Goal: Task Accomplishment & Management: Complete application form

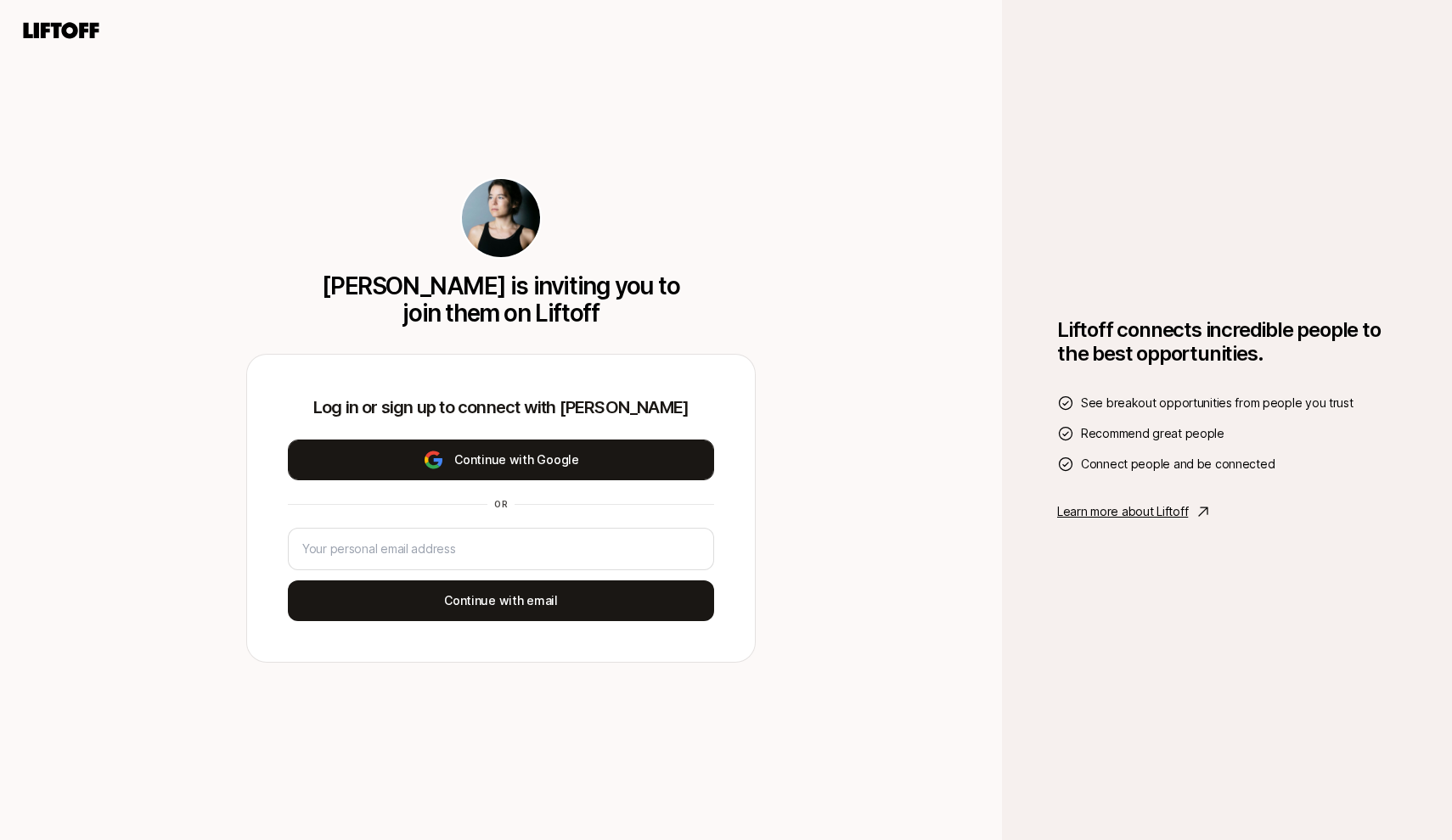
click at [478, 454] on button "Continue with Google" at bounding box center [501, 460] width 426 height 41
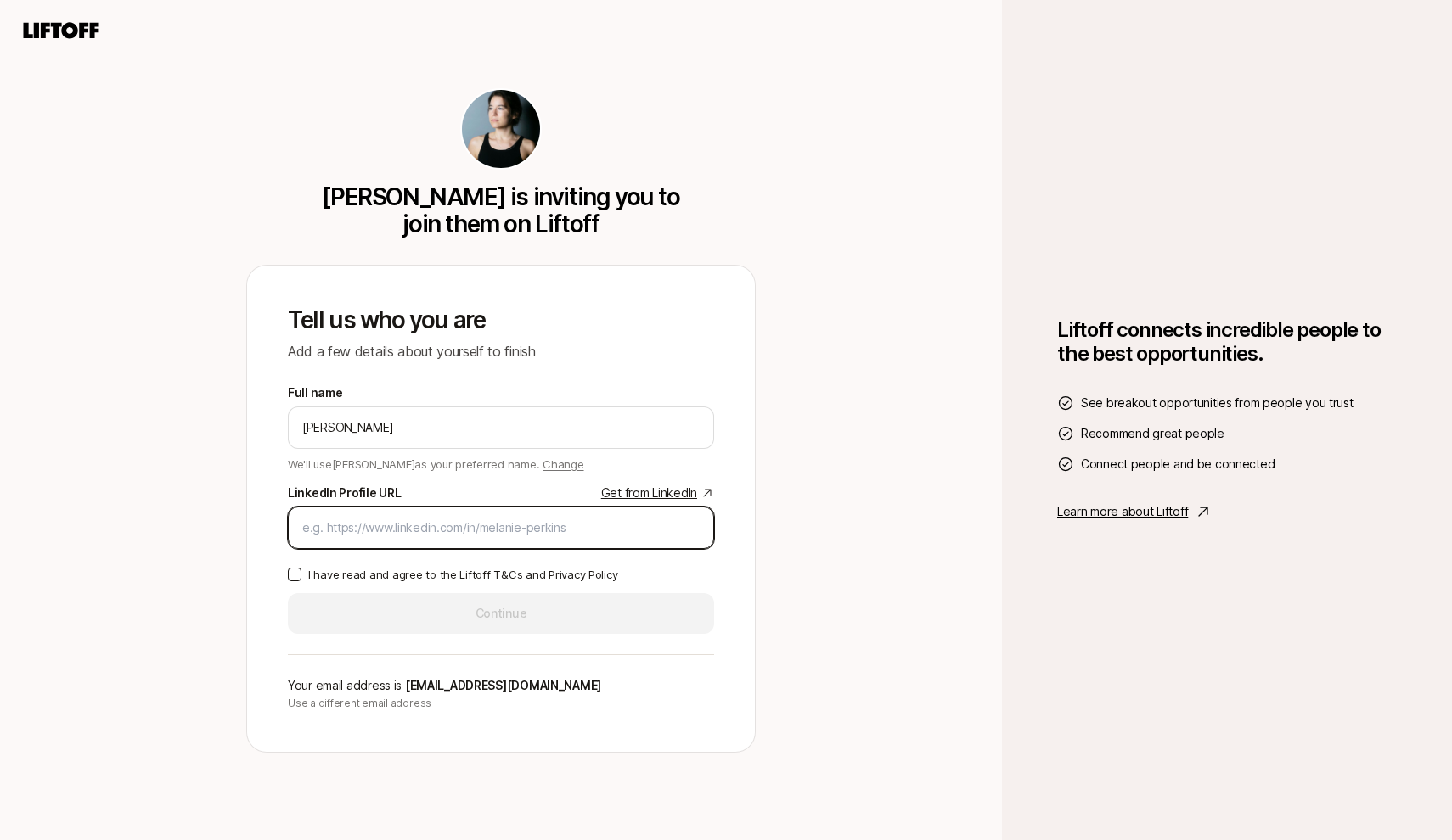
click at [407, 532] on input "LinkedIn Profile URL Get from LinkedIn" at bounding box center [501, 528] width 397 height 20
paste input "[URL][DOMAIN_NAME]"
type input "[URL][DOMAIN_NAME]"
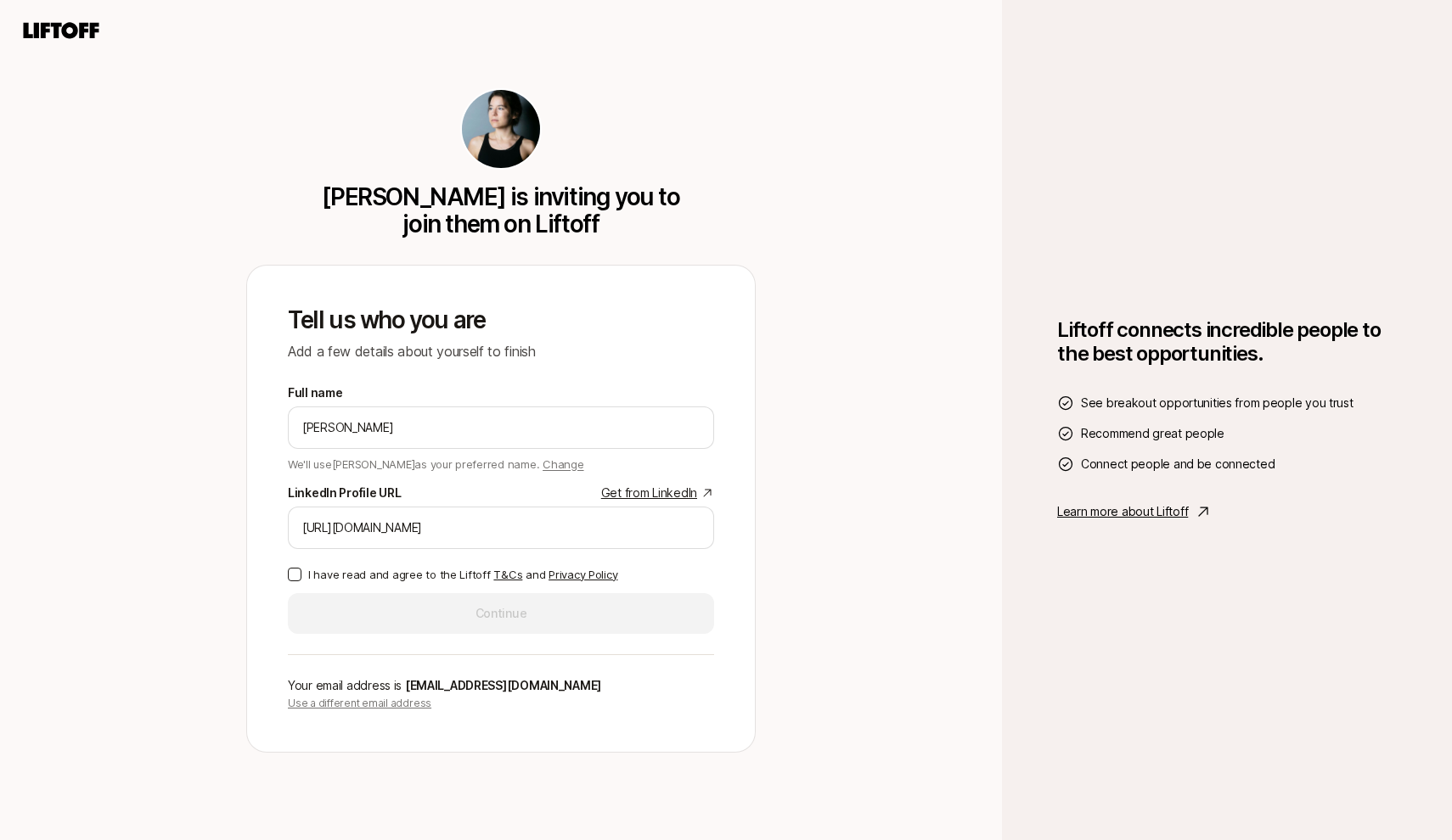
click at [369, 573] on p "I have read and agree to the Liftoff T&Cs and Privacy Policy" at bounding box center [462, 574] width 309 height 17
click at [302, 573] on button "I have read and agree to the Liftoff T&Cs and Privacy Policy" at bounding box center [294, 574] width 14 height 14
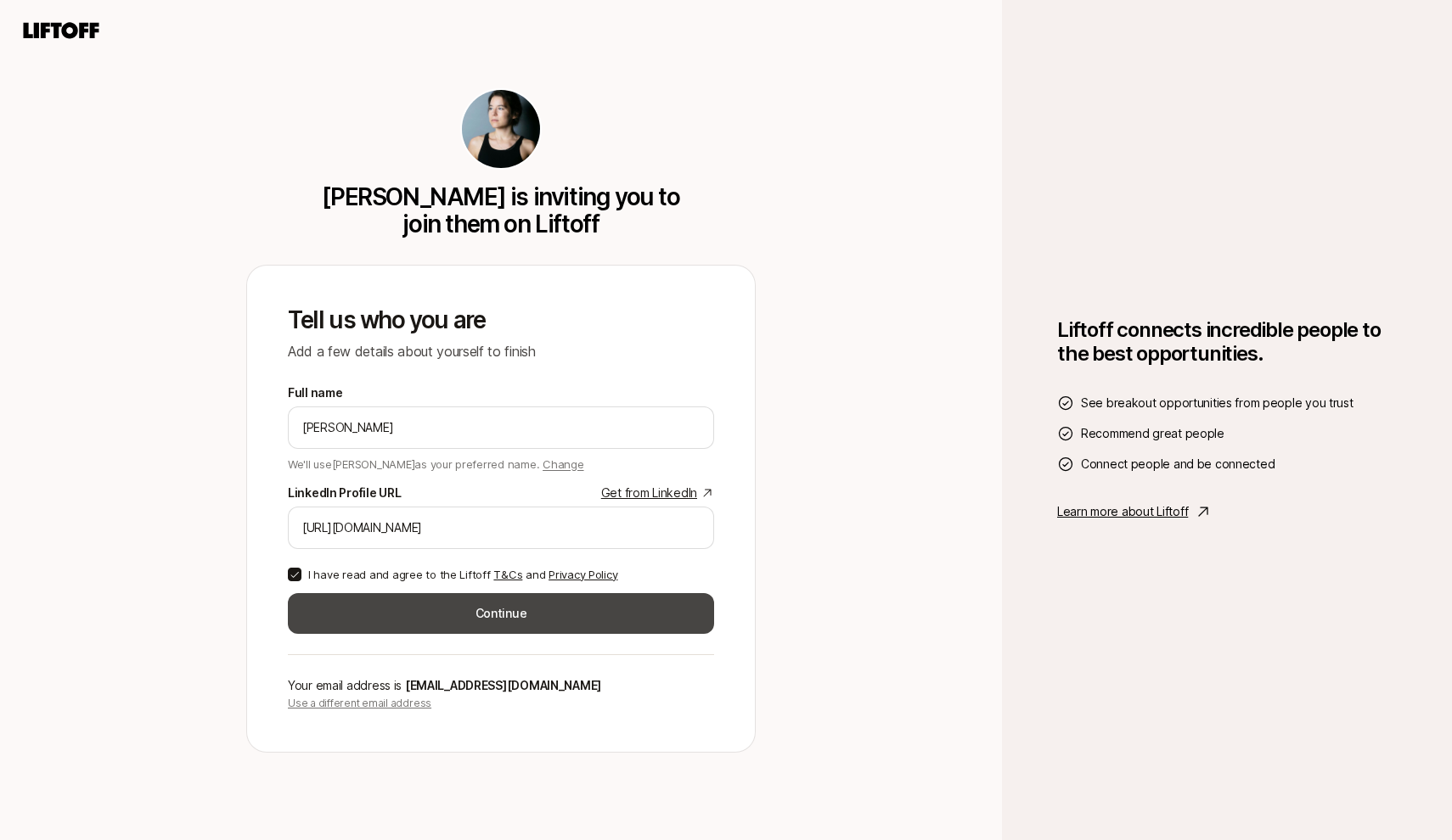
click at [485, 616] on button "Continue" at bounding box center [501, 613] width 426 height 41
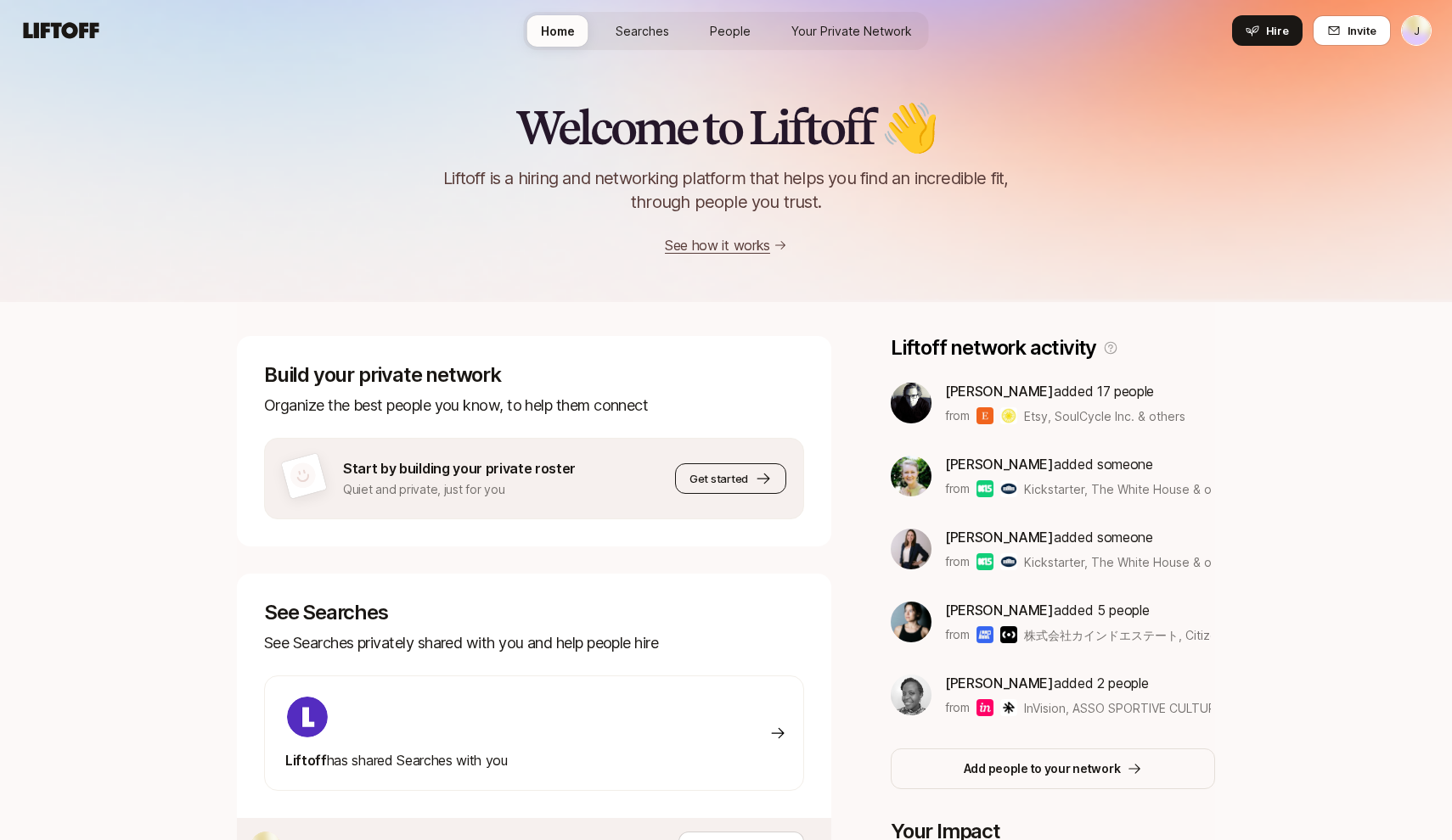
click at [739, 484] on span "Get started" at bounding box center [719, 479] width 58 height 17
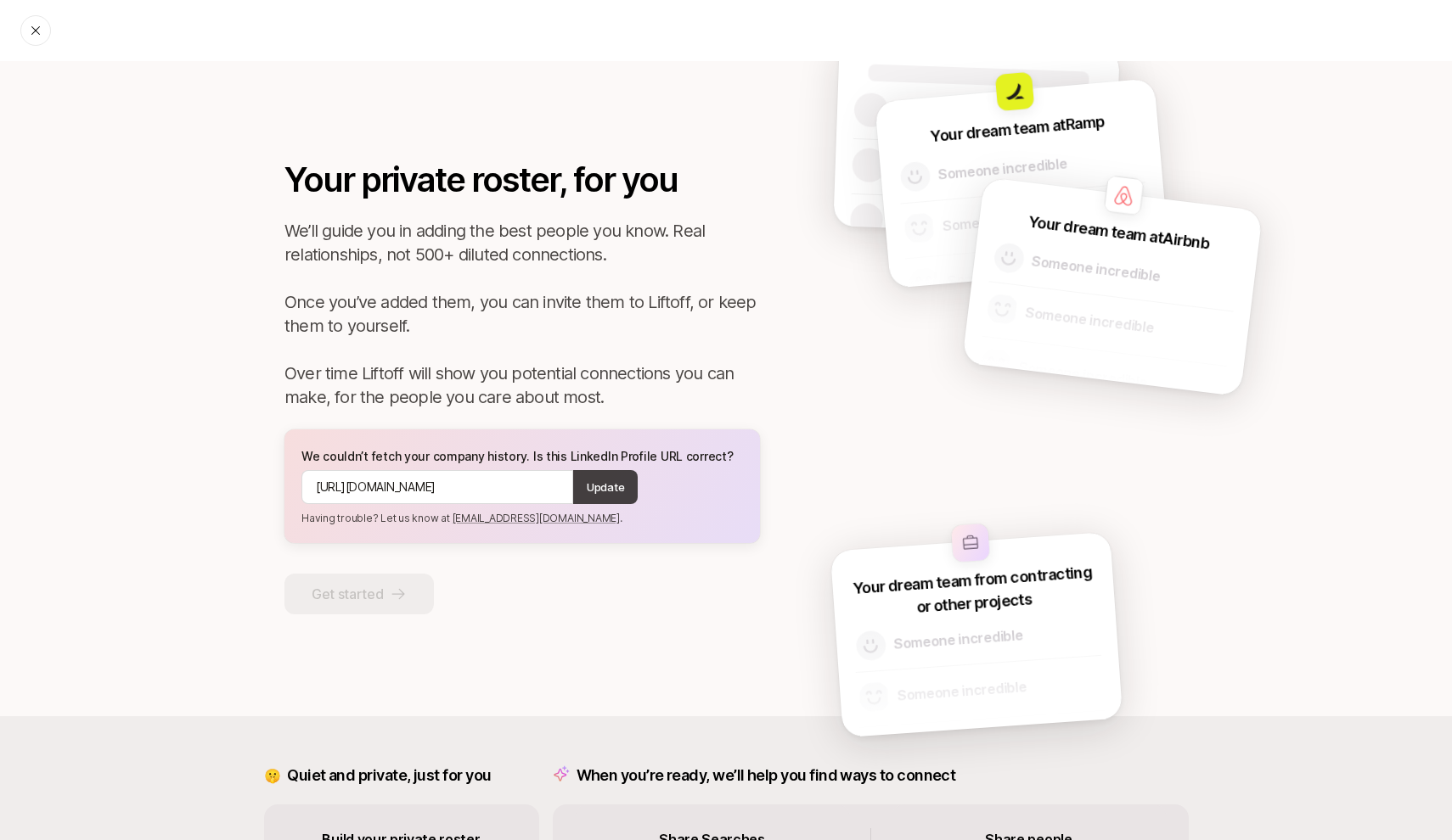
click at [611, 489] on p "Update" at bounding box center [605, 487] width 37 height 17
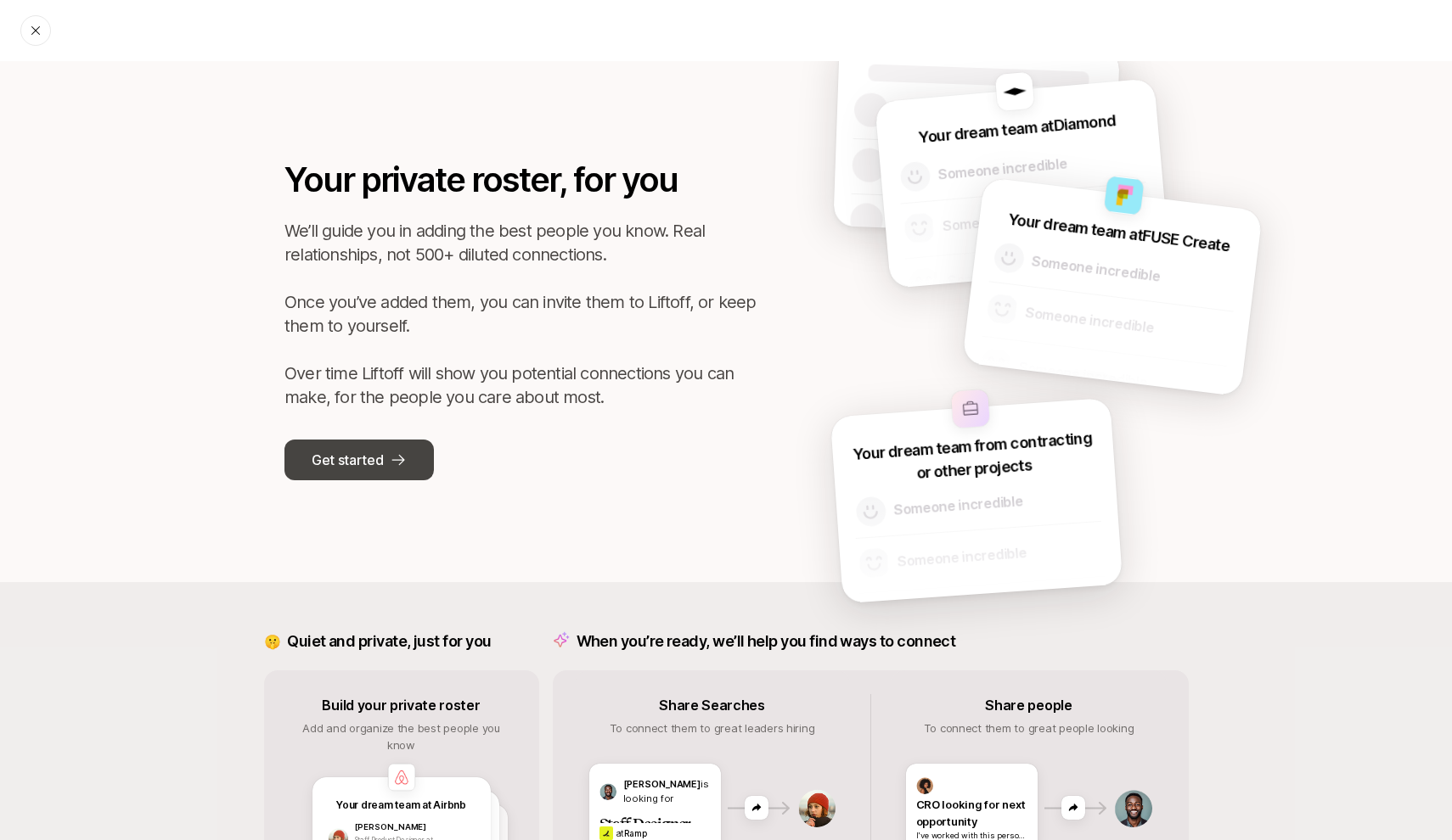
click at [404, 459] on icon at bounding box center [398, 460] width 17 height 17
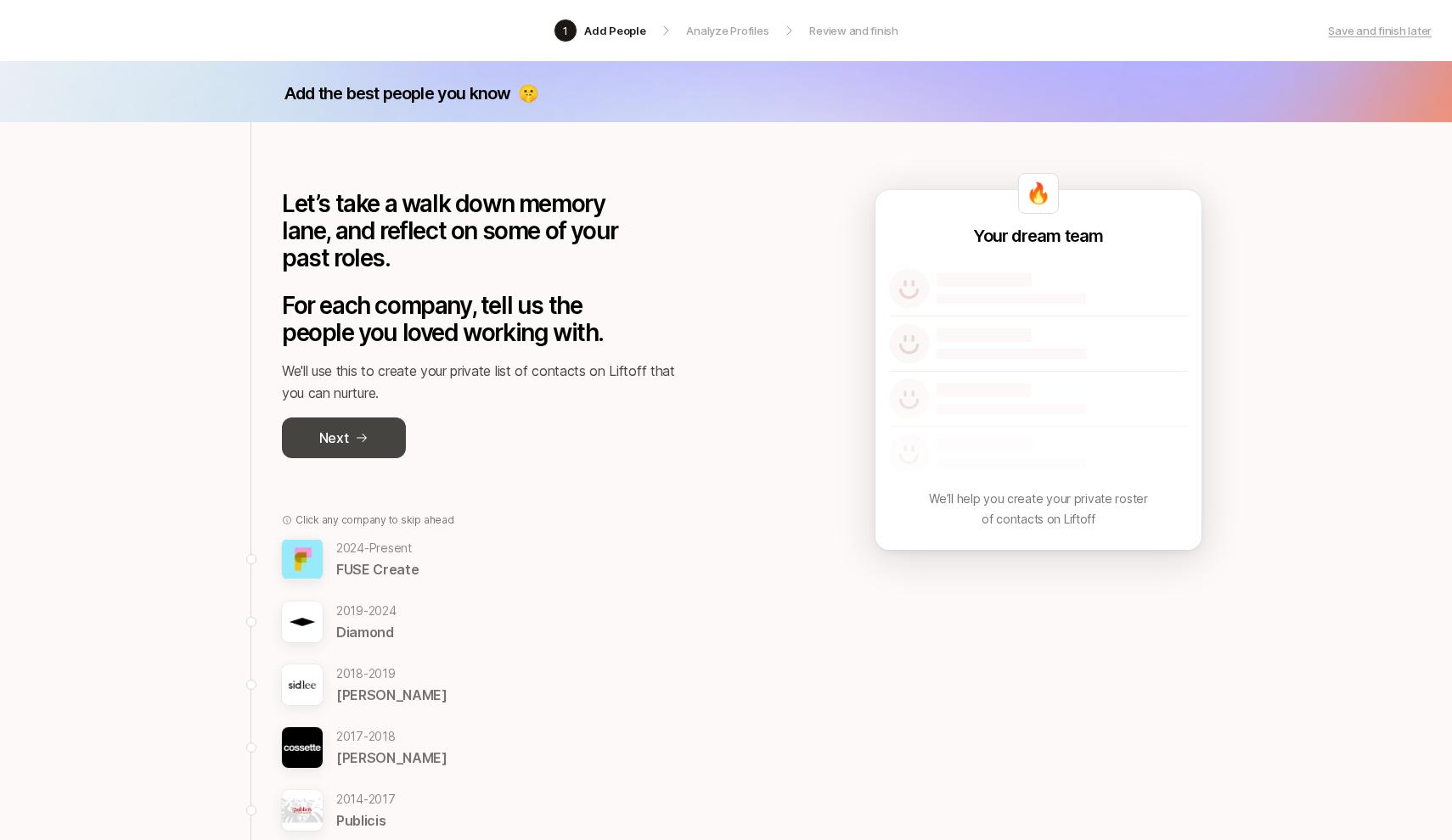
click at [369, 443] on icon at bounding box center [362, 438] width 14 height 14
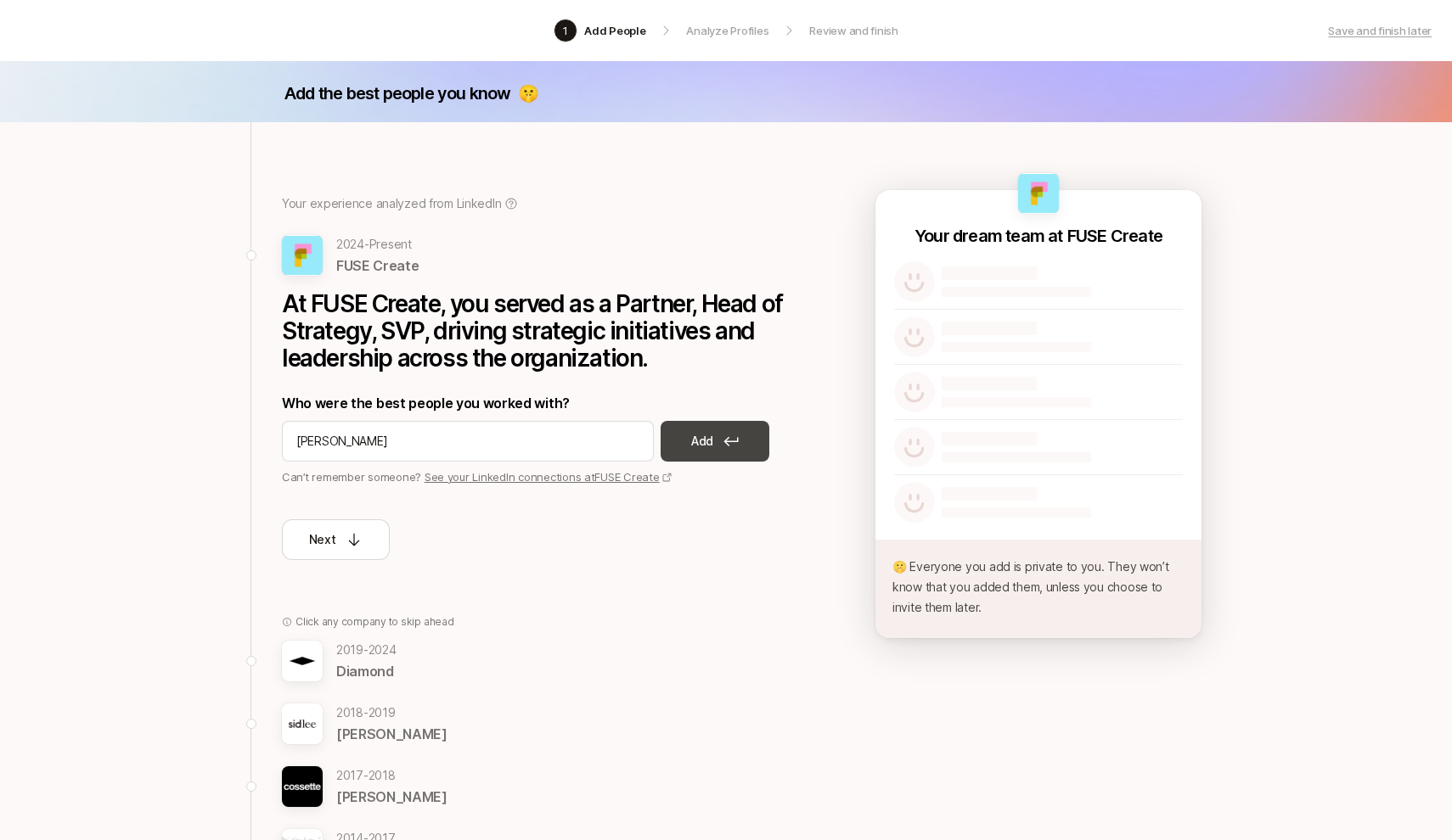
type input "[PERSON_NAME]"
click at [691, 440] on p "Add" at bounding box center [702, 441] width 22 height 20
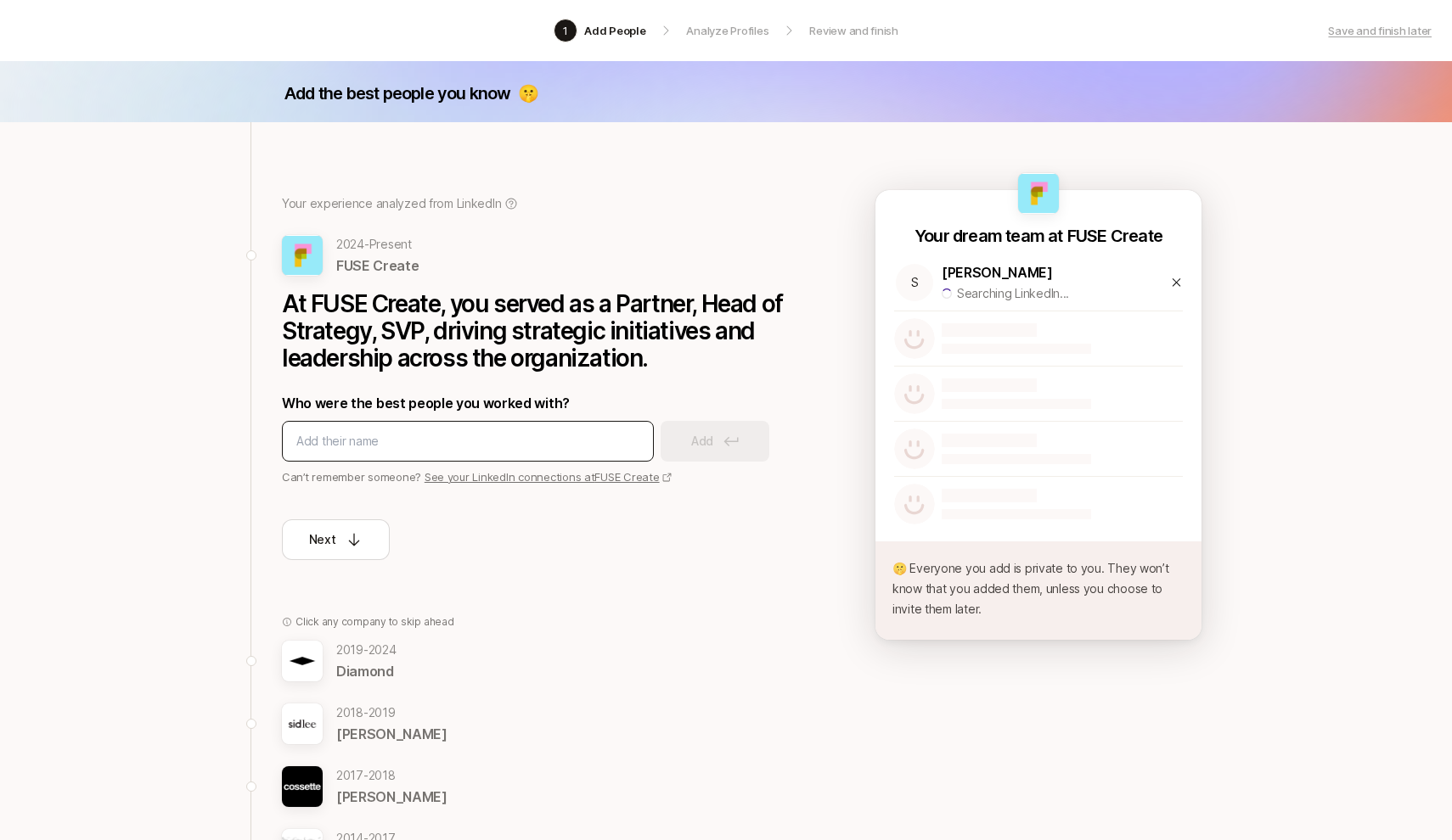
click at [448, 452] on div at bounding box center [467, 440] width 372 height 41
click at [428, 441] on input at bounding box center [467, 441] width 343 height 20
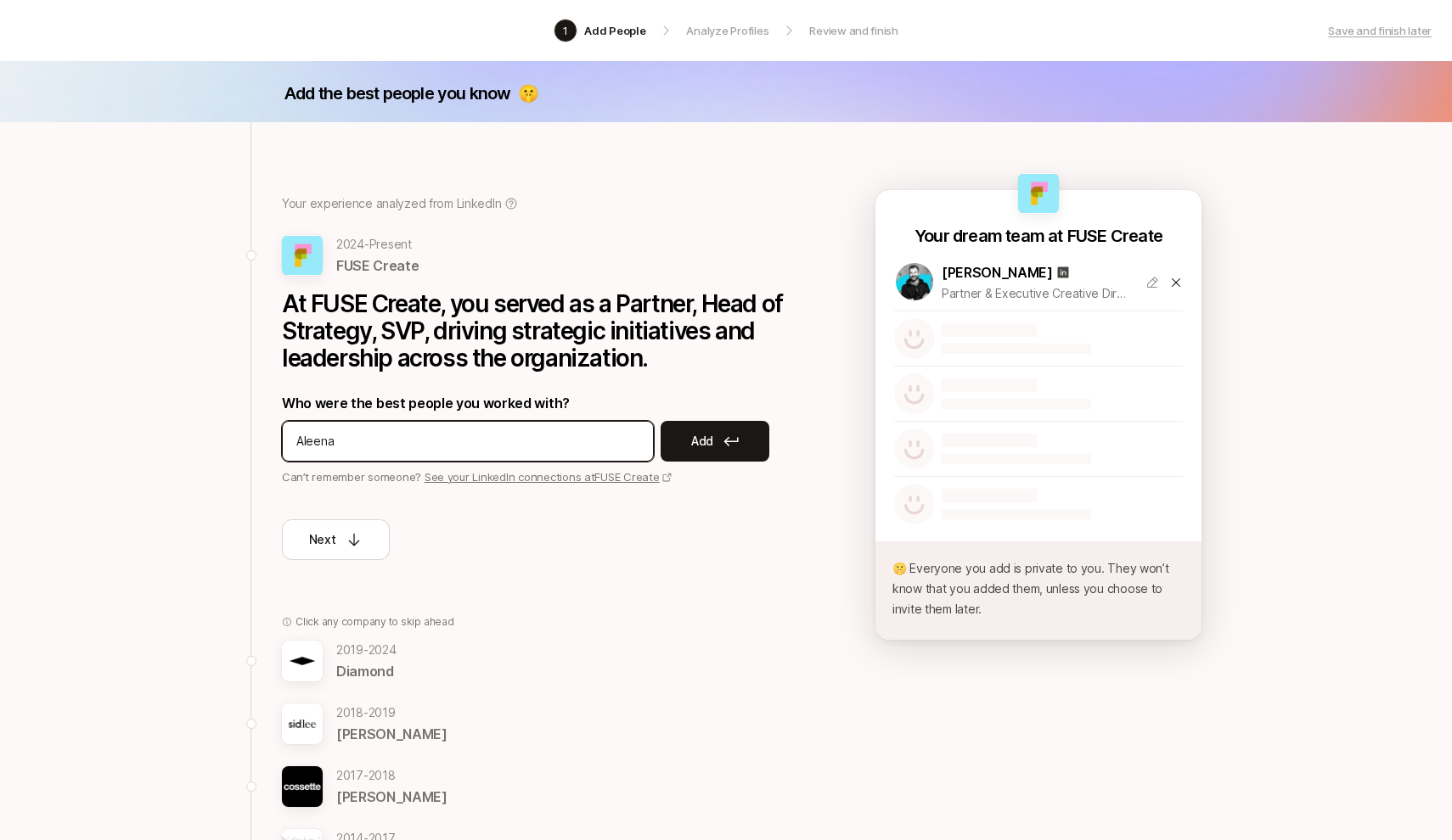
type input "[PERSON_NAME] [PERSON_NAME]"
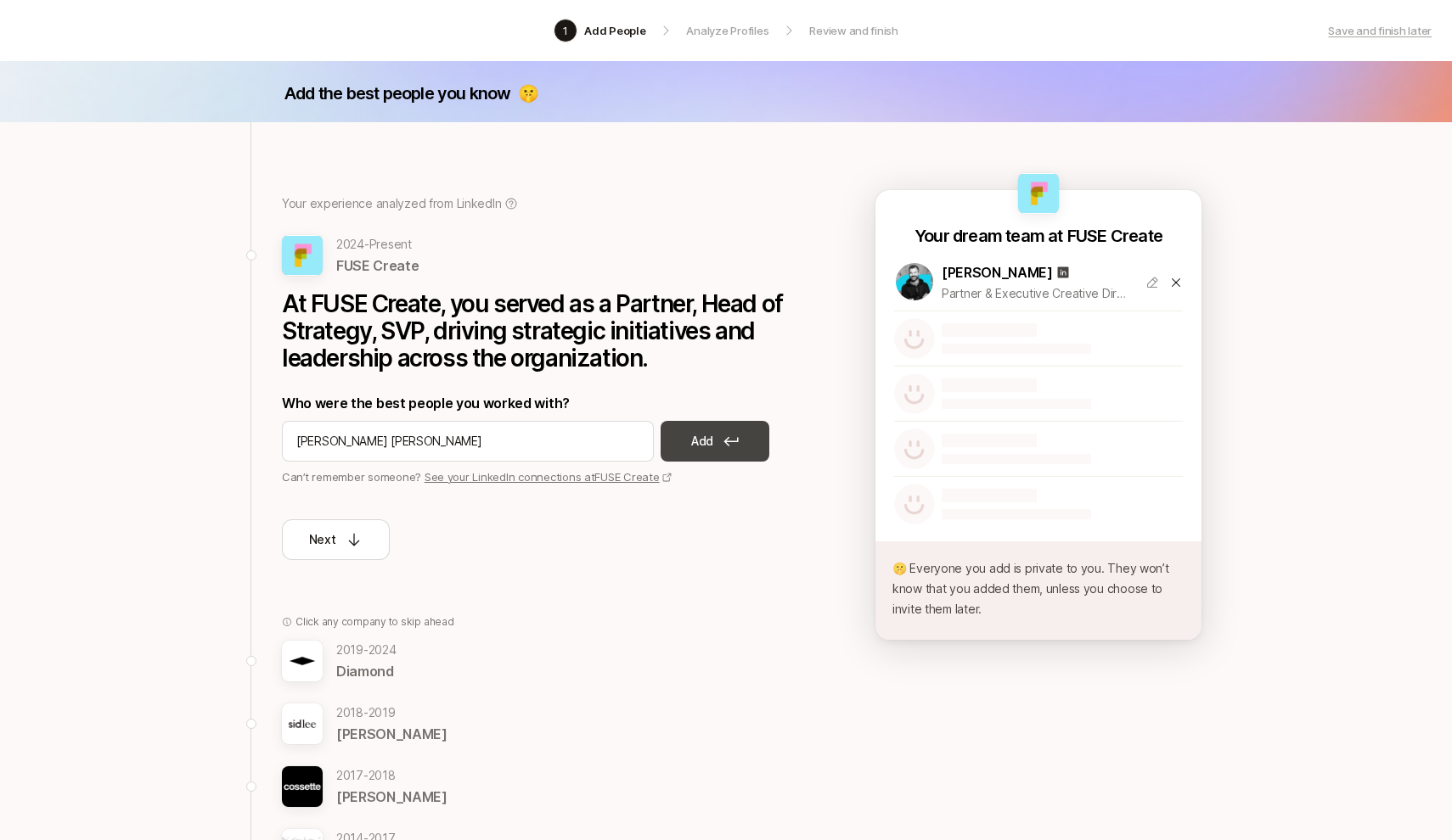
click at [686, 446] on button "Add" at bounding box center [715, 440] width 109 height 41
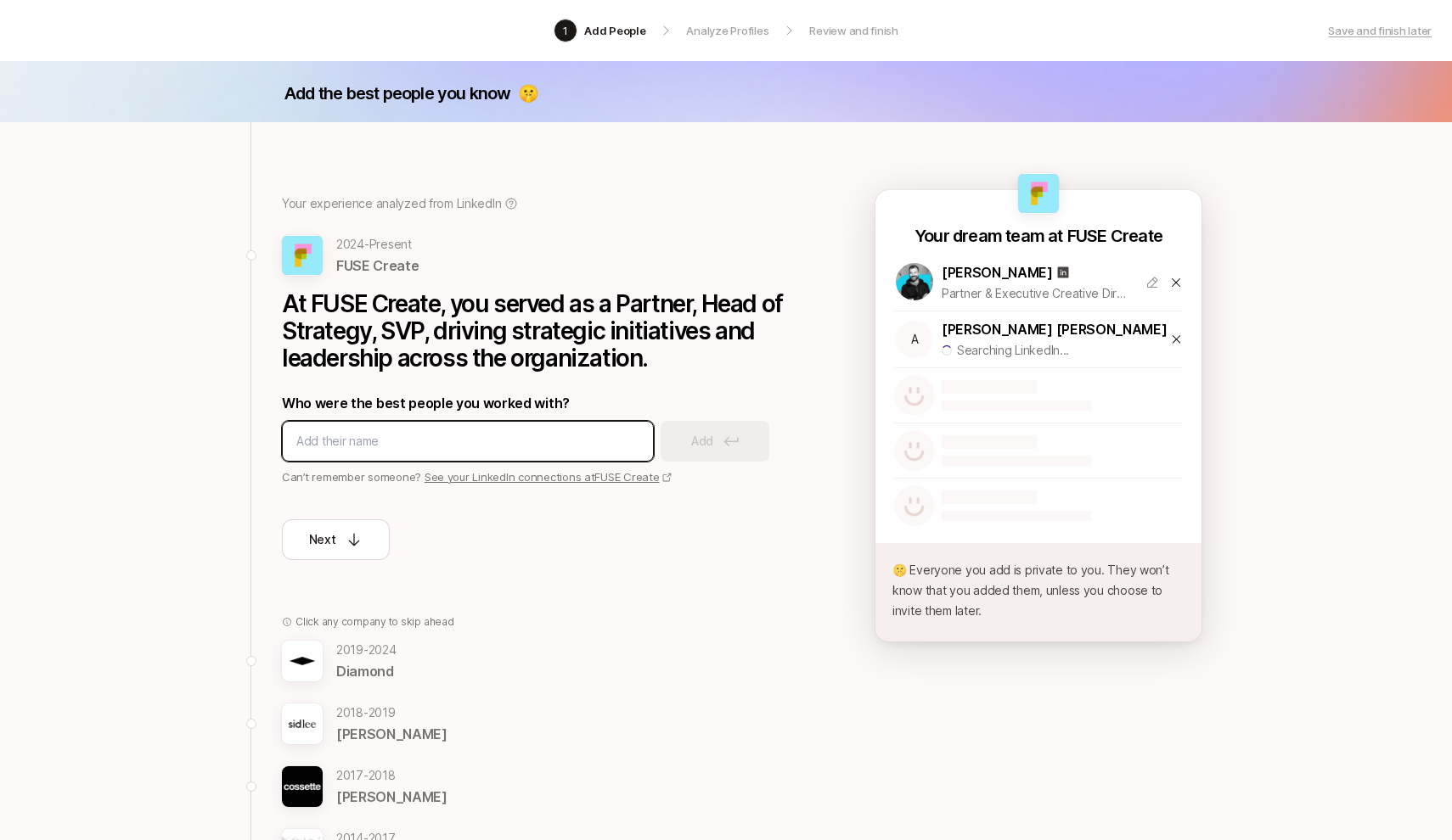
click at [530, 450] on input at bounding box center [467, 441] width 343 height 20
type input "[PERSON_NAME]"
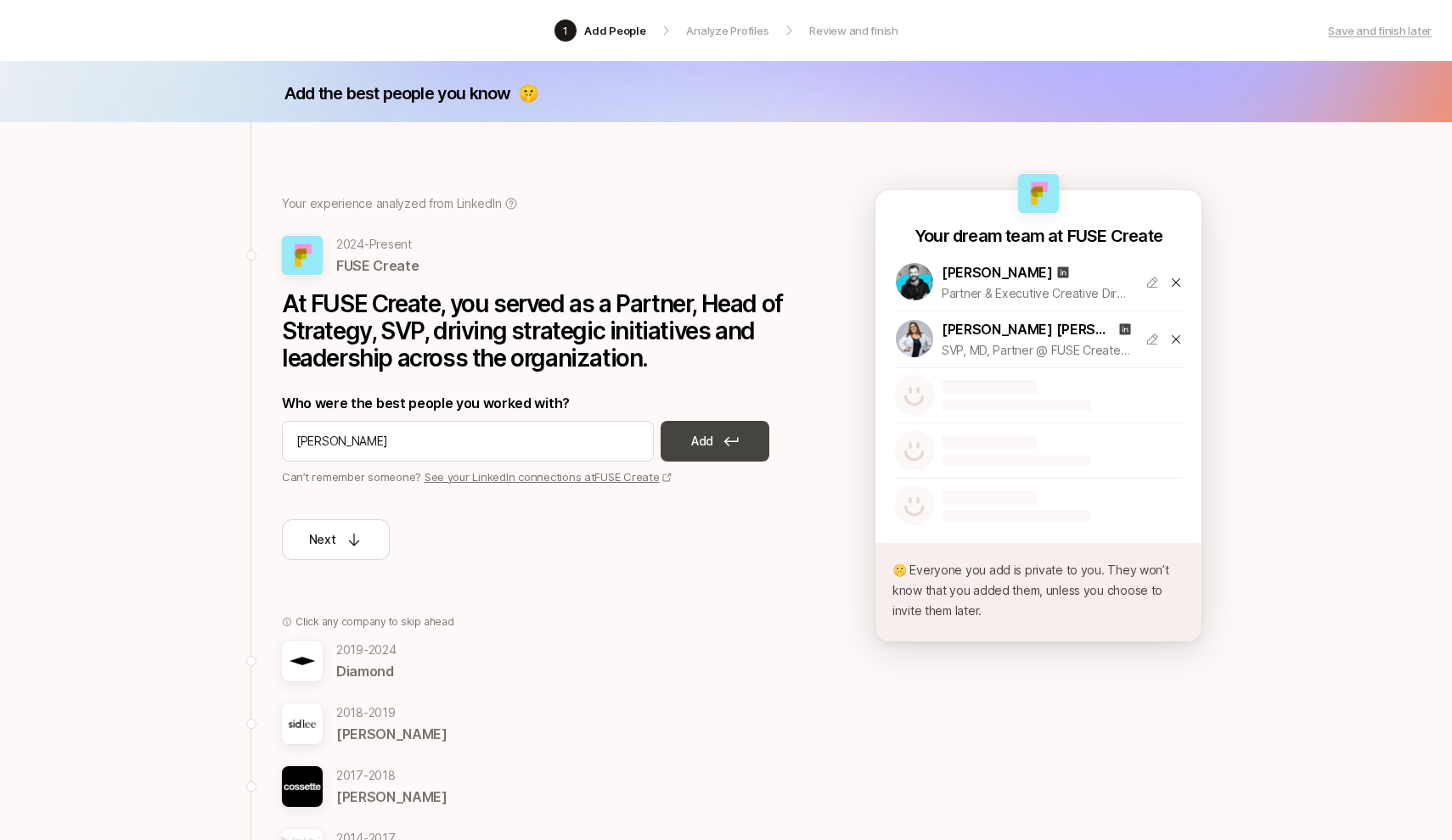
click at [711, 444] on p "Add" at bounding box center [702, 441] width 22 height 20
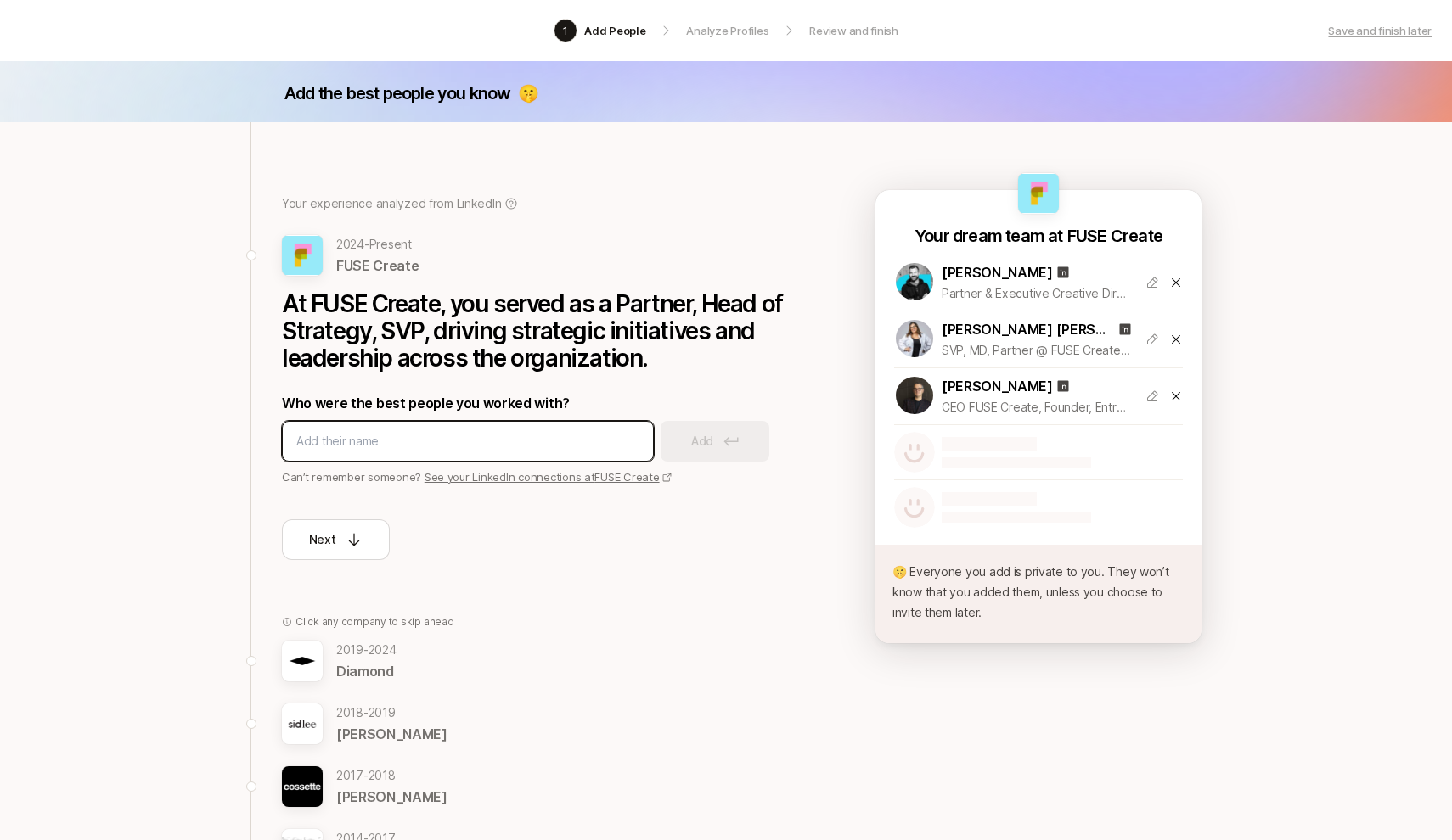
click at [561, 435] on input at bounding box center [467, 441] width 343 height 20
type input "[PERSON_NAME]"
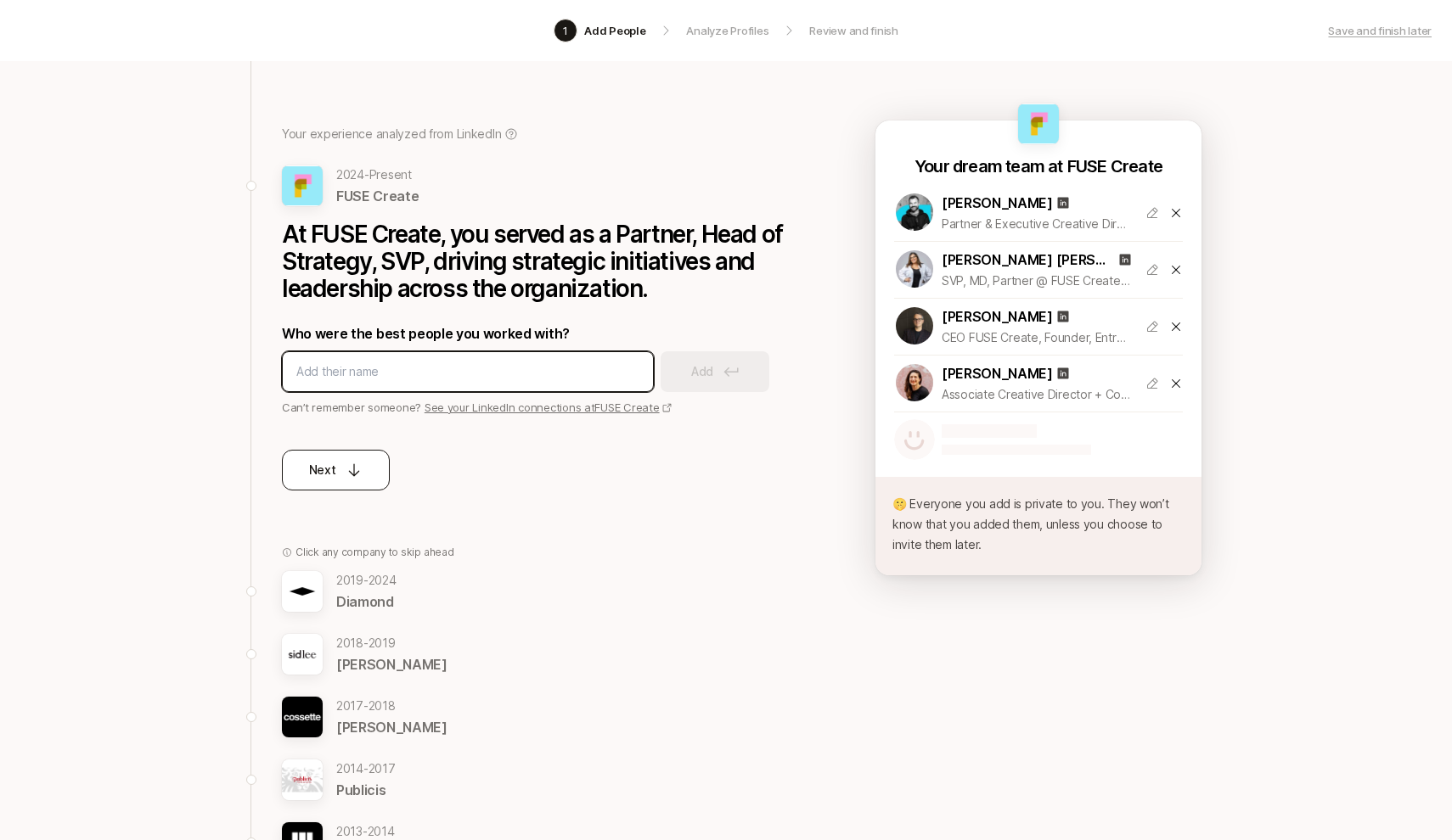
scroll to position [58, 0]
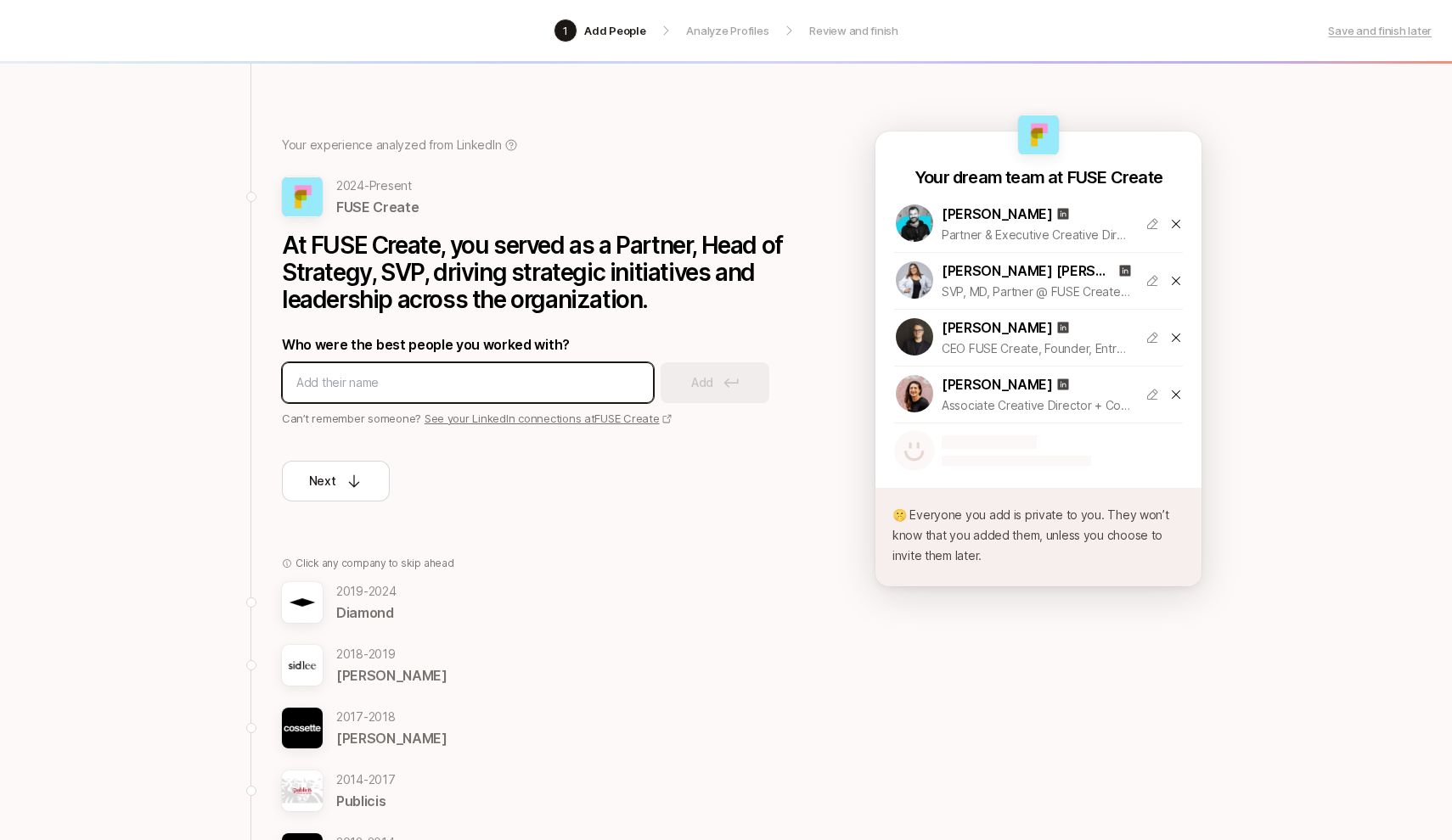
click at [370, 385] on input at bounding box center [467, 382] width 343 height 20
type input "[PERSON_NAME]"
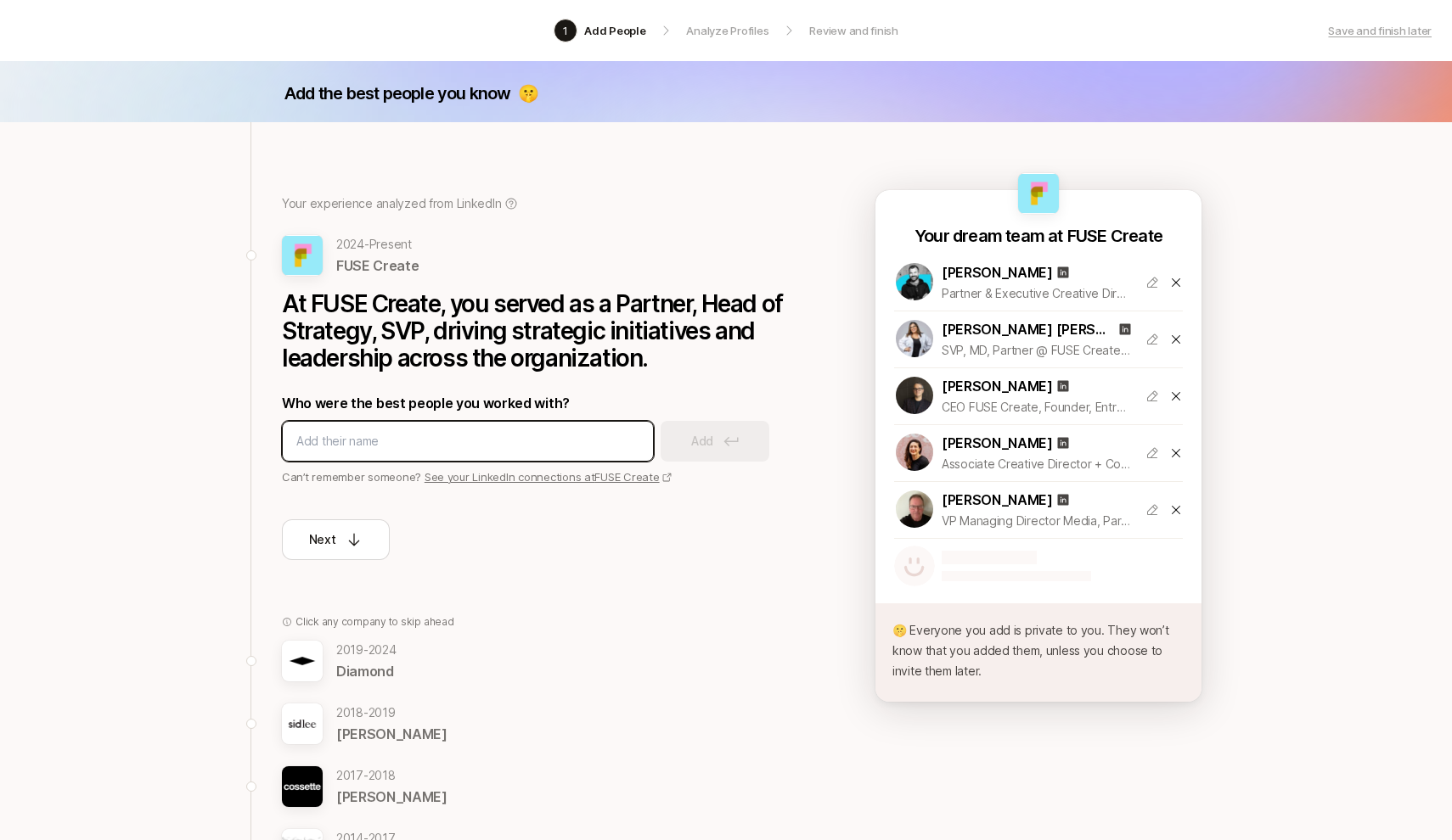
scroll to position [0, 0]
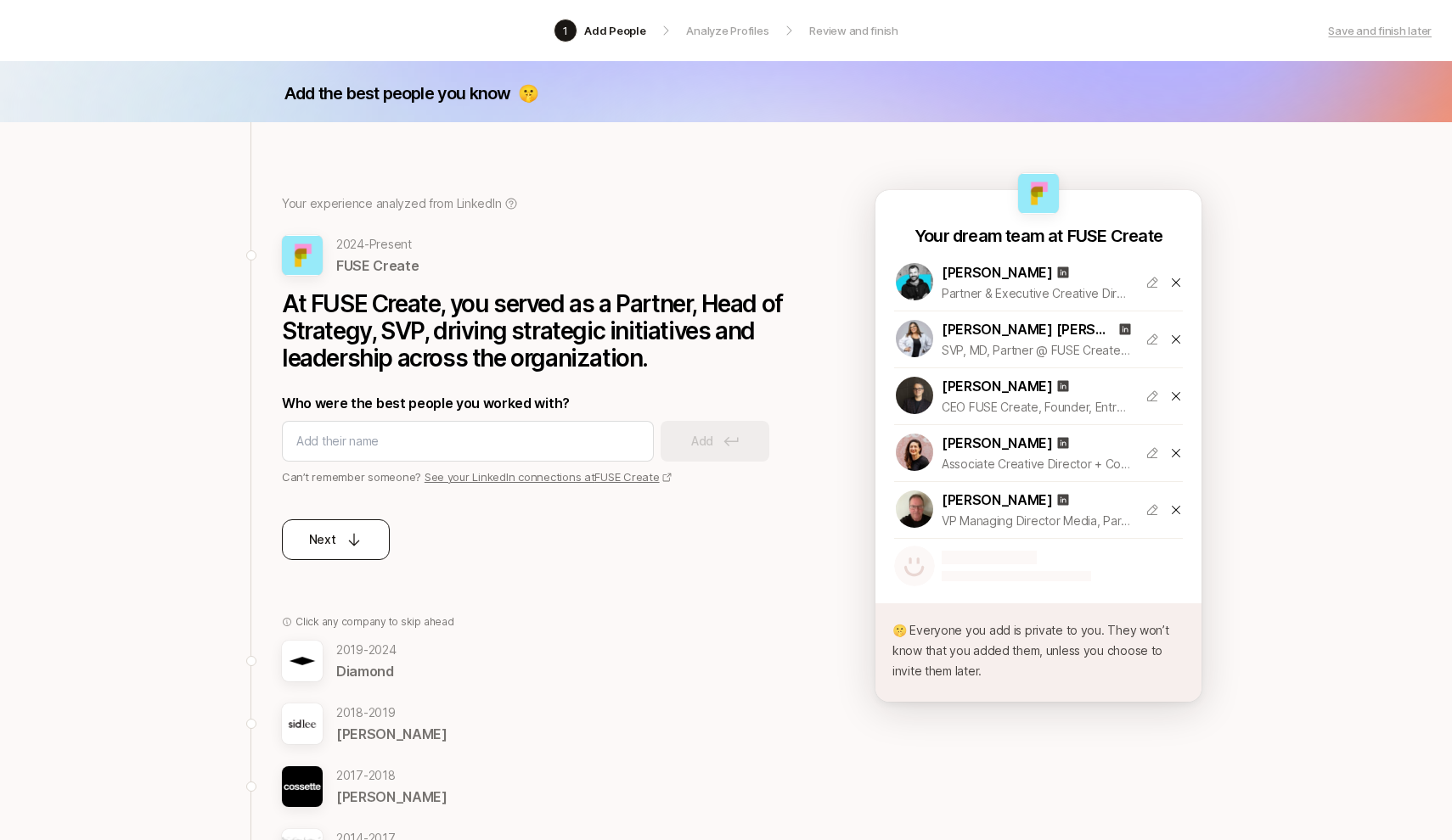
click at [361, 540] on icon at bounding box center [353, 539] width 17 height 17
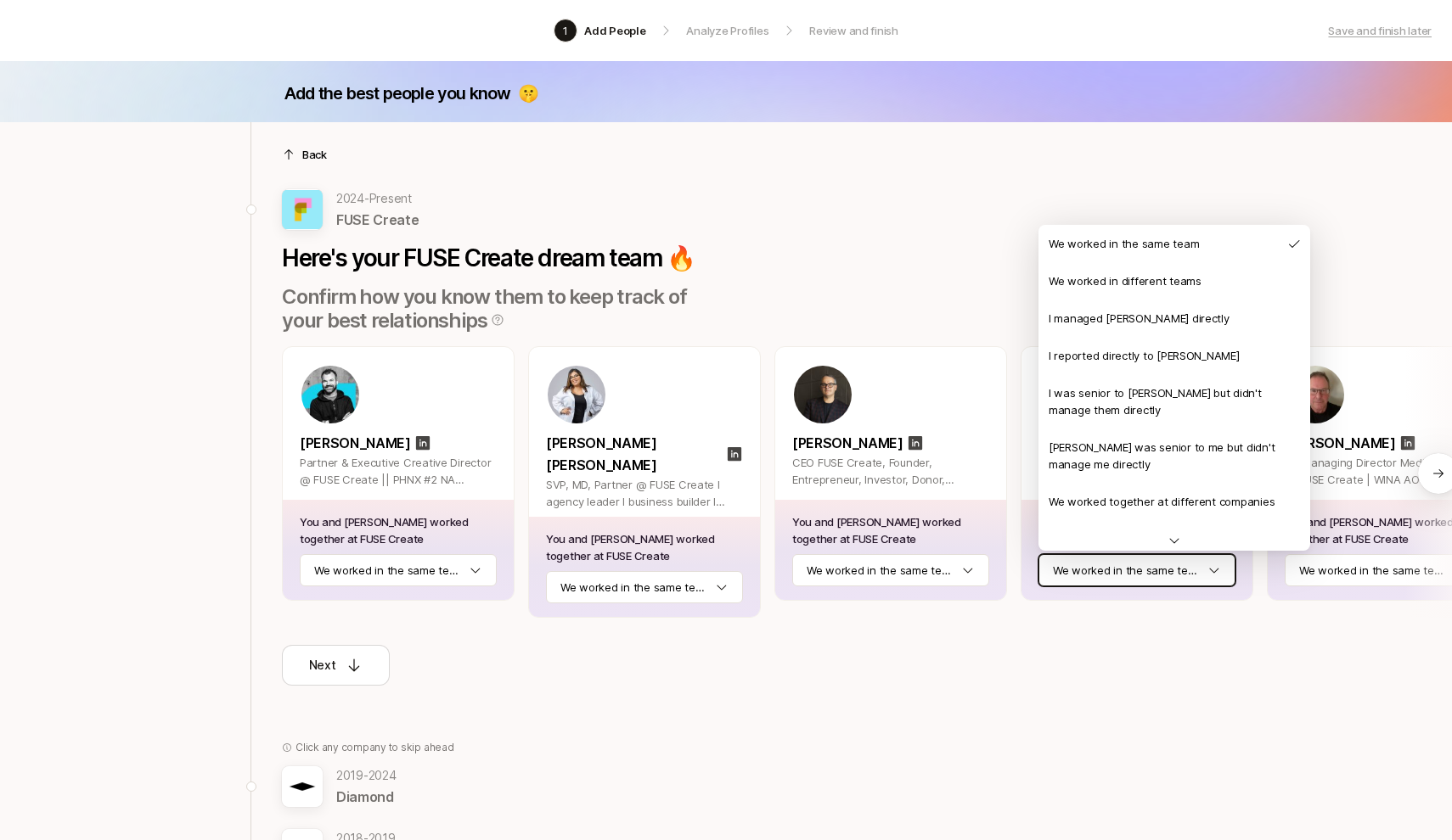
click at [1225, 573] on html "1 Add People Analyze Profiles Review and finish Save and finish later Add the b…" at bounding box center [726, 420] width 1452 height 840
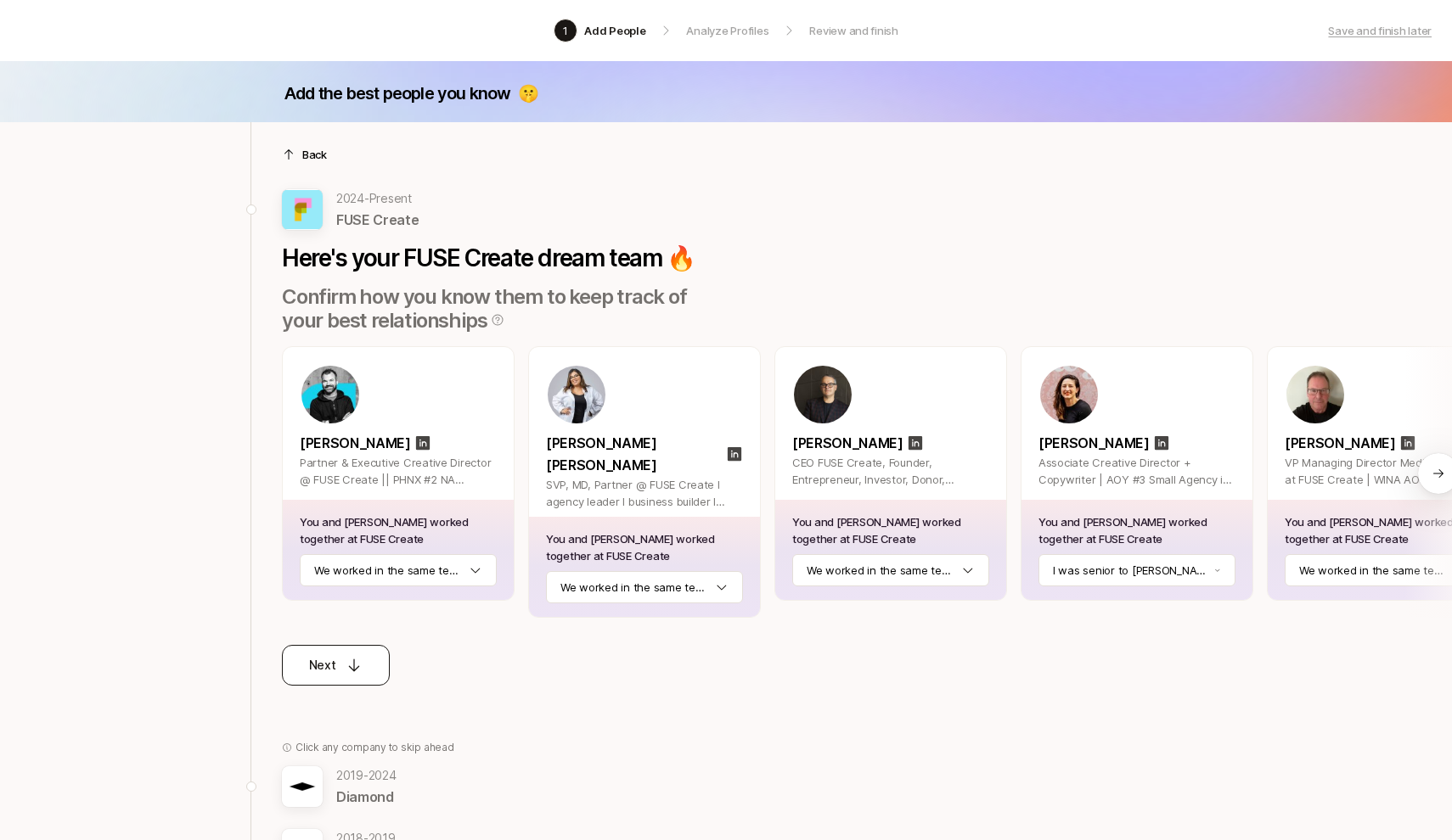
click at [352, 657] on icon at bounding box center [353, 665] width 17 height 17
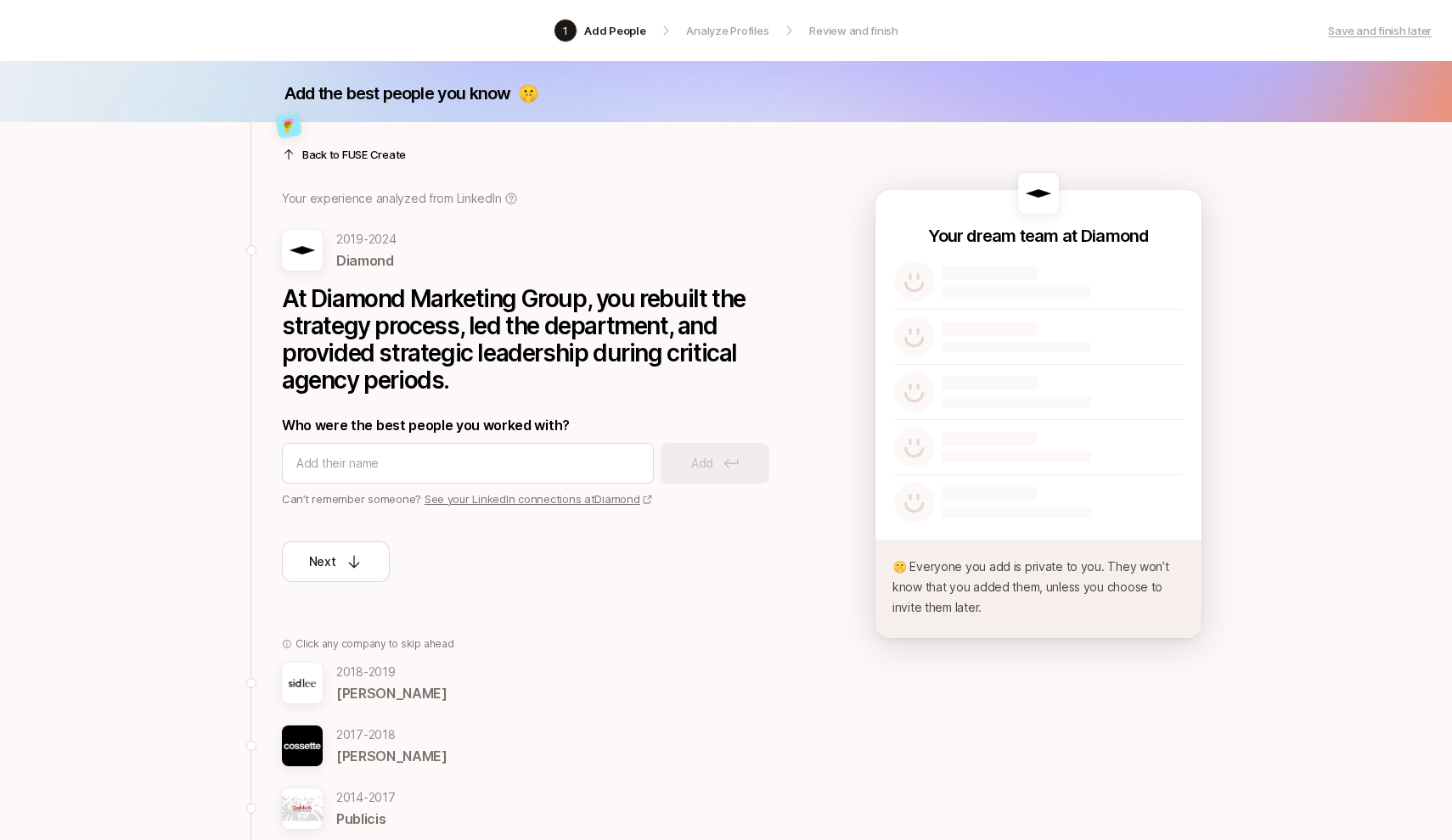
click at [314, 159] on p "Back to FUSE Create" at bounding box center [354, 154] width 104 height 17
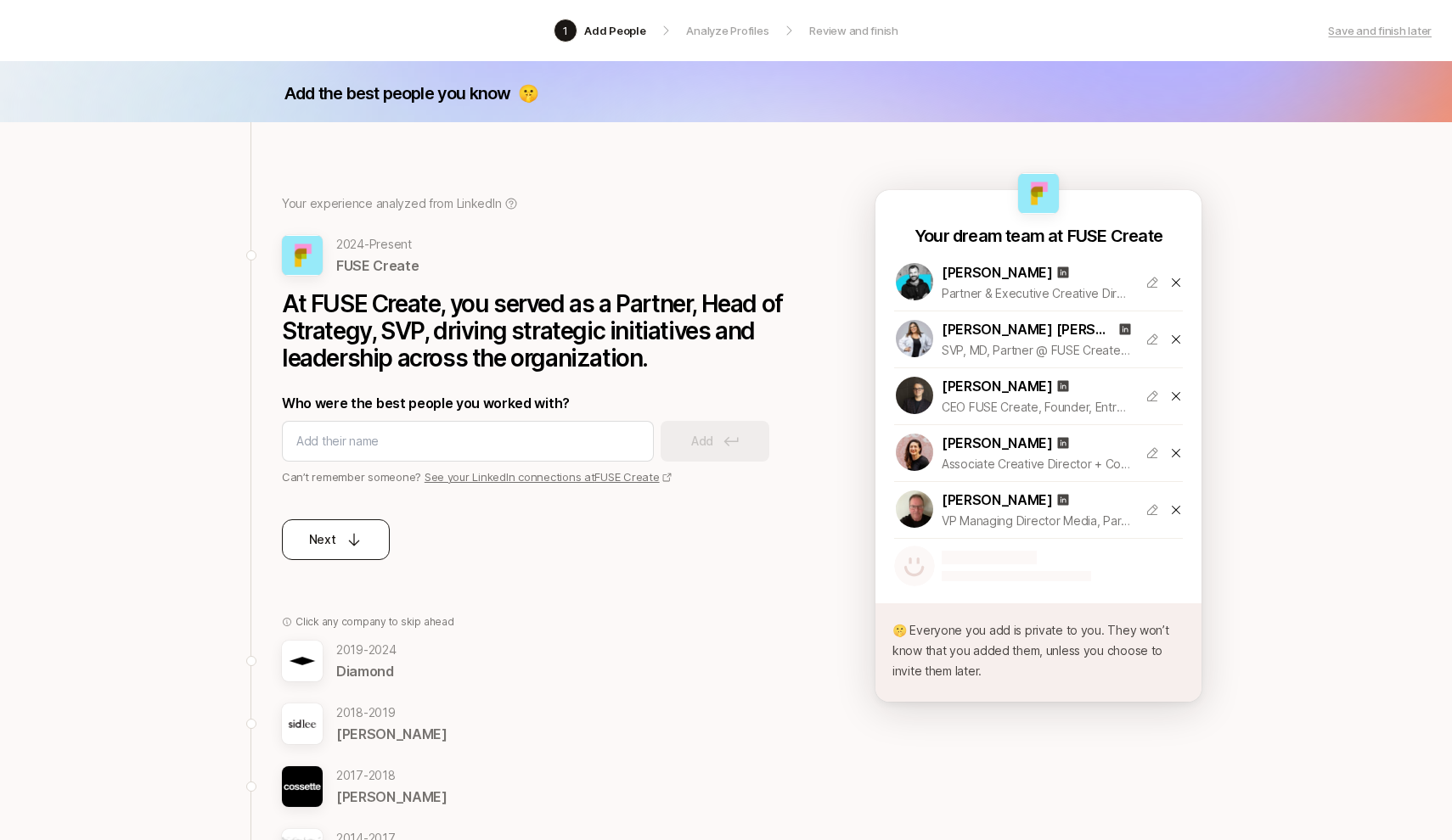
click at [366, 535] on button "Next" at bounding box center [335, 539] width 108 height 41
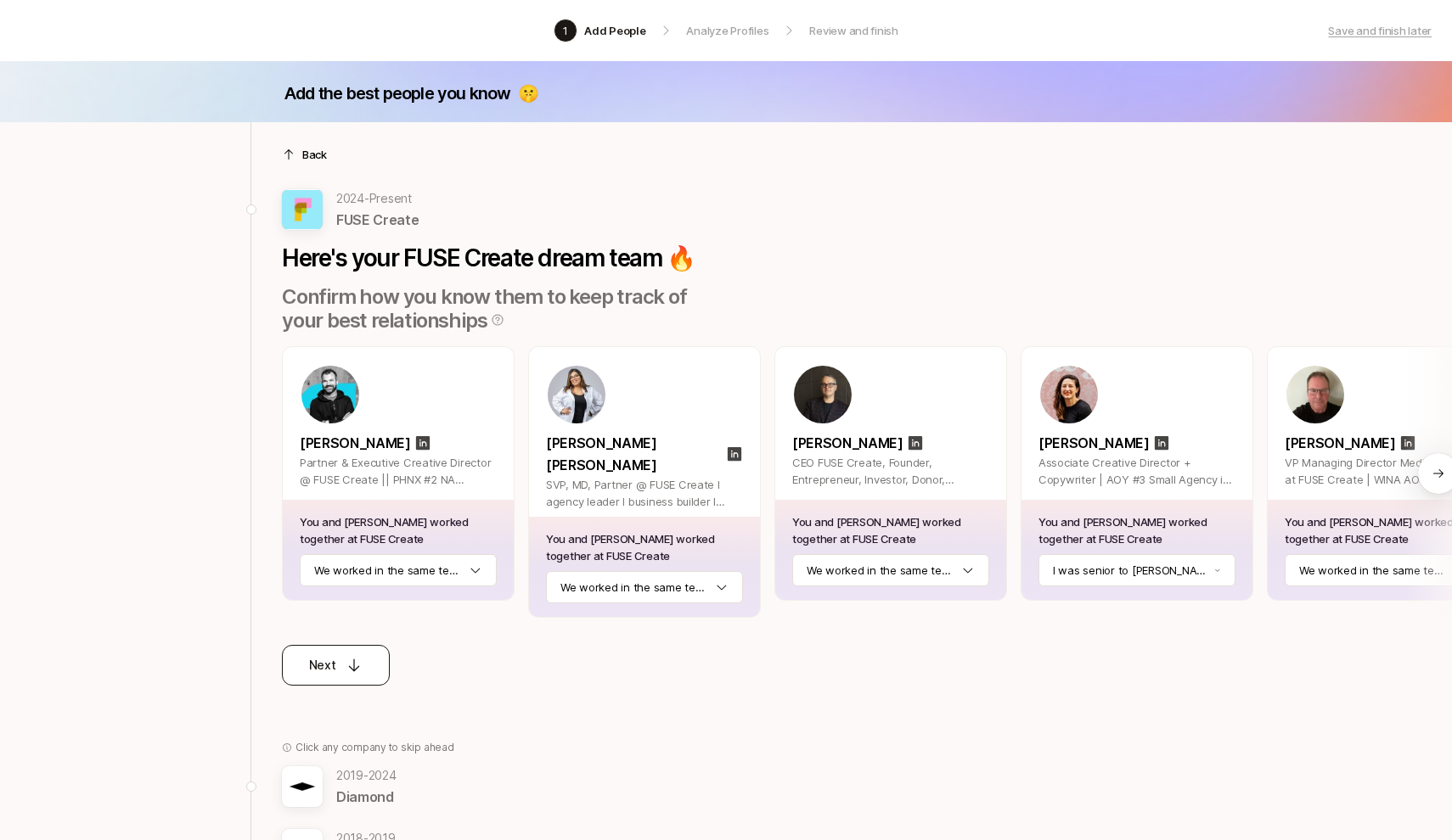
click at [355, 657] on icon at bounding box center [353, 665] width 17 height 17
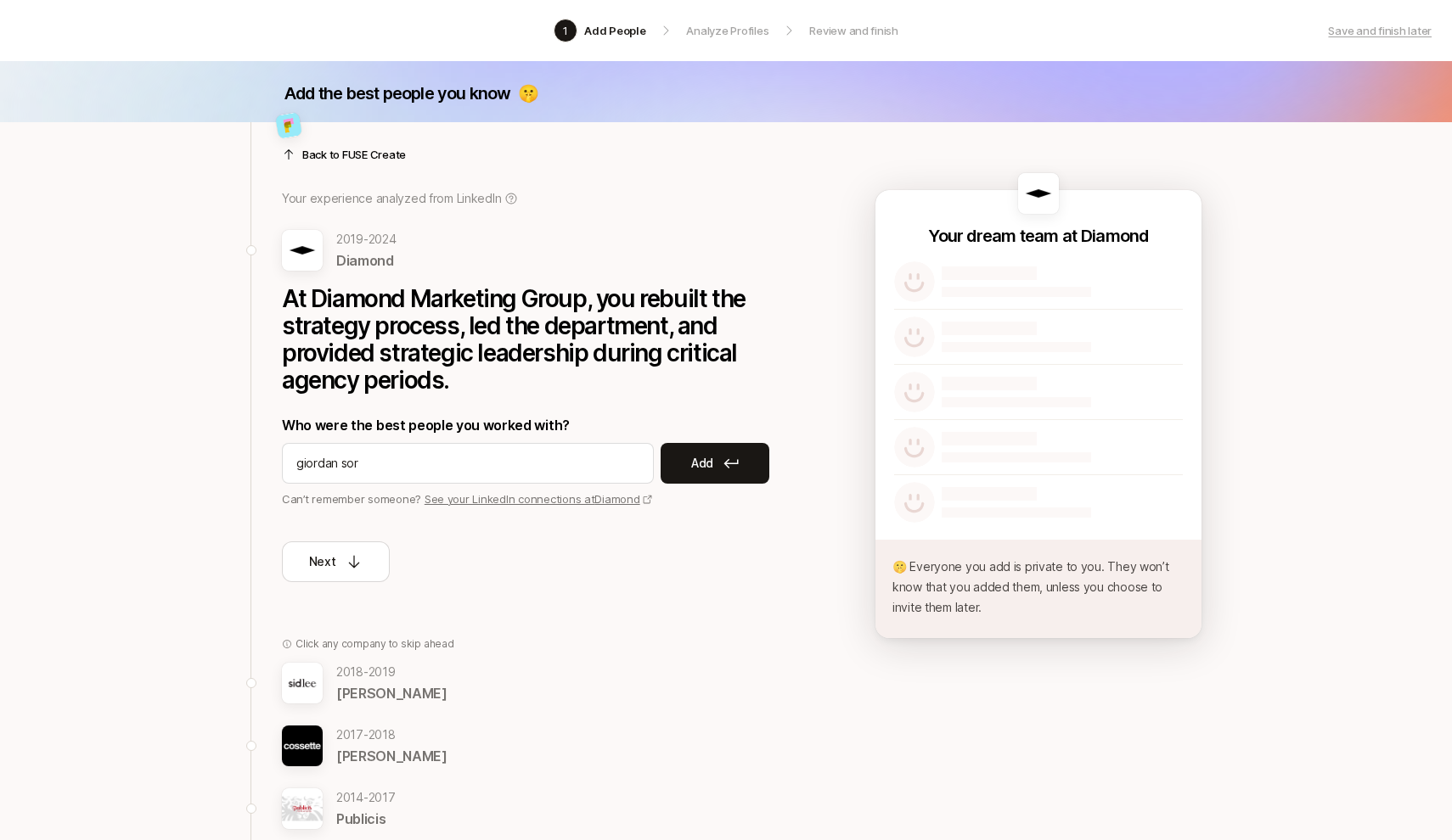
type input "[PERSON_NAME]"
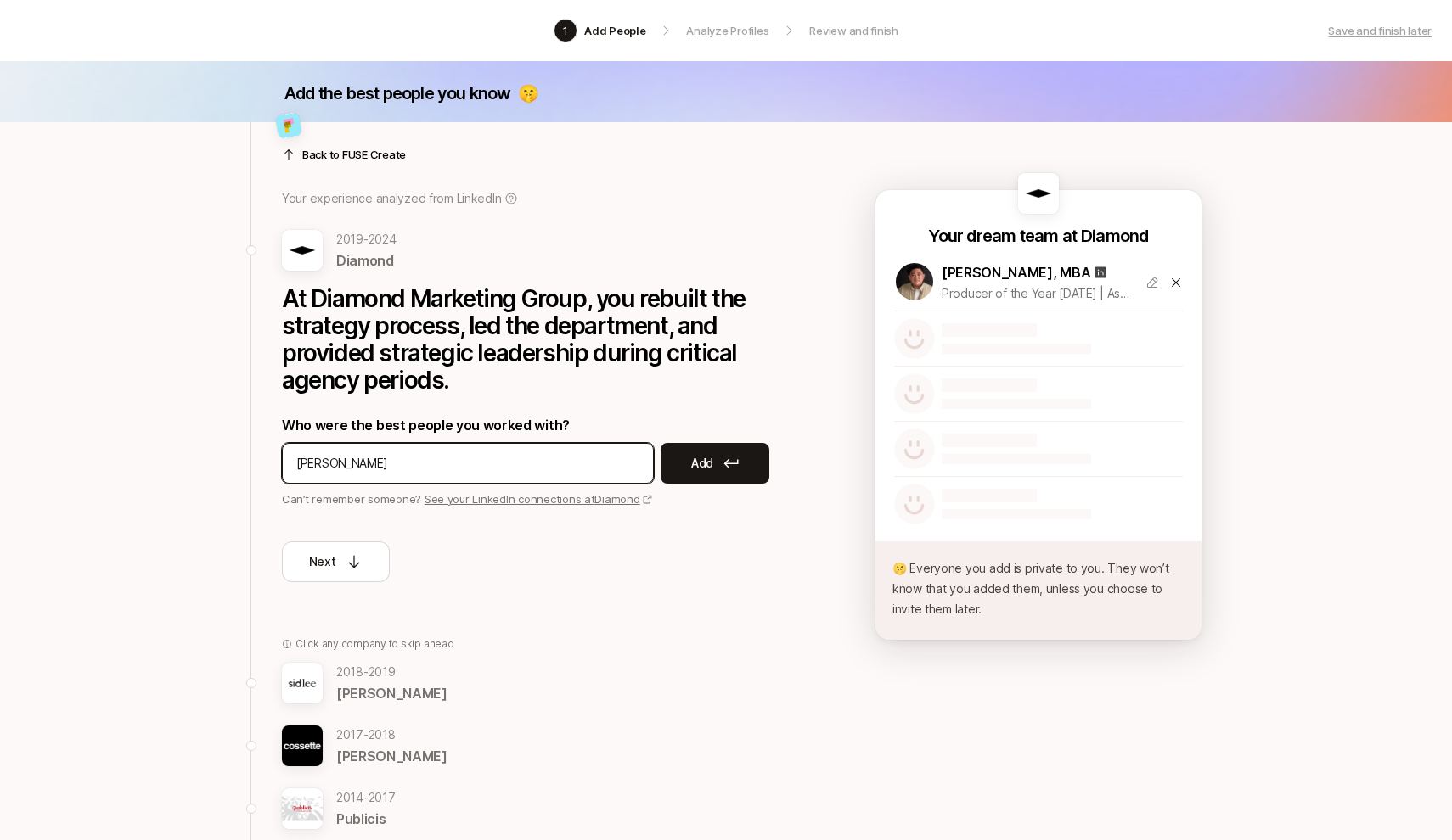
type input "[PERSON_NAME]"
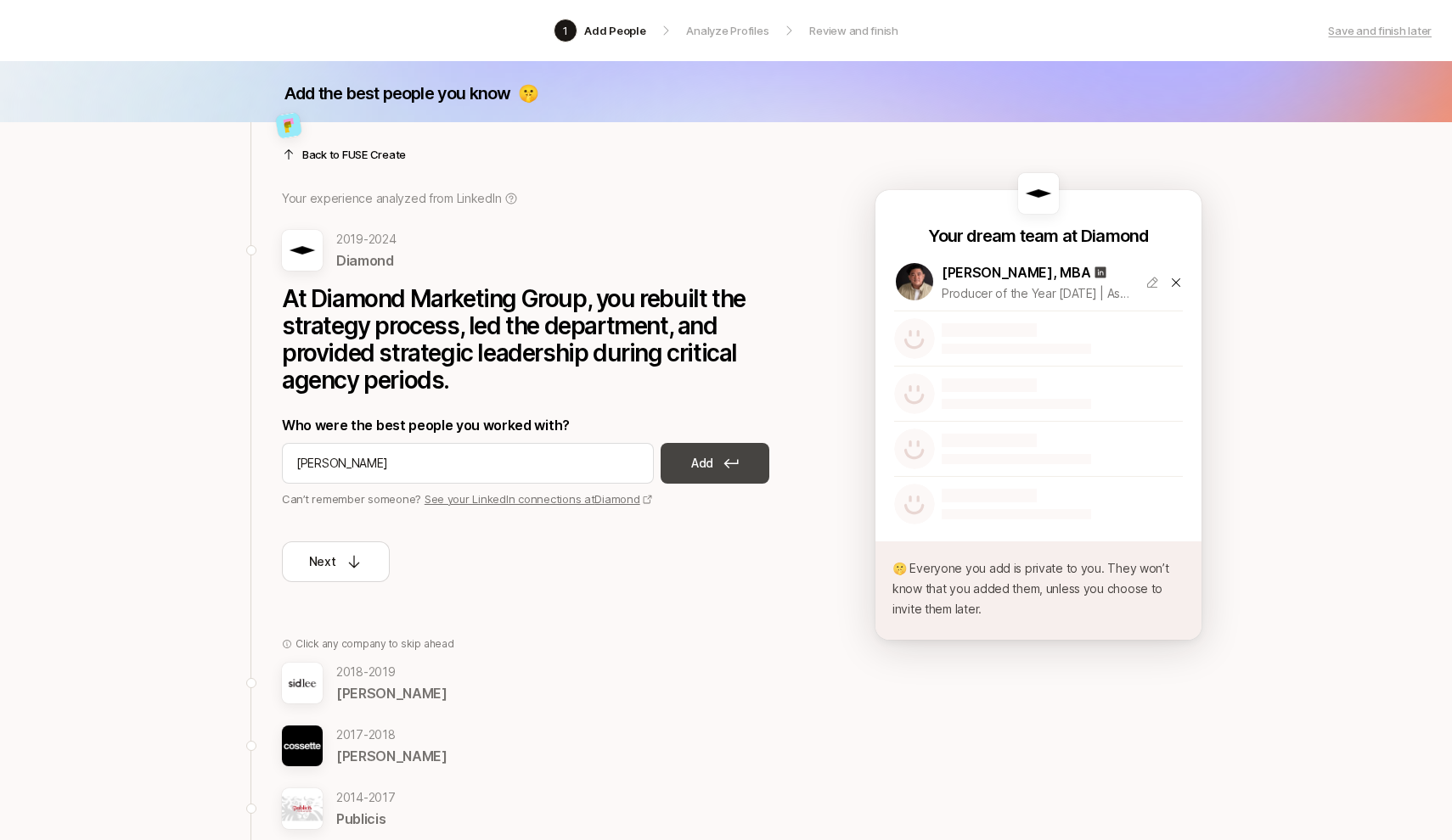
click at [724, 457] on button "Add" at bounding box center [715, 463] width 109 height 41
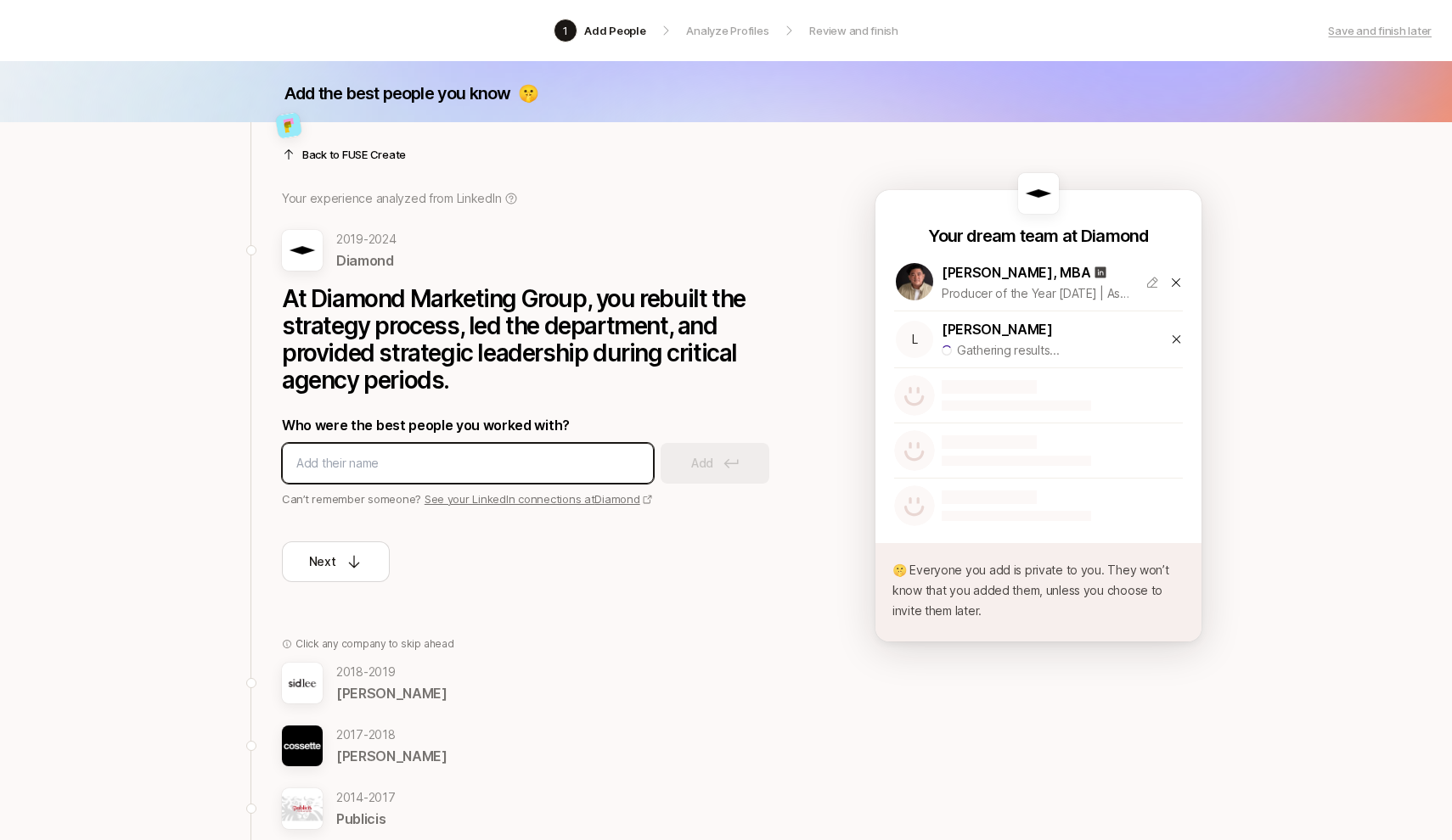
click at [544, 465] on input at bounding box center [467, 463] width 343 height 20
type input "p"
type input "[PERSON_NAME]"
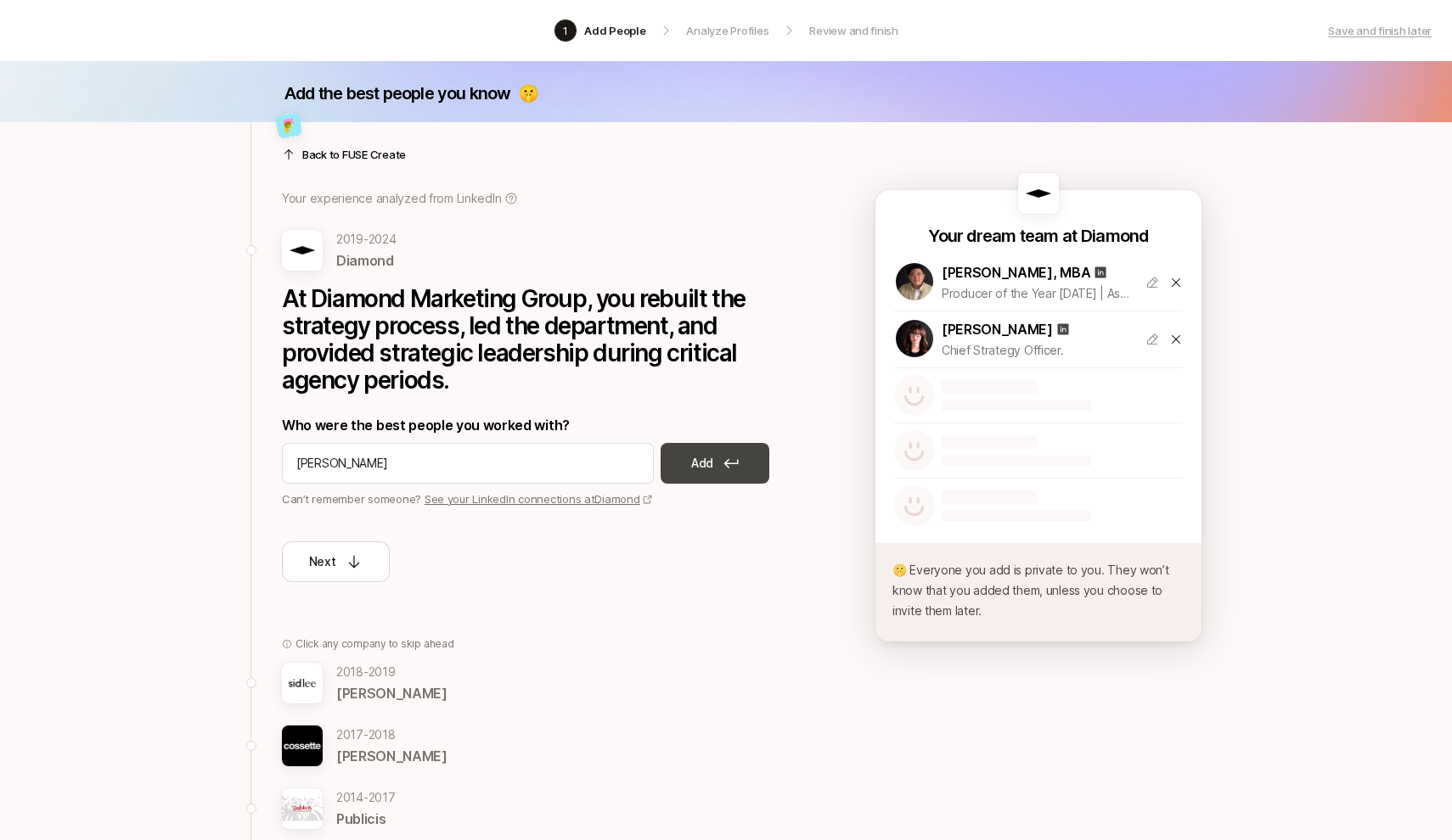
click at [715, 470] on button "Add" at bounding box center [715, 463] width 109 height 41
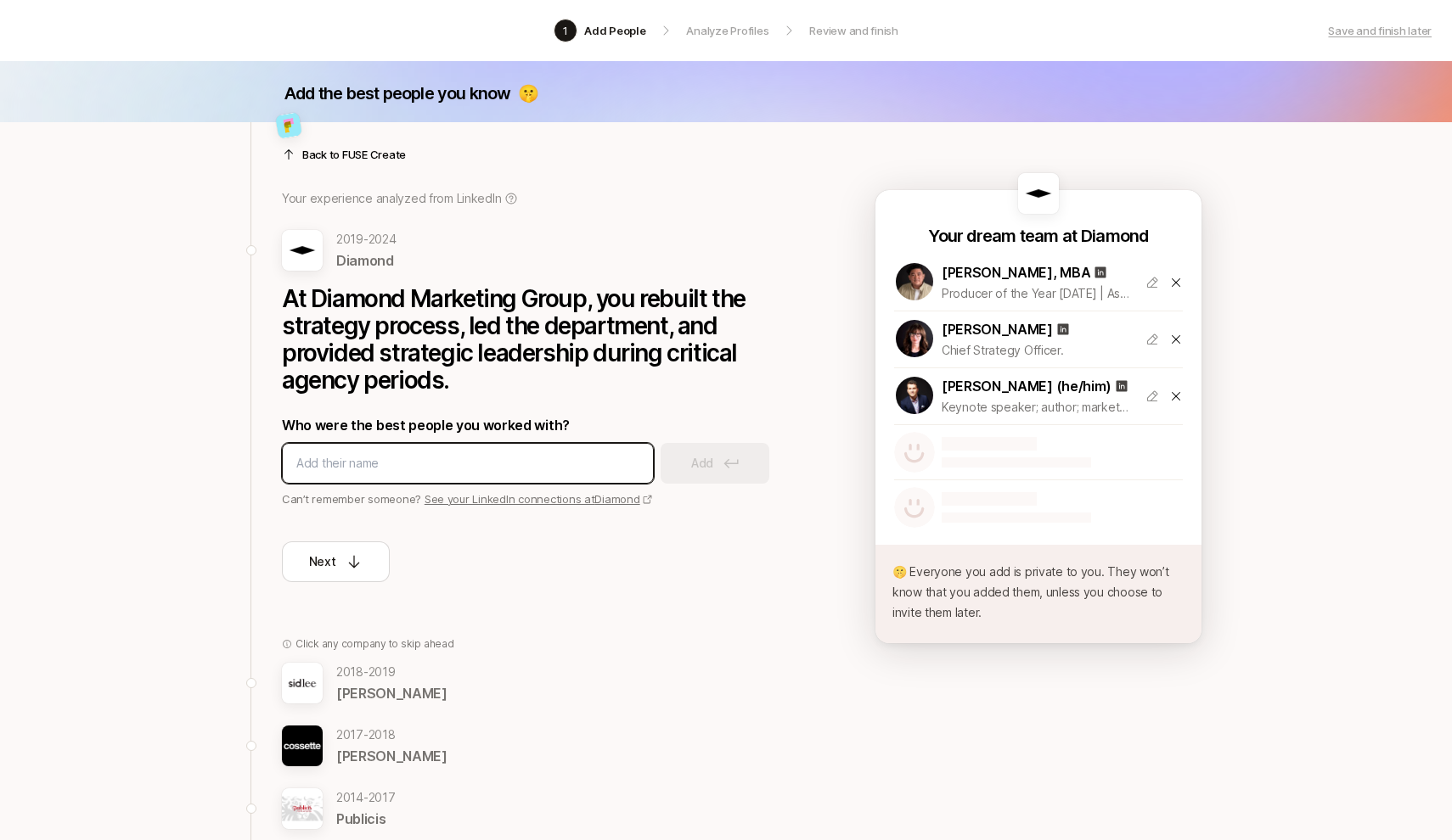
click at [472, 464] on input at bounding box center [467, 463] width 343 height 20
click at [468, 470] on input at bounding box center [467, 463] width 343 height 20
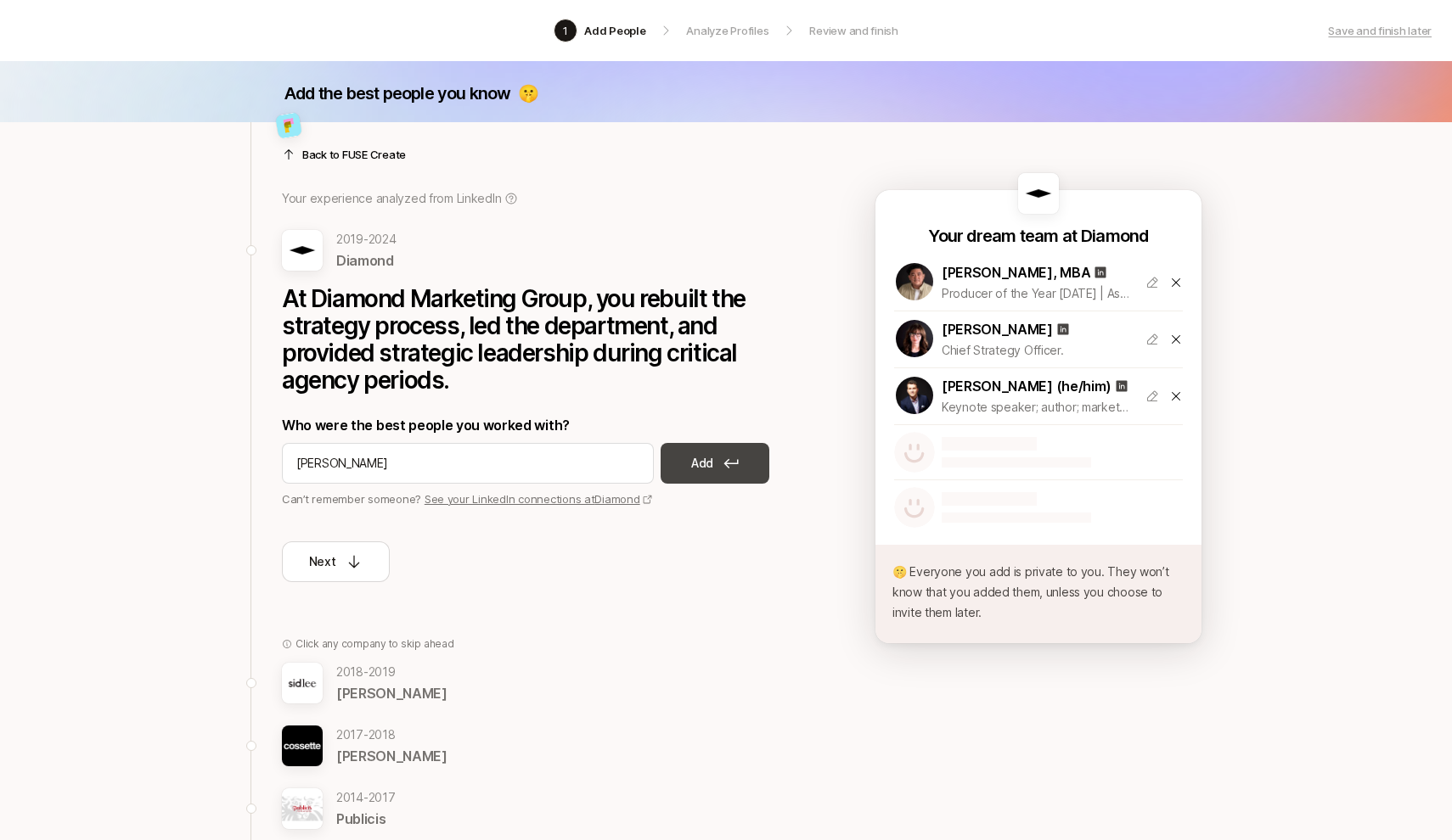
type input "[PERSON_NAME]"
click at [716, 461] on button "Add" at bounding box center [715, 463] width 109 height 41
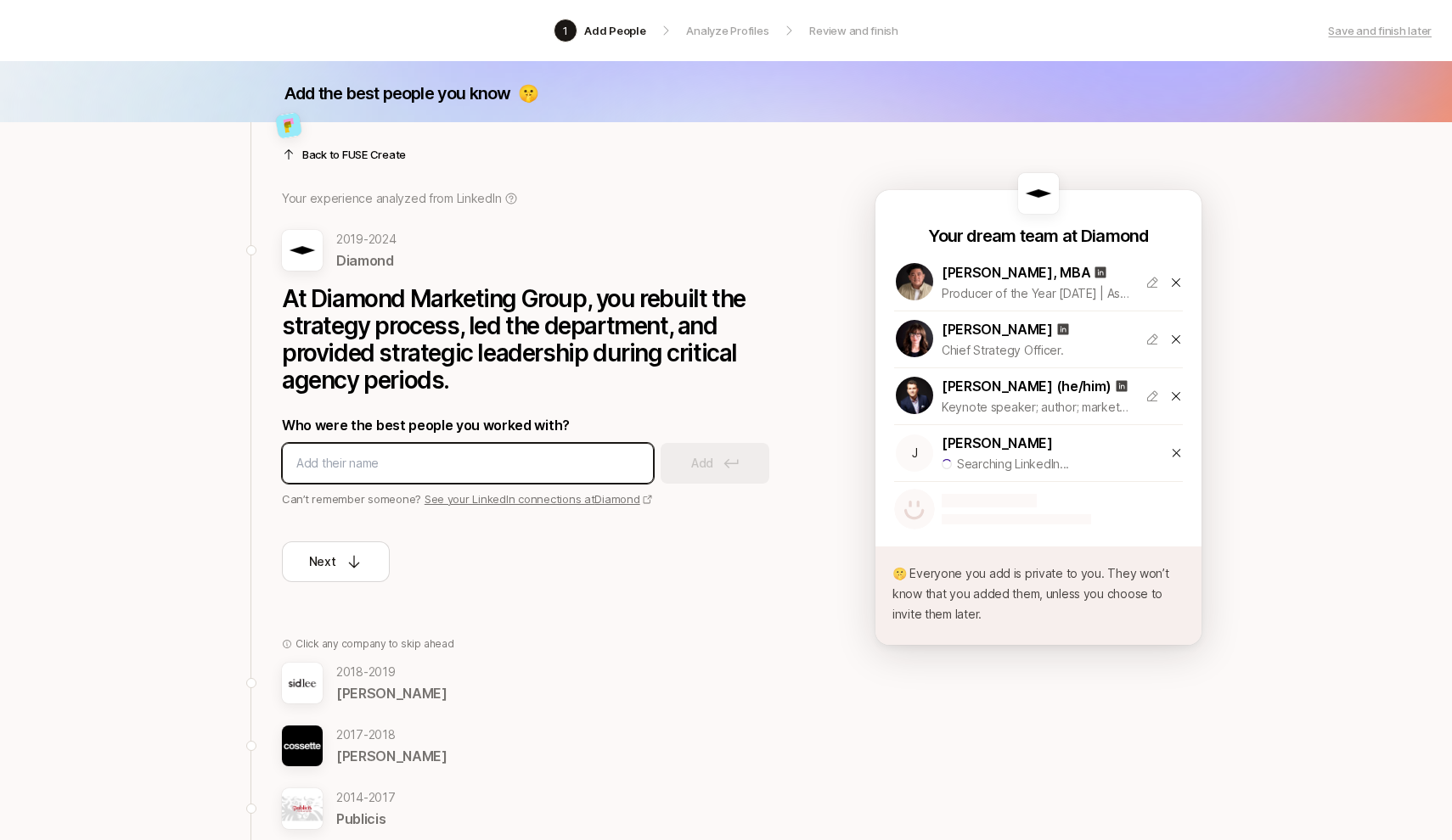
click at [491, 468] on input at bounding box center [467, 463] width 343 height 20
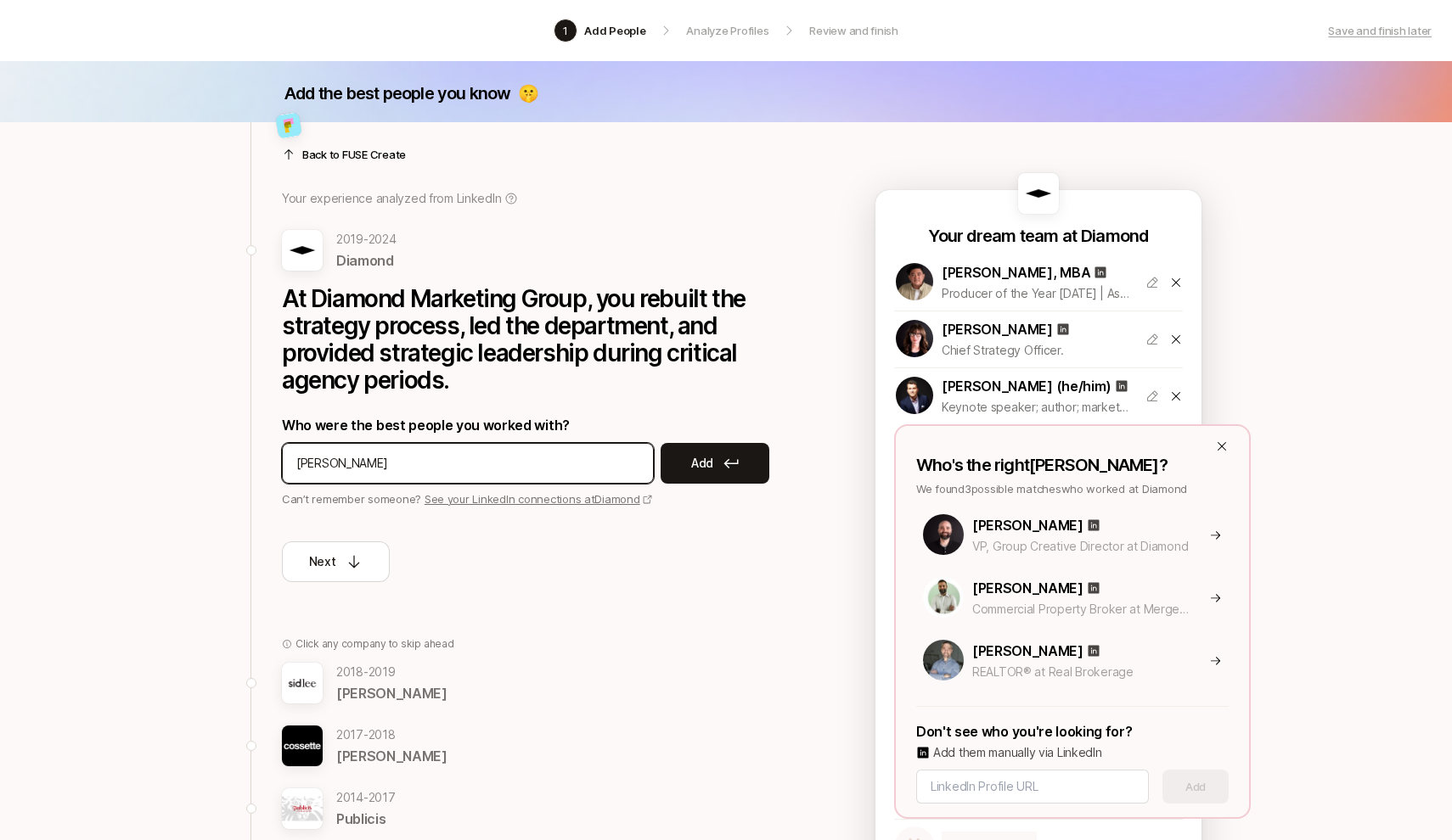
type input "[PERSON_NAME]"
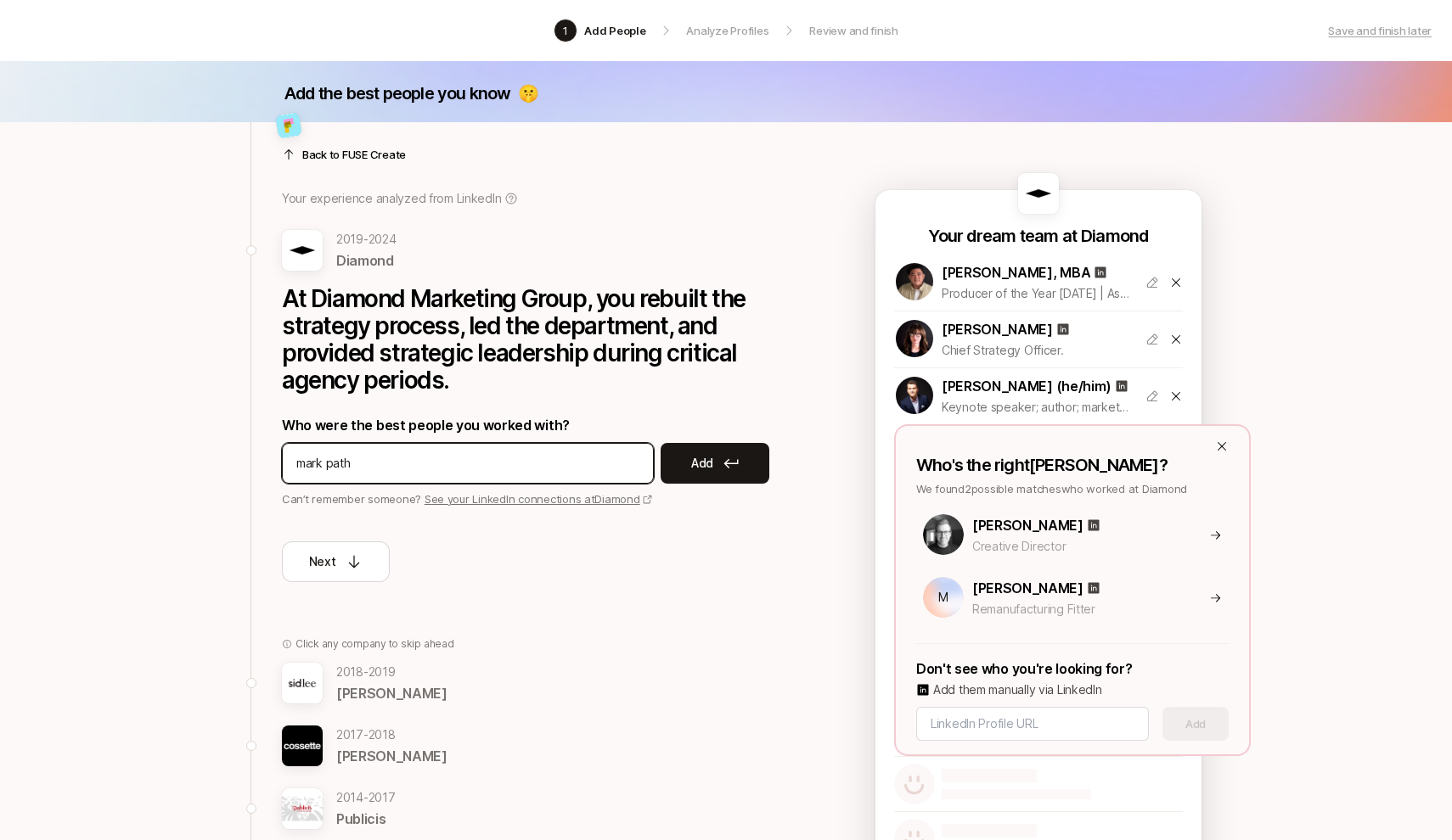
type input "[PERSON_NAME]"
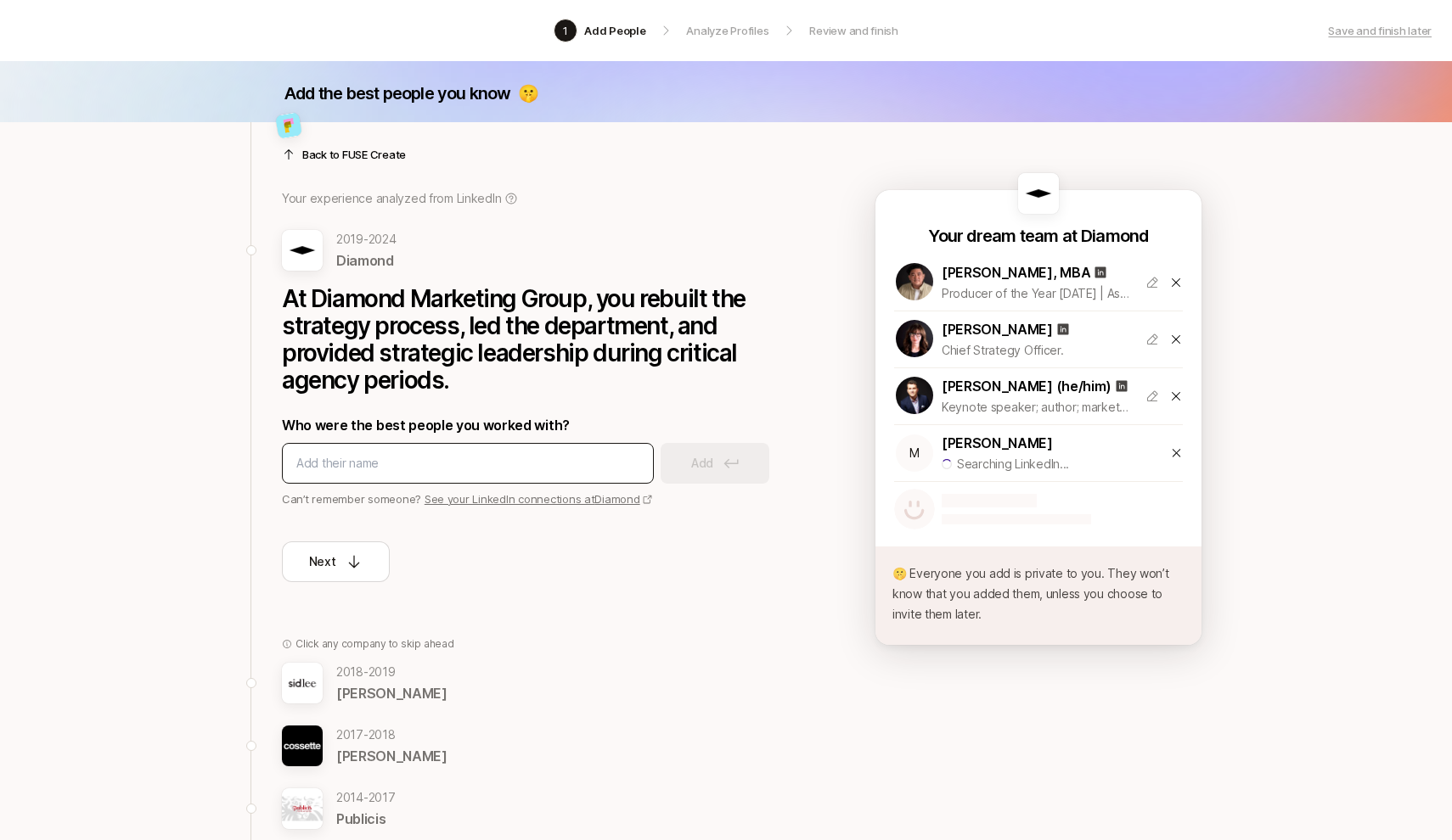
click at [339, 466] on input at bounding box center [467, 463] width 343 height 20
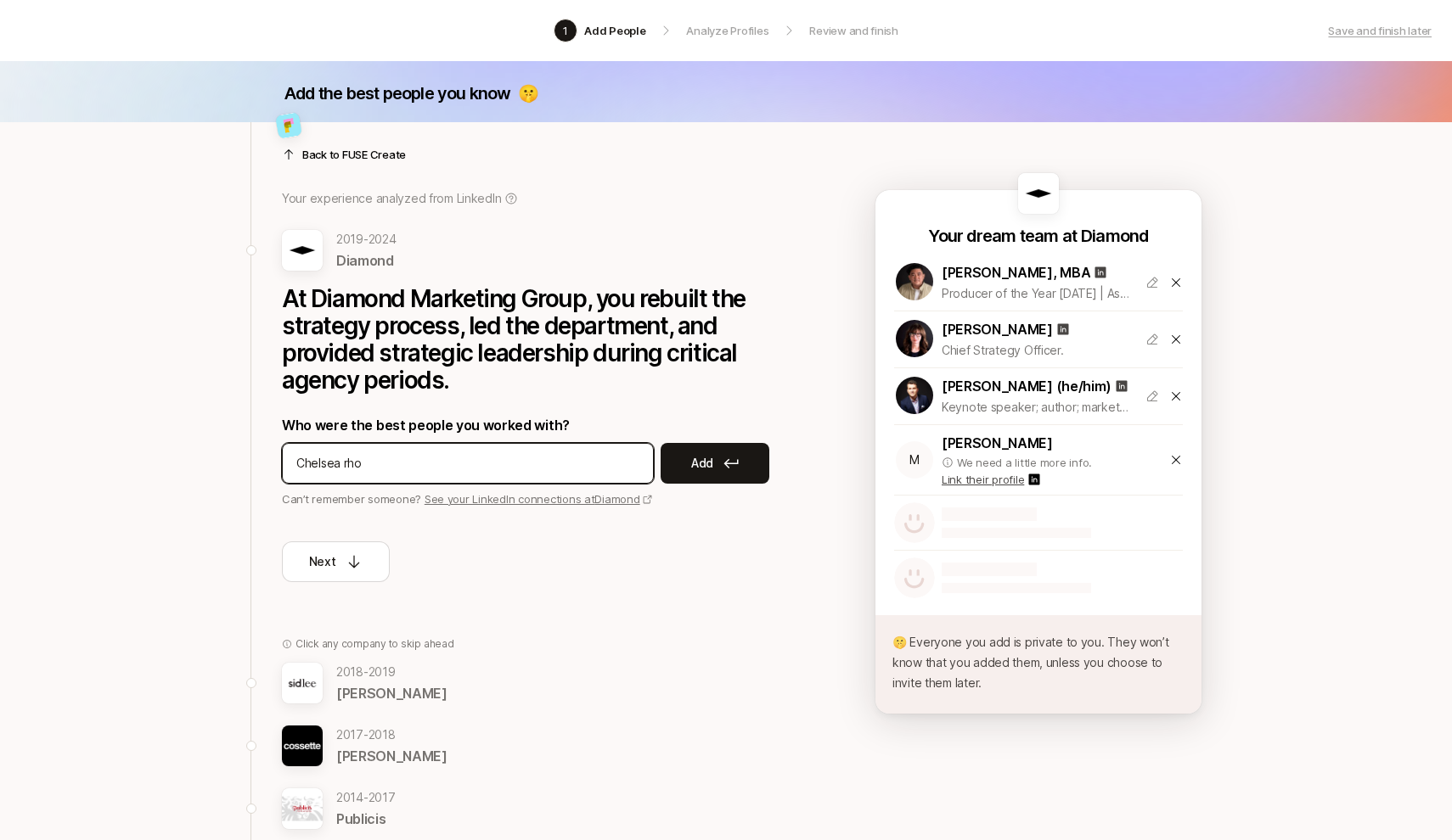
type input "[PERSON_NAME]"
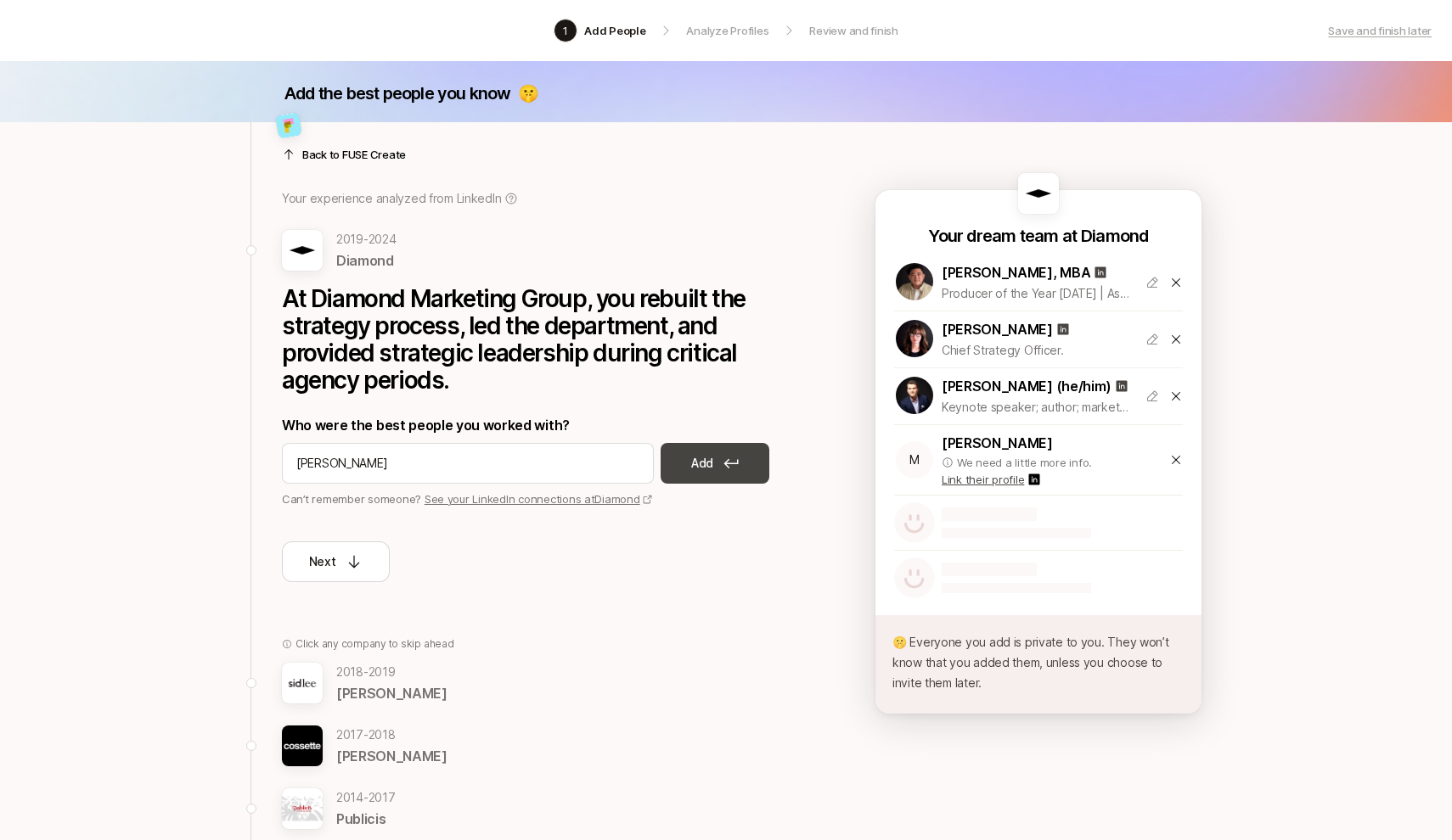
click at [691, 461] on p "Add" at bounding box center [702, 463] width 22 height 20
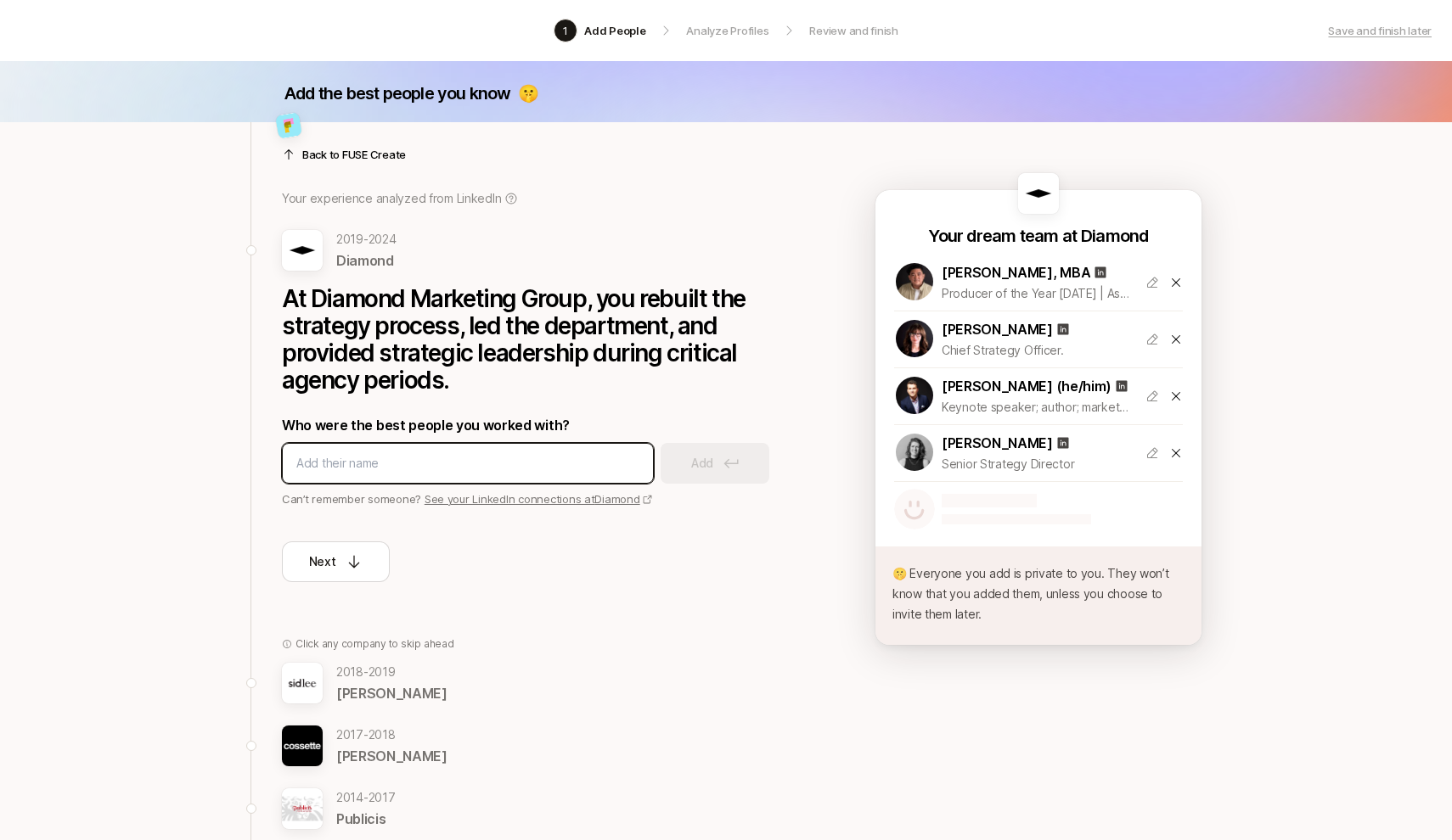
click at [441, 463] on input at bounding box center [467, 463] width 343 height 20
click at [434, 472] on input at bounding box center [467, 463] width 343 height 20
type input "[PERSON_NAME]"
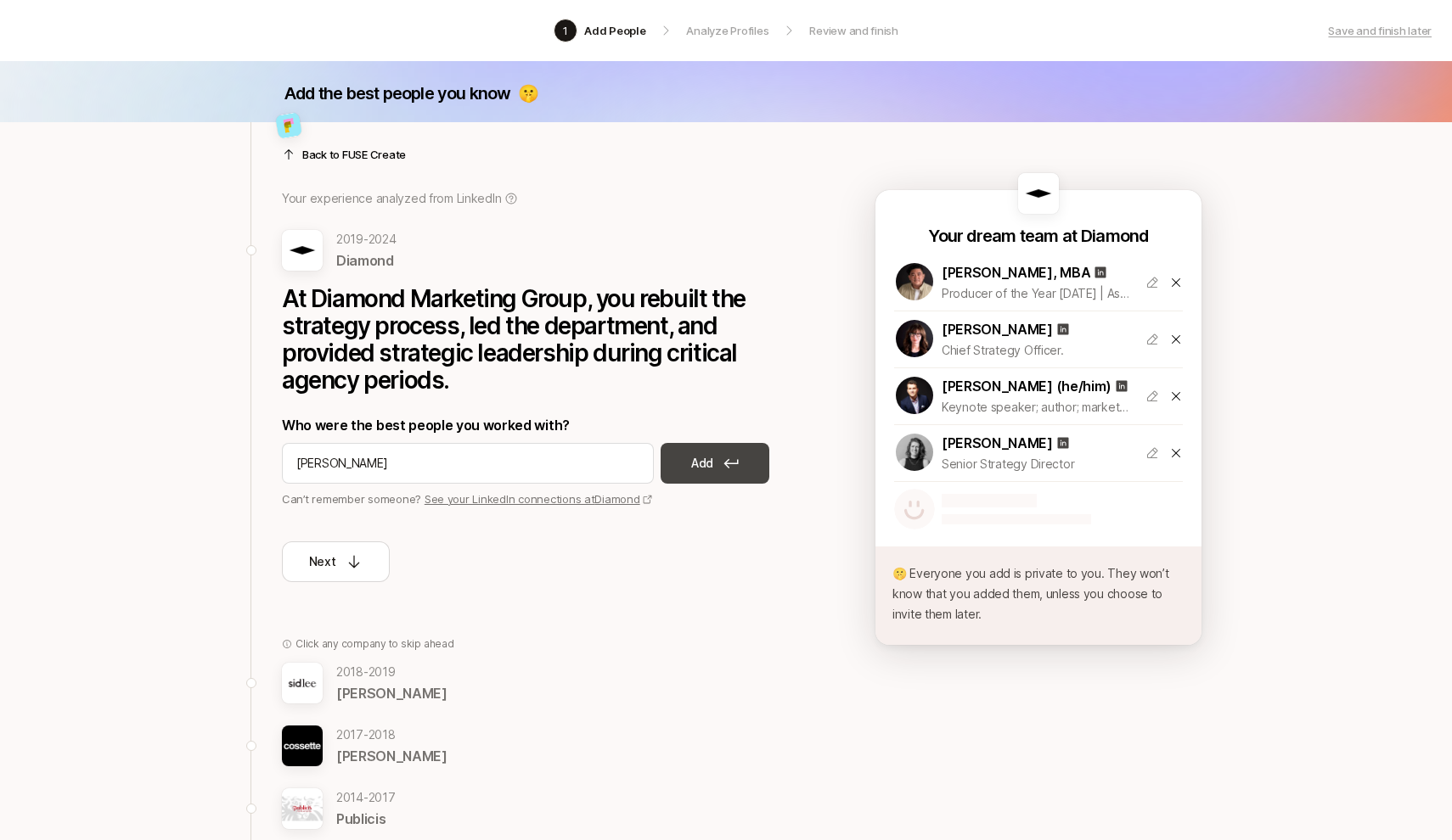
click at [690, 461] on button "Add" at bounding box center [715, 463] width 109 height 41
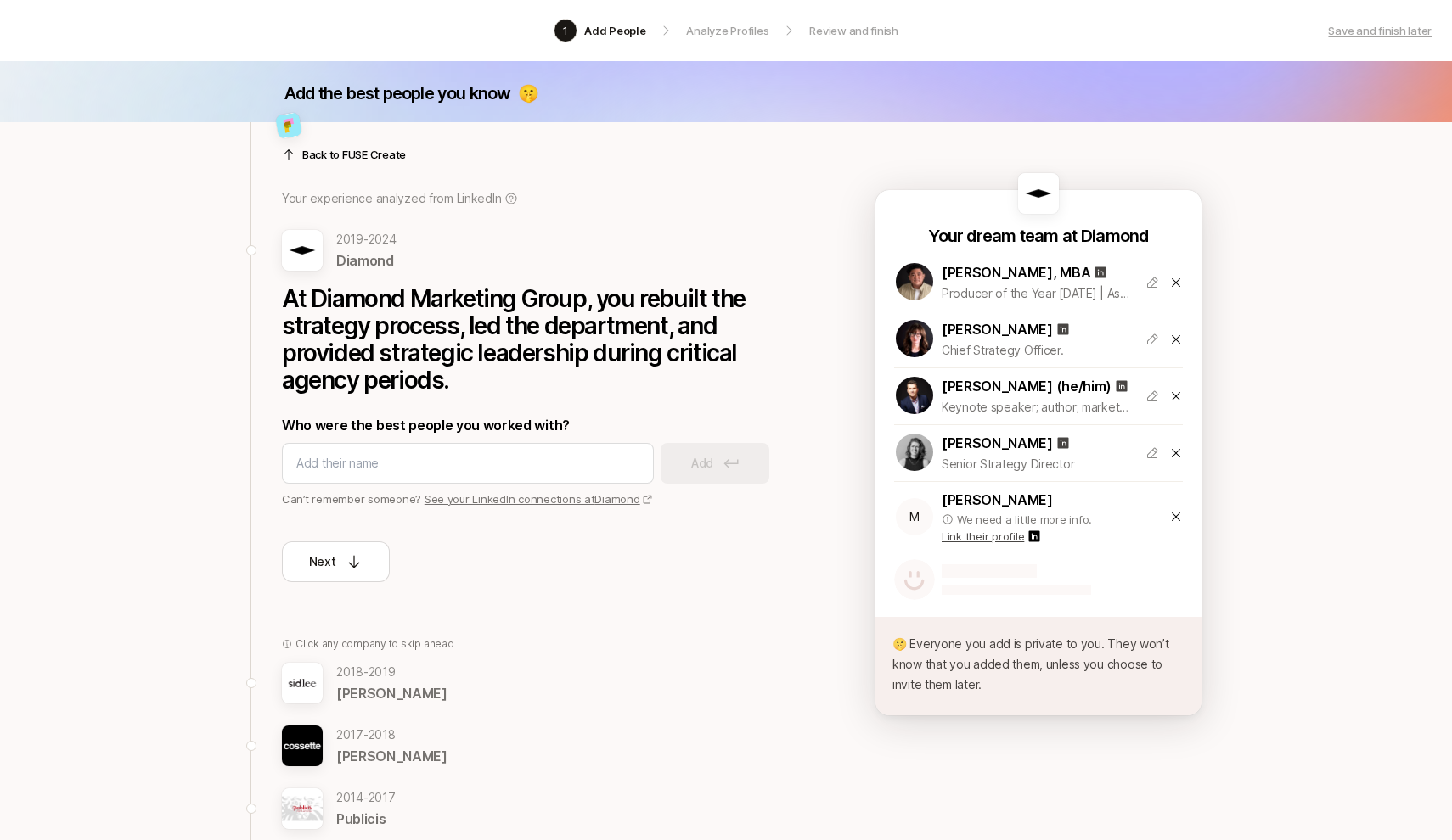
click at [999, 535] on p "Link their profile" at bounding box center [982, 536] width 83 height 17
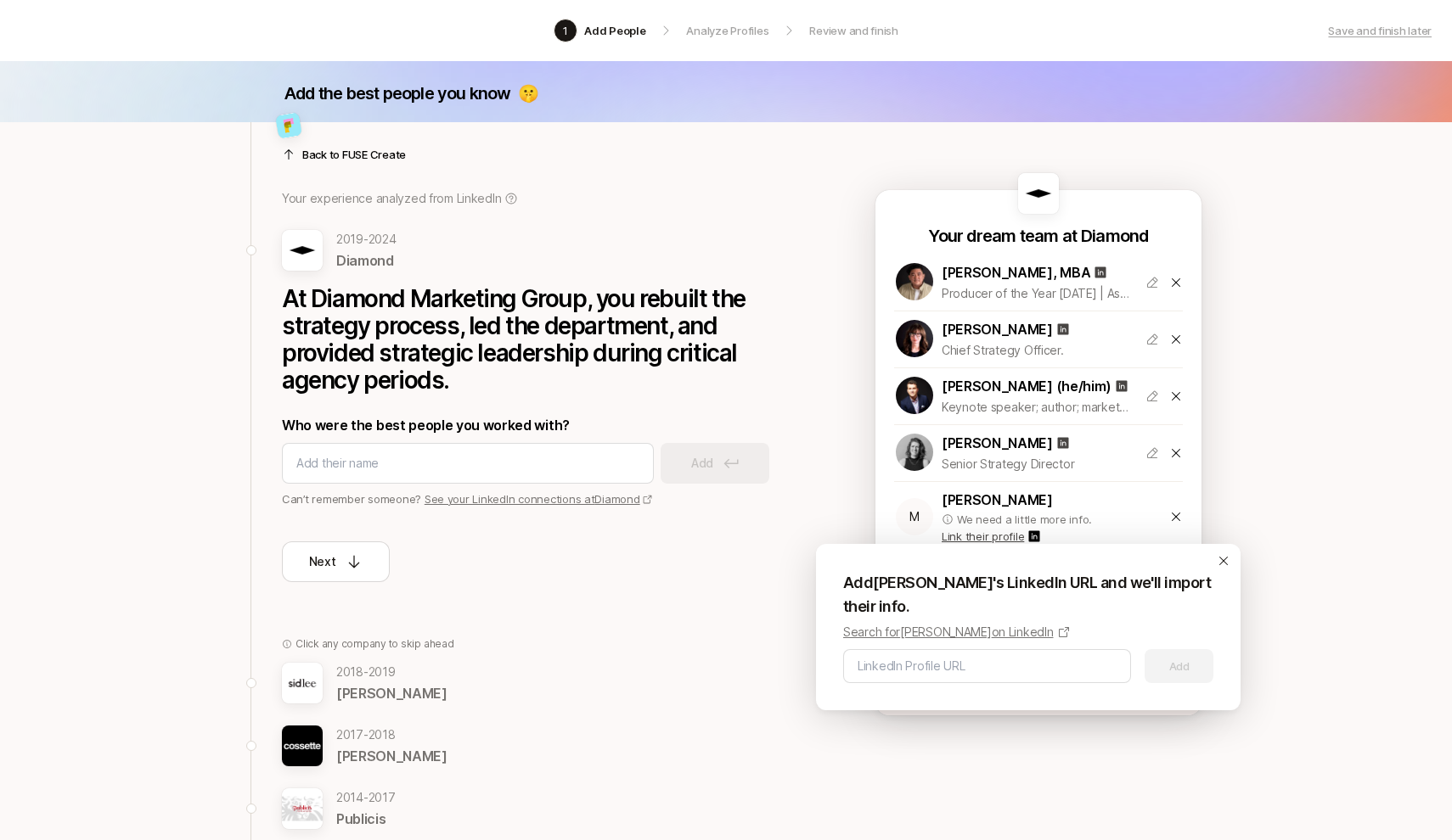
click at [966, 635] on p "Search for [PERSON_NAME] on LinkedIn" at bounding box center [949, 632] width 211 height 20
click at [945, 660] on input at bounding box center [987, 666] width 259 height 20
paste input "[URL][DOMAIN_NAME]"
type input "[URL][DOMAIN_NAME]"
click at [1187, 666] on button "Add" at bounding box center [1179, 666] width 69 height 34
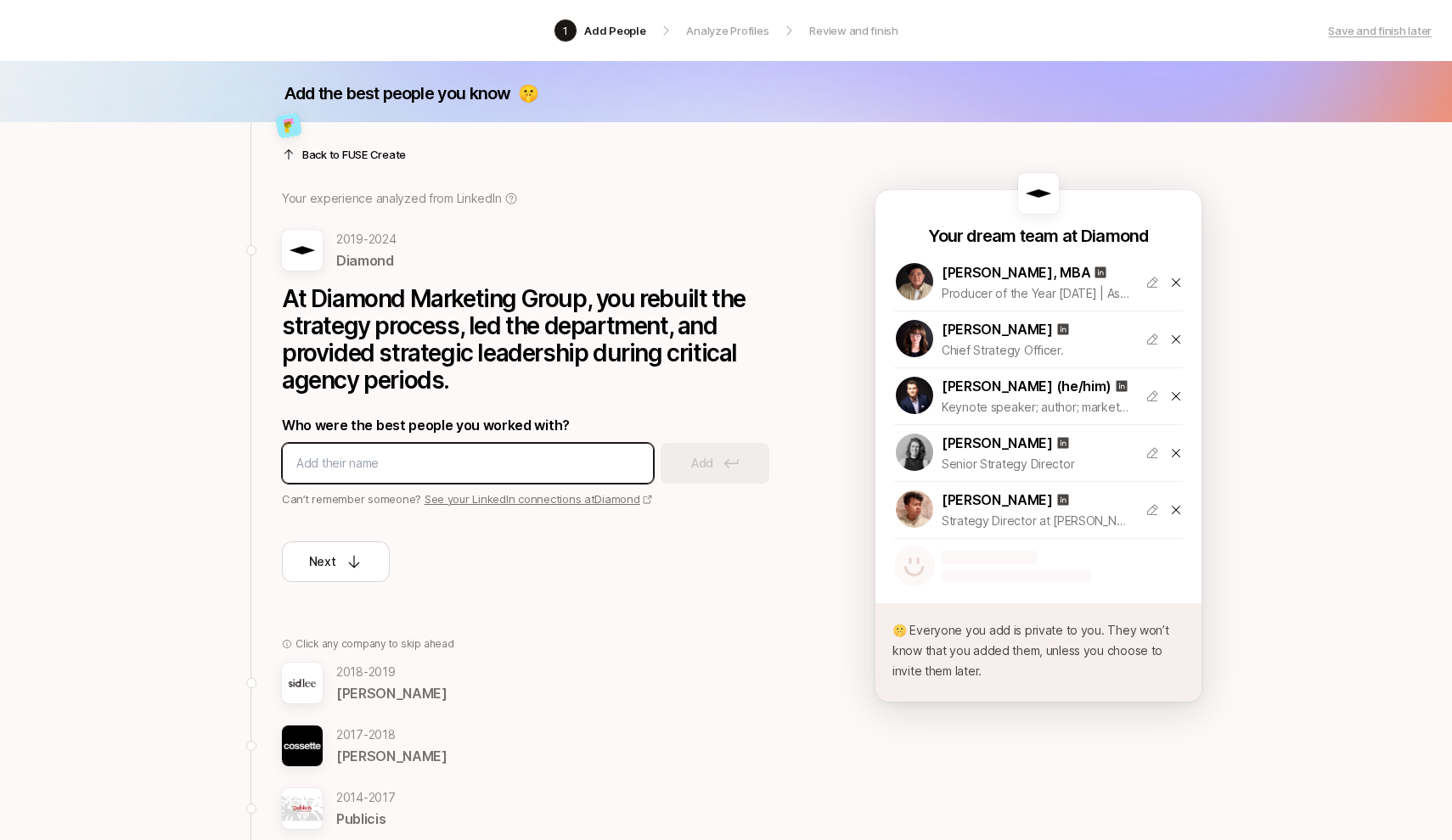
click at [426, 456] on input at bounding box center [467, 463] width 343 height 20
type input "[PERSON_NAME]"
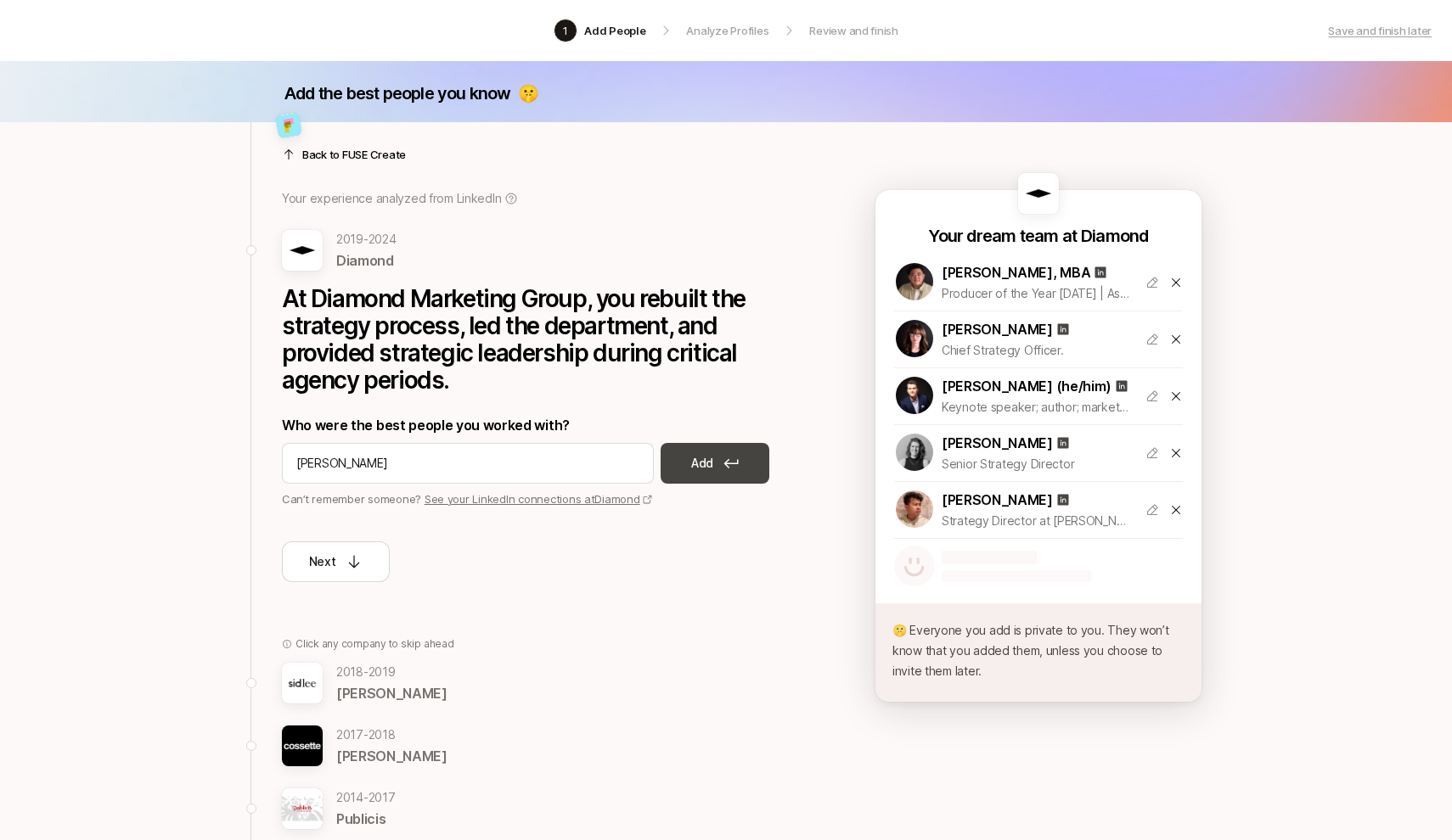
click at [686, 459] on button "Add" at bounding box center [715, 463] width 109 height 41
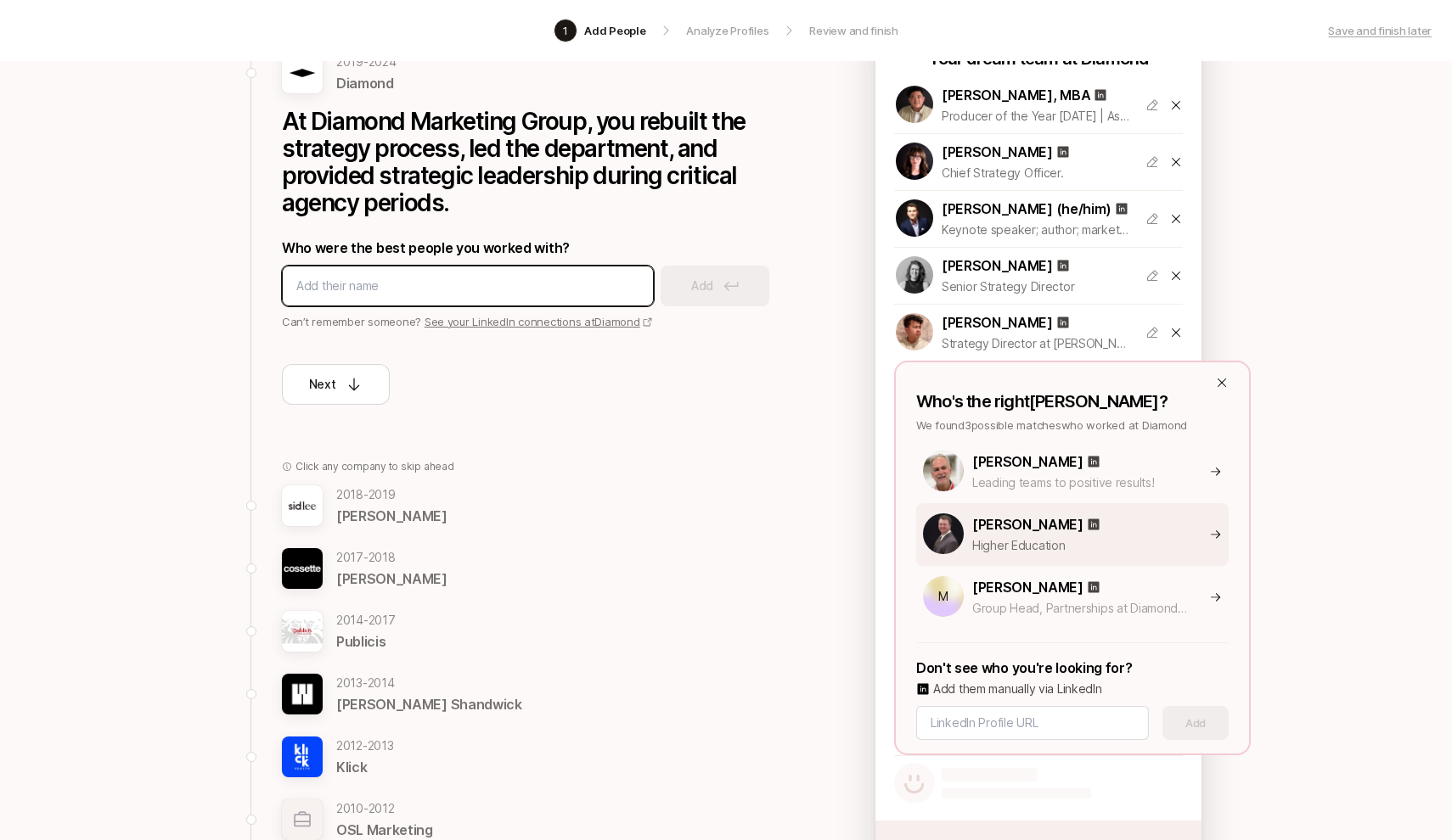
scroll to position [182, 0]
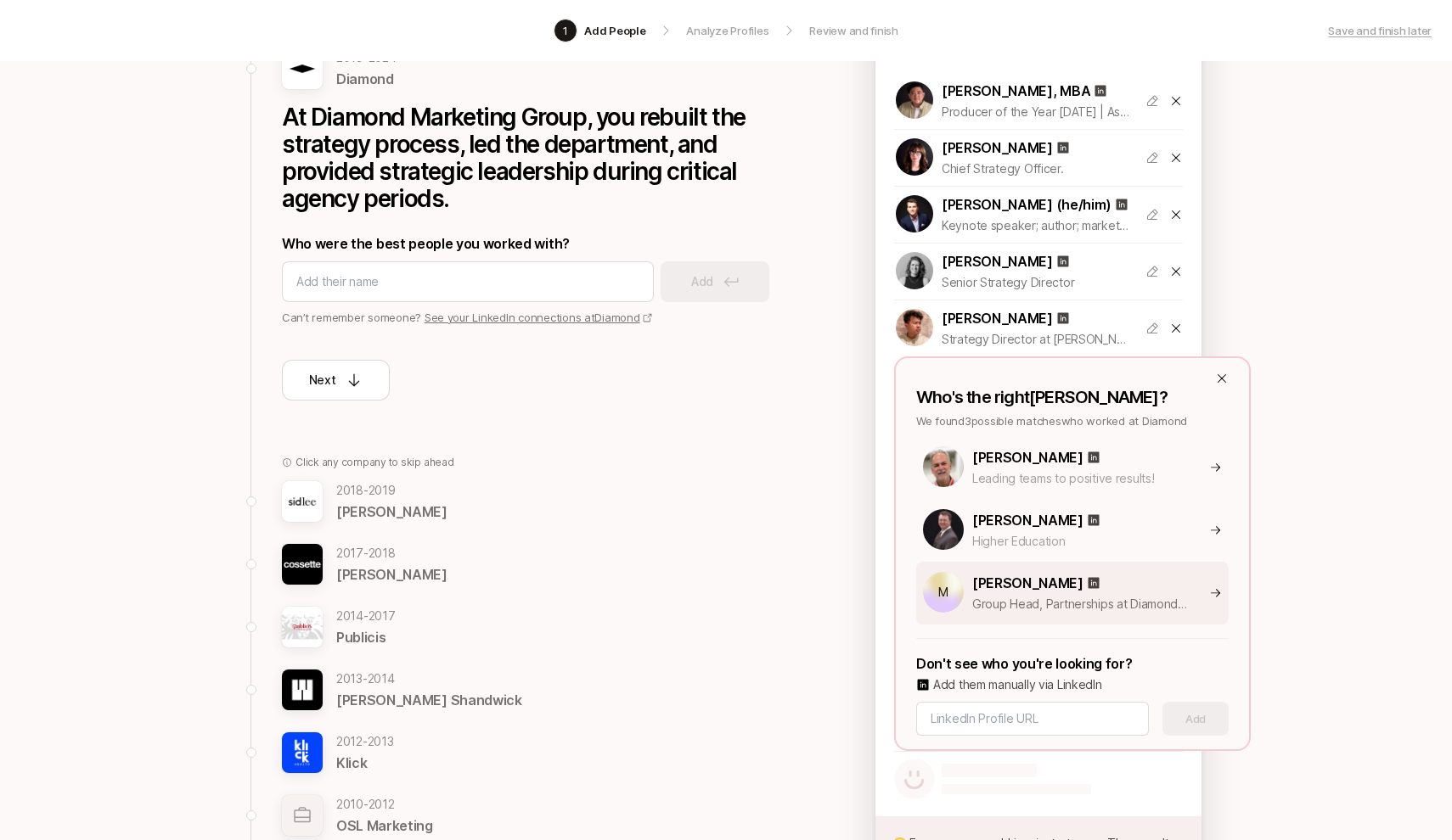
click at [1016, 596] on p "Group Head, Partnerships at Diamond Marketing Group" at bounding box center [1080, 604] width 217 height 20
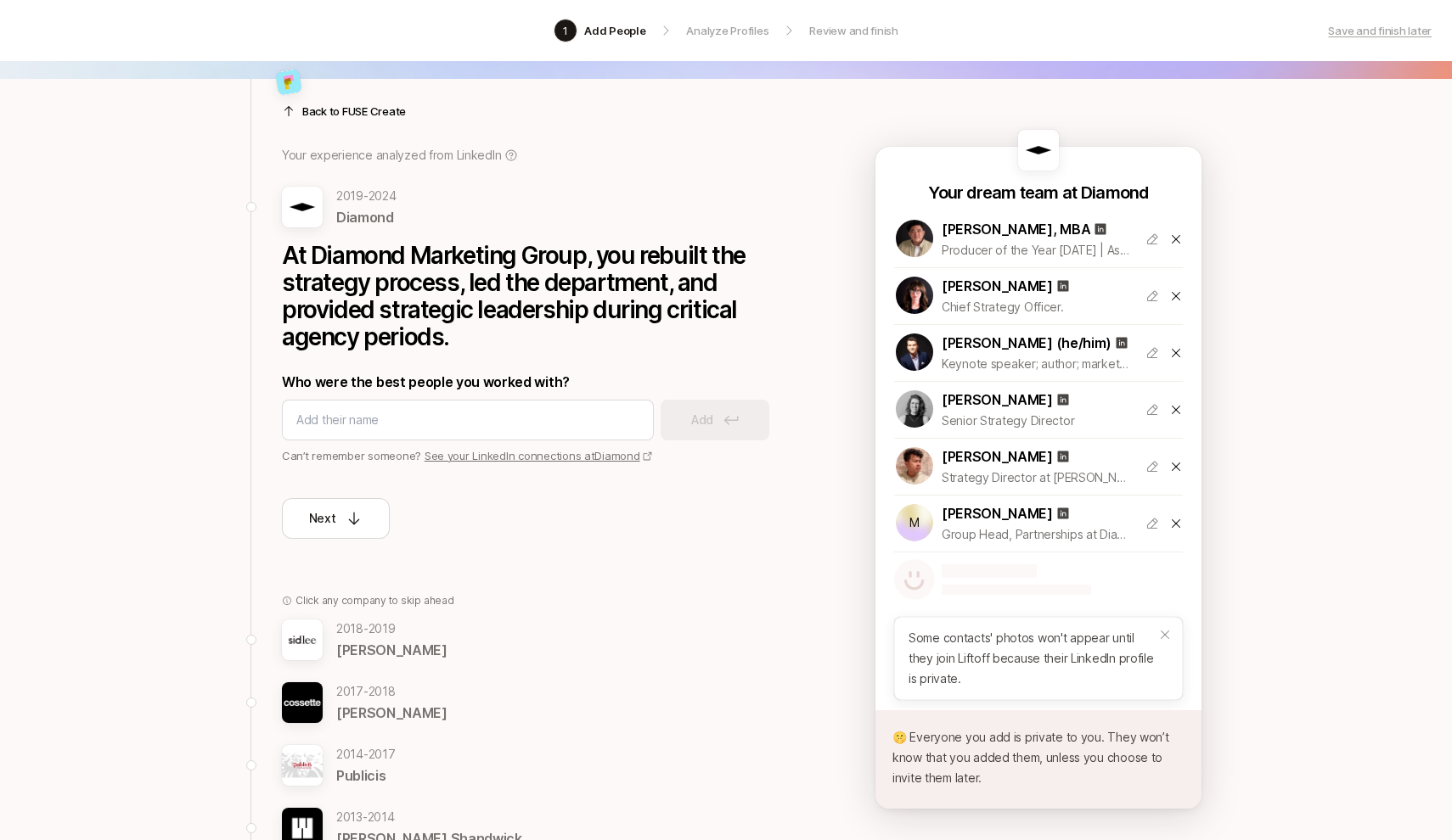
scroll to position [42, 0]
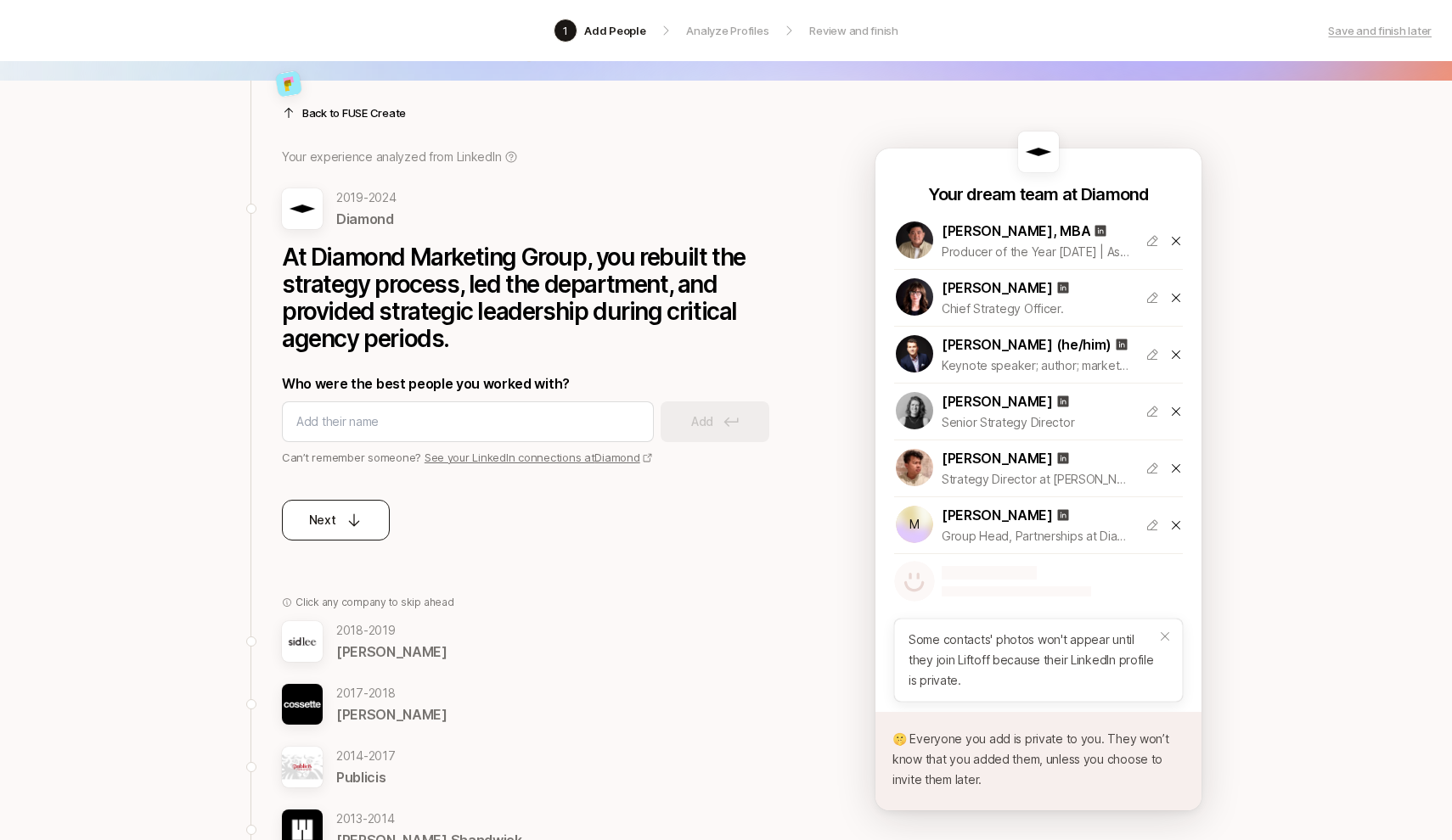
click at [346, 527] on icon at bounding box center [353, 519] width 17 height 17
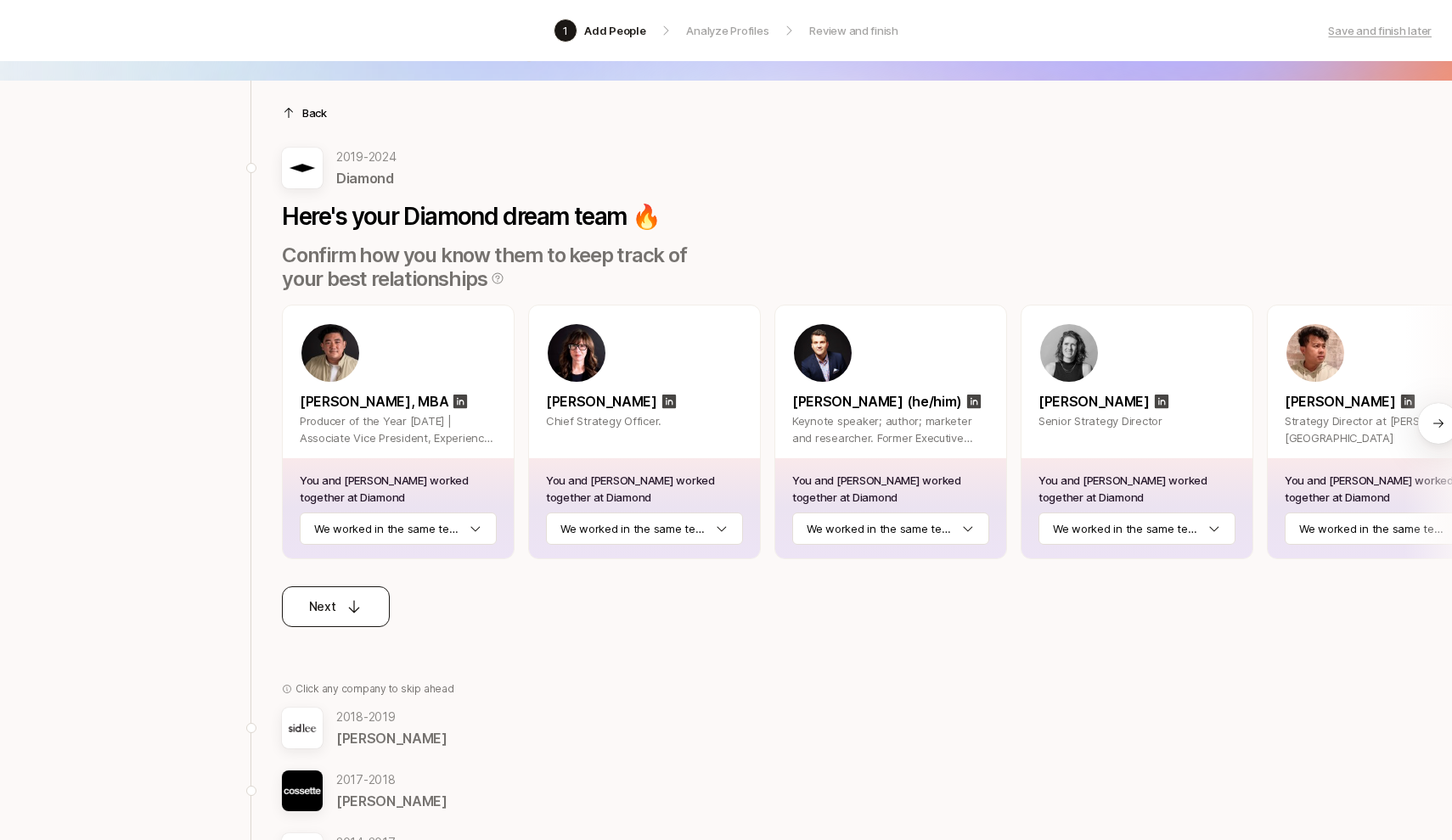
scroll to position [0, 0]
click at [304, 110] on p "Back" at bounding box center [314, 113] width 25 height 17
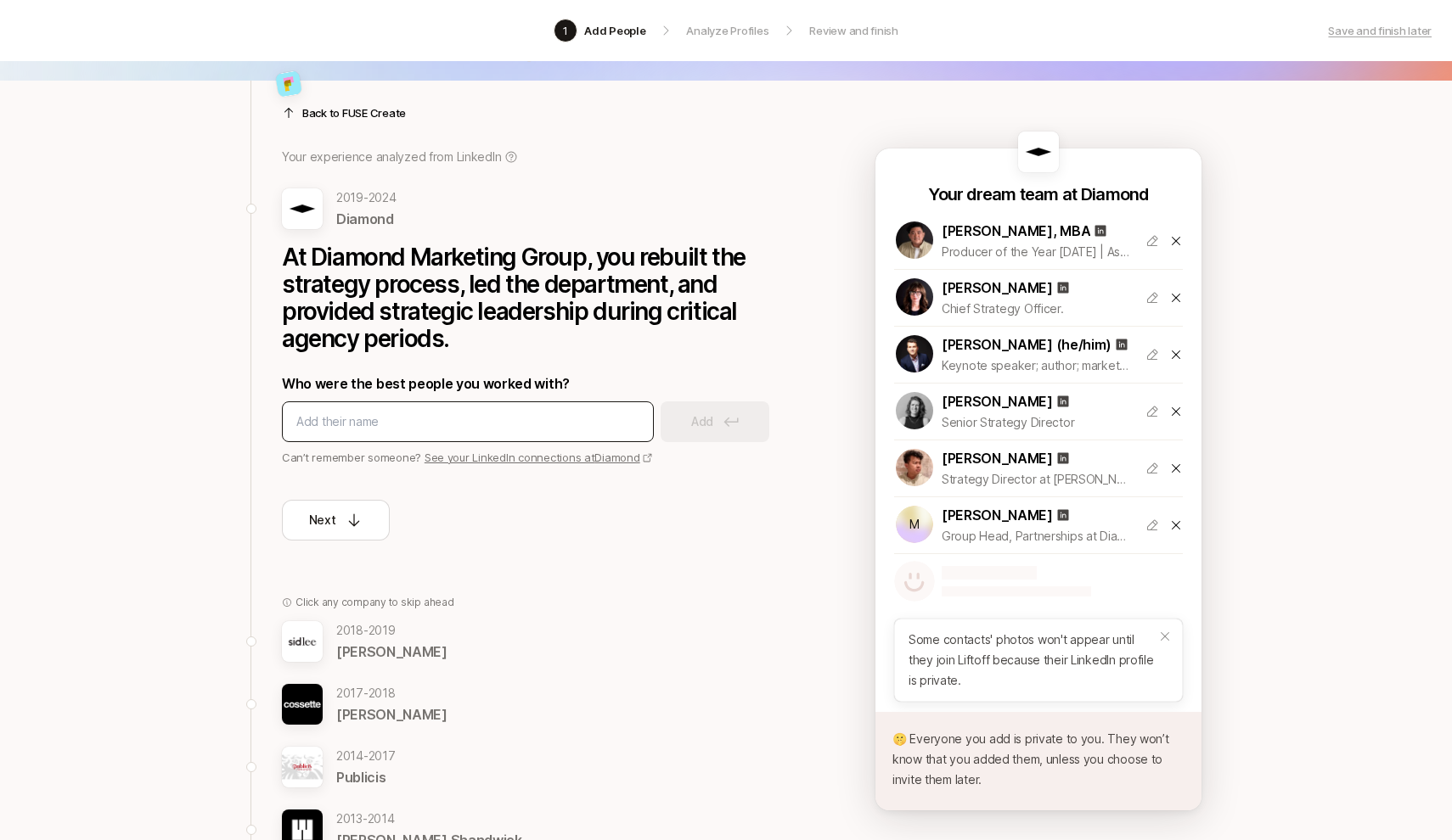
click at [434, 412] on input at bounding box center [467, 421] width 343 height 20
type input "[PERSON_NAME]"
click at [734, 420] on icon at bounding box center [731, 421] width 15 height 10
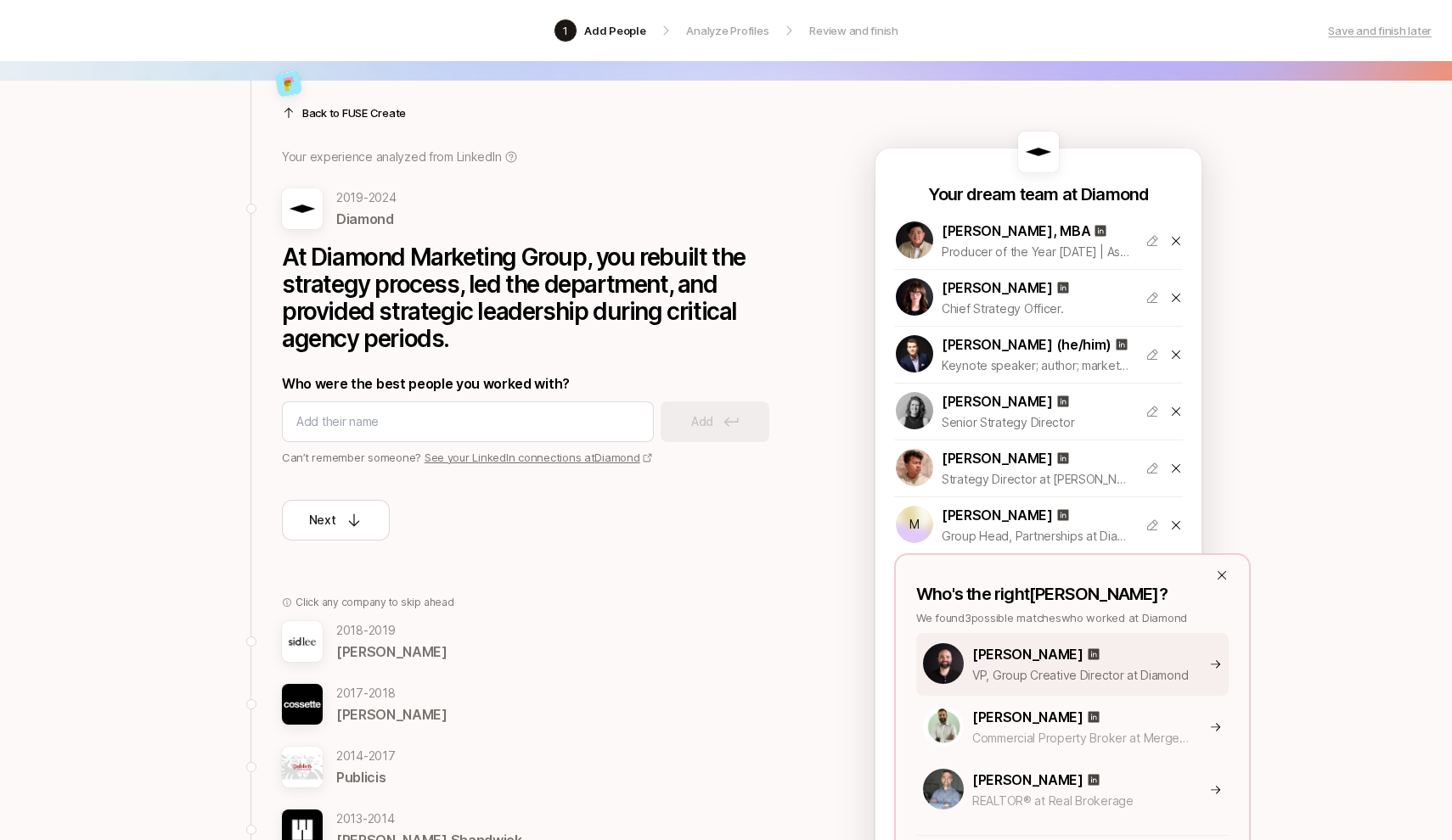
click at [1005, 667] on p "VP, Group Creative Director at Diamond" at bounding box center [1080, 676] width 217 height 20
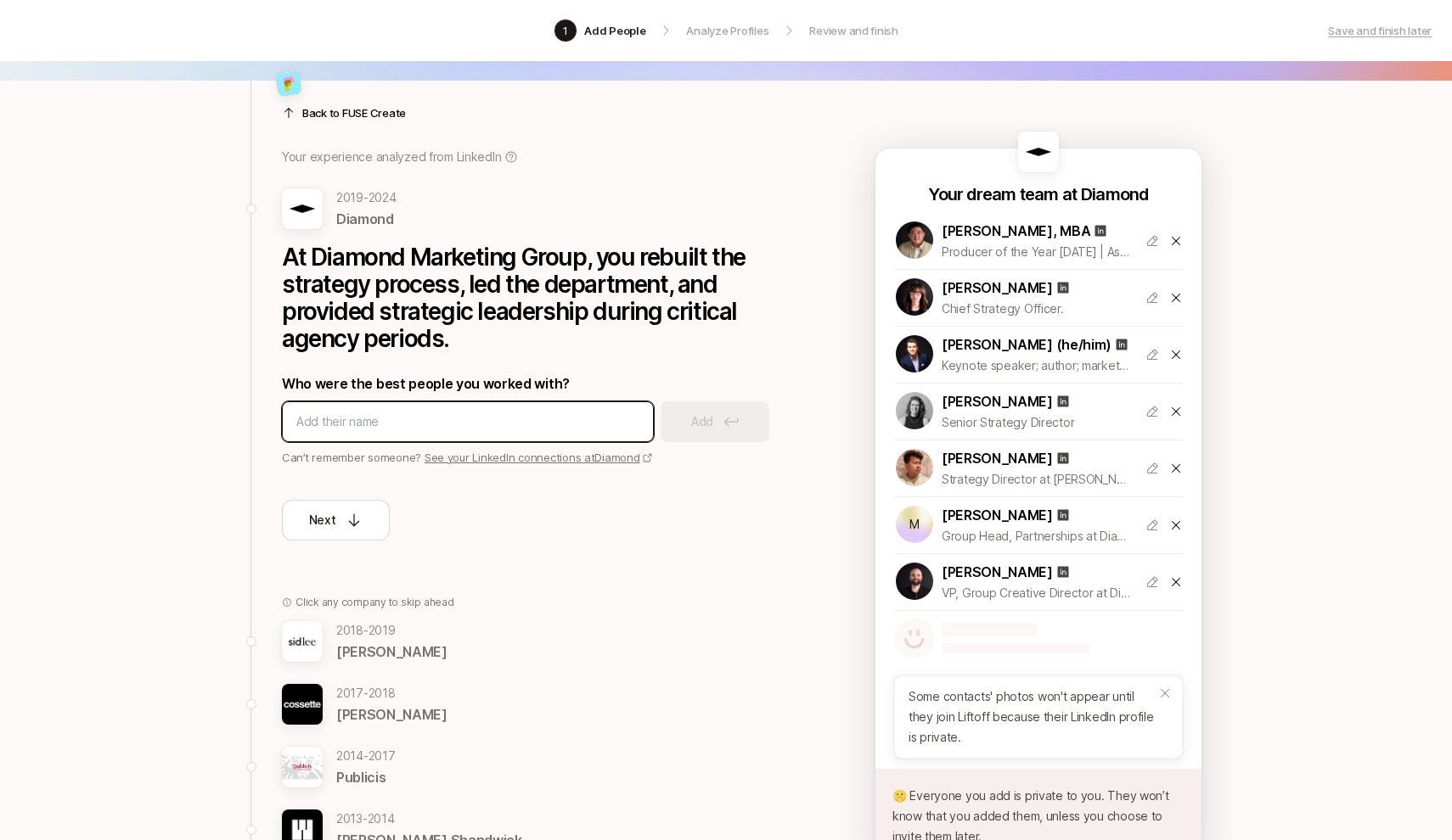
click at [434, 428] on input at bounding box center [467, 421] width 343 height 20
type input "[PERSON_NAME]"
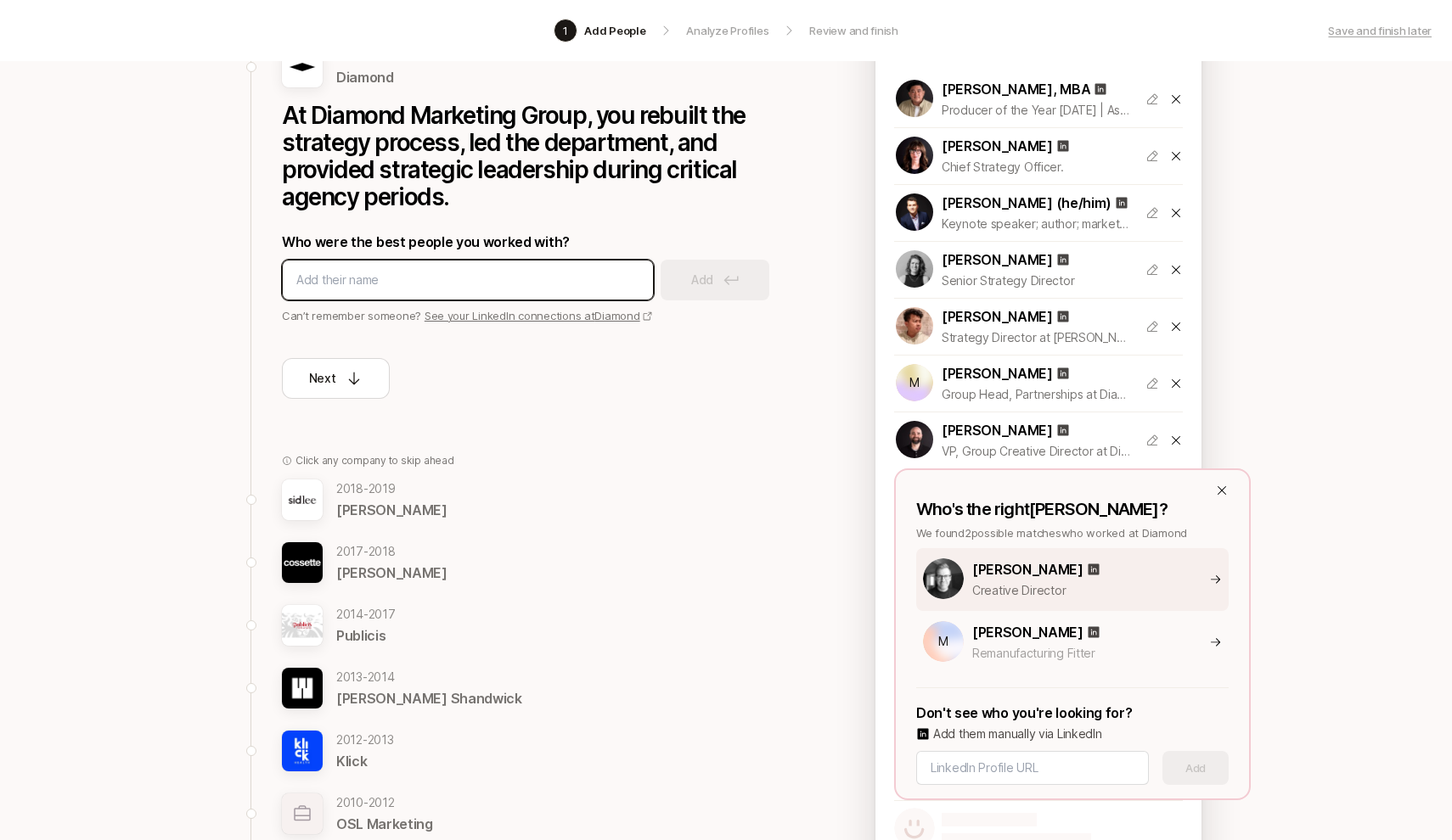
scroll to position [202, 0]
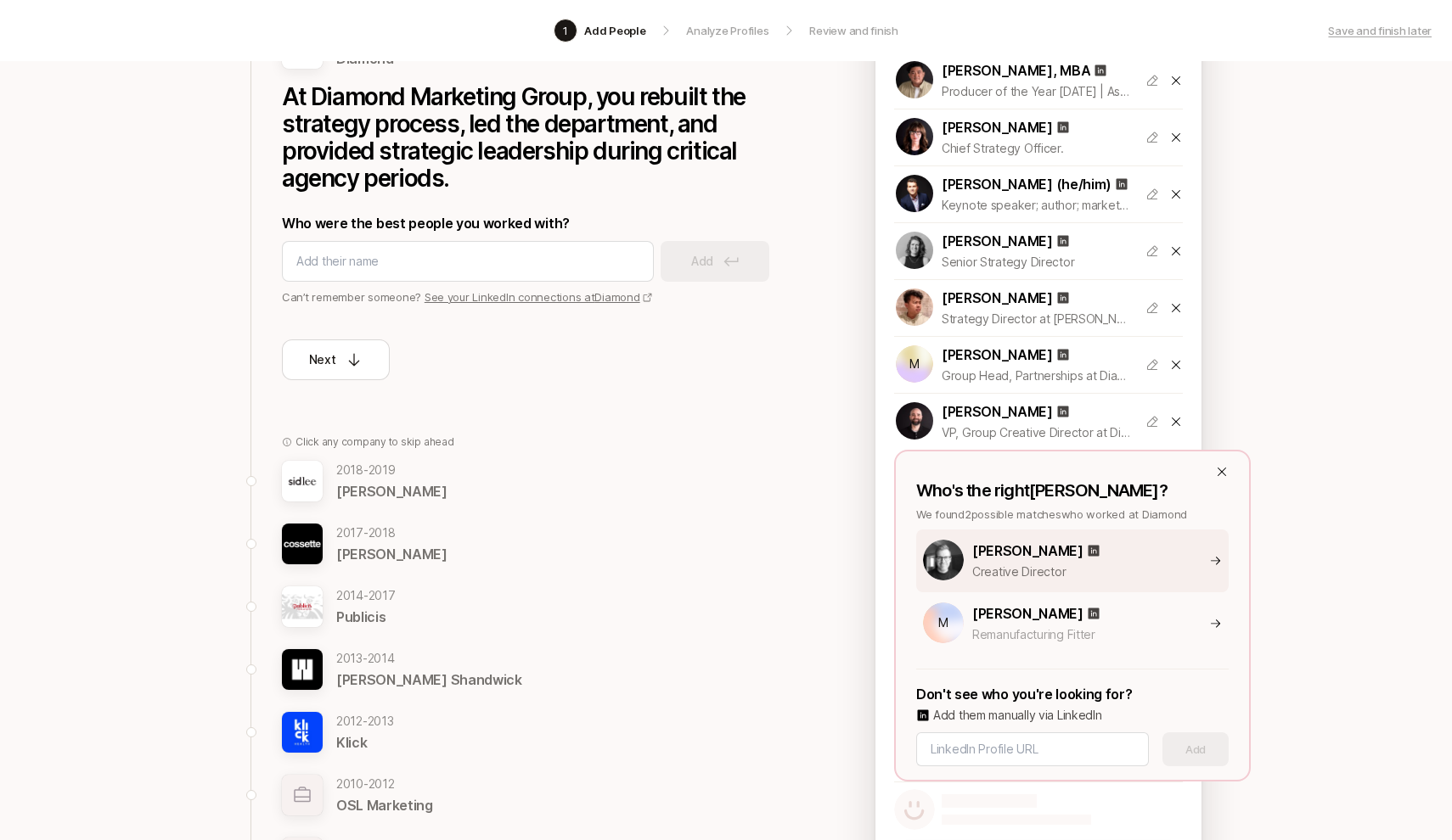
click at [1018, 557] on p "[PERSON_NAME]" at bounding box center [1028, 550] width 111 height 22
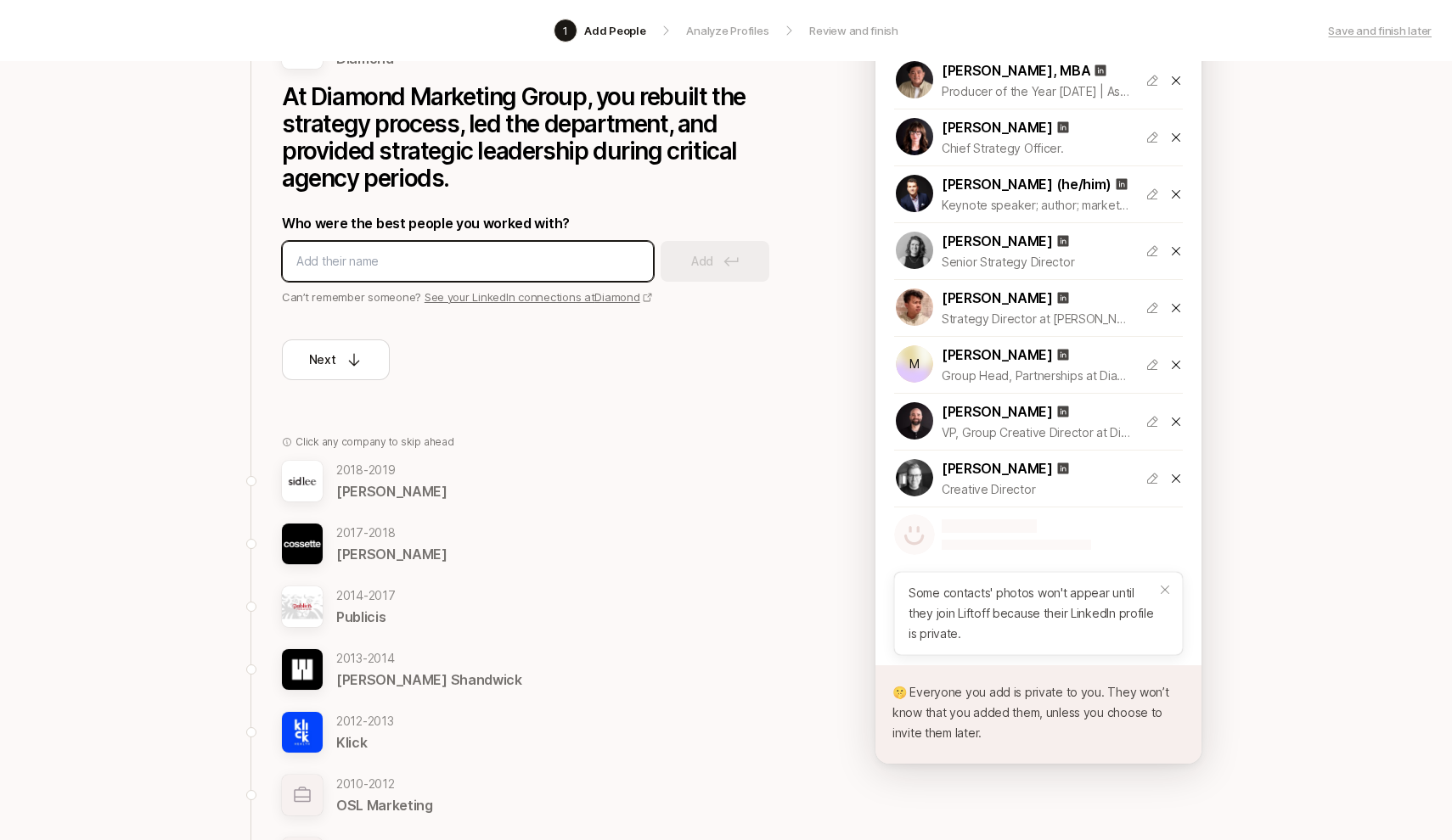
click at [464, 262] on input at bounding box center [467, 262] width 343 height 20
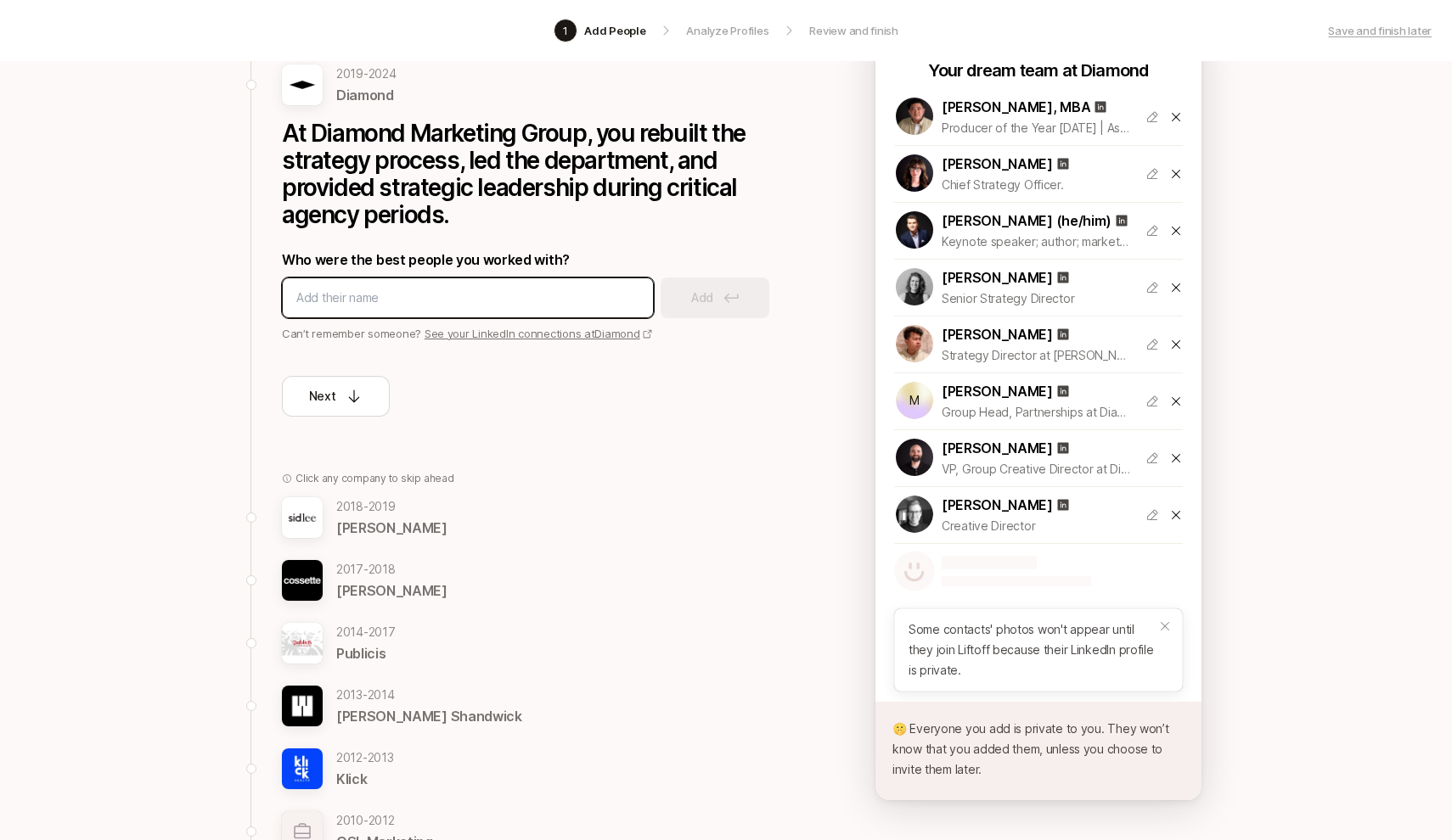
scroll to position [162, 0]
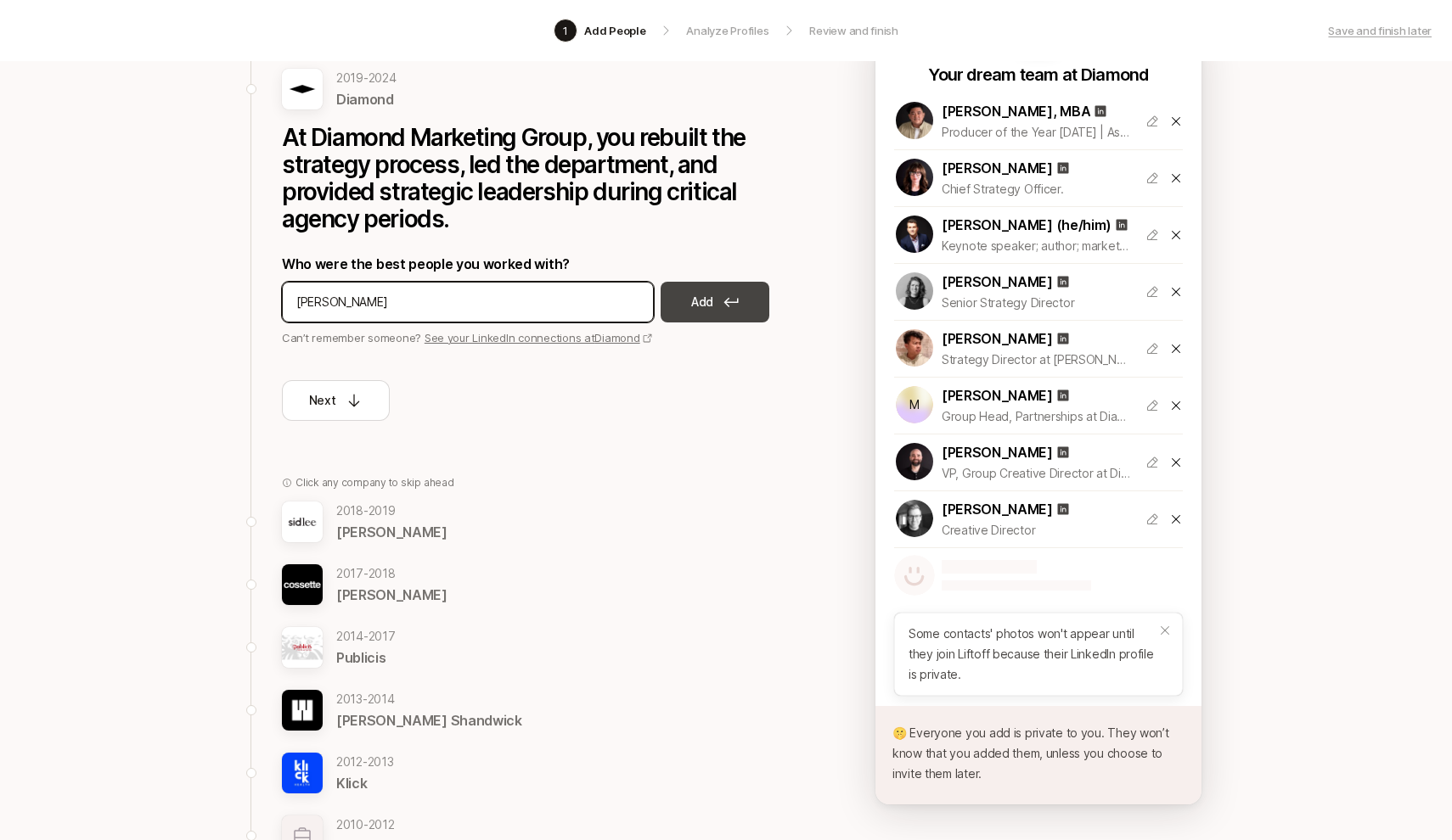
type input "[PERSON_NAME]"
click at [706, 300] on p "Add" at bounding box center [702, 301] width 22 height 20
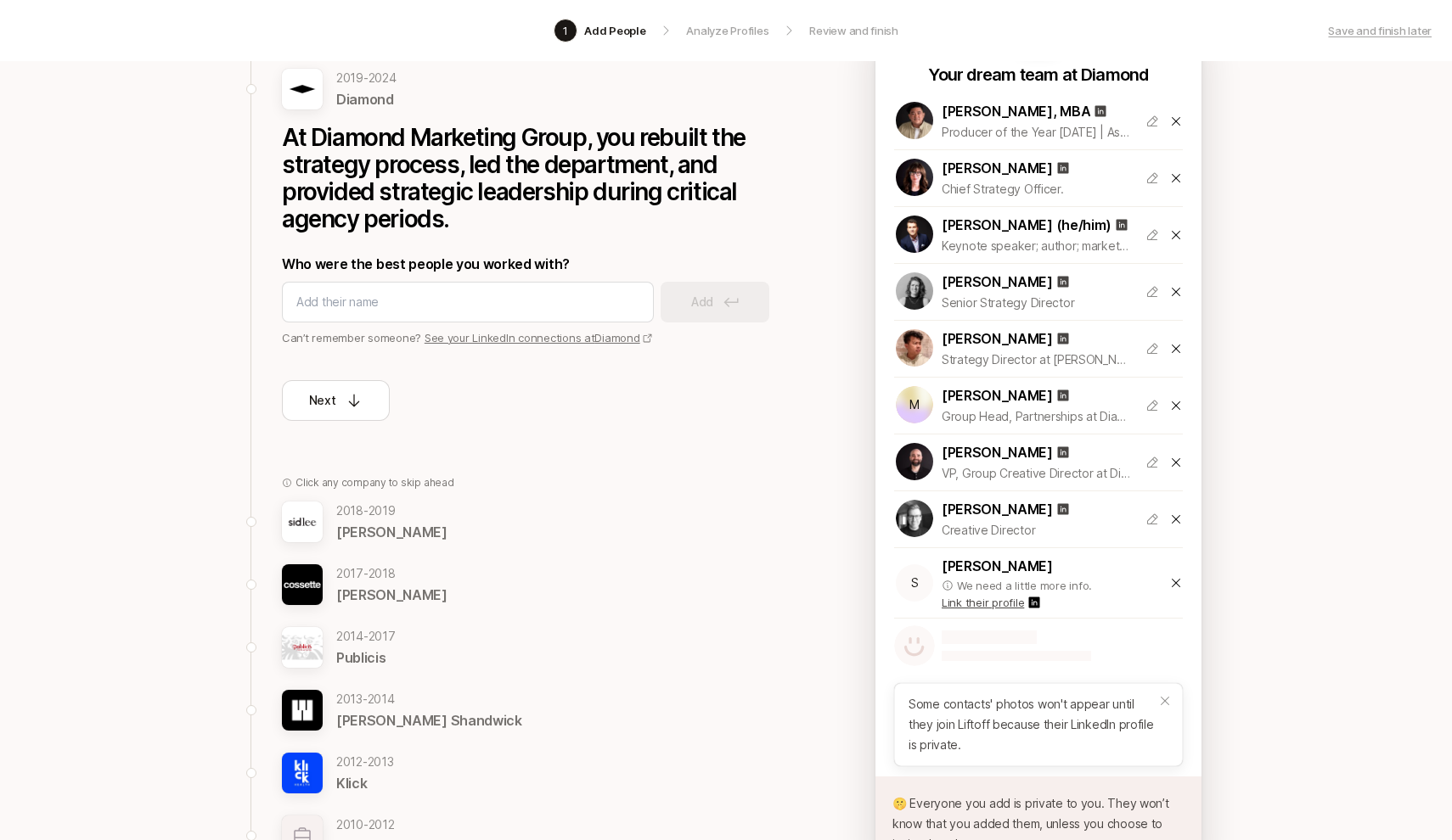
click at [1009, 605] on p "Link their profile" at bounding box center [982, 602] width 83 height 17
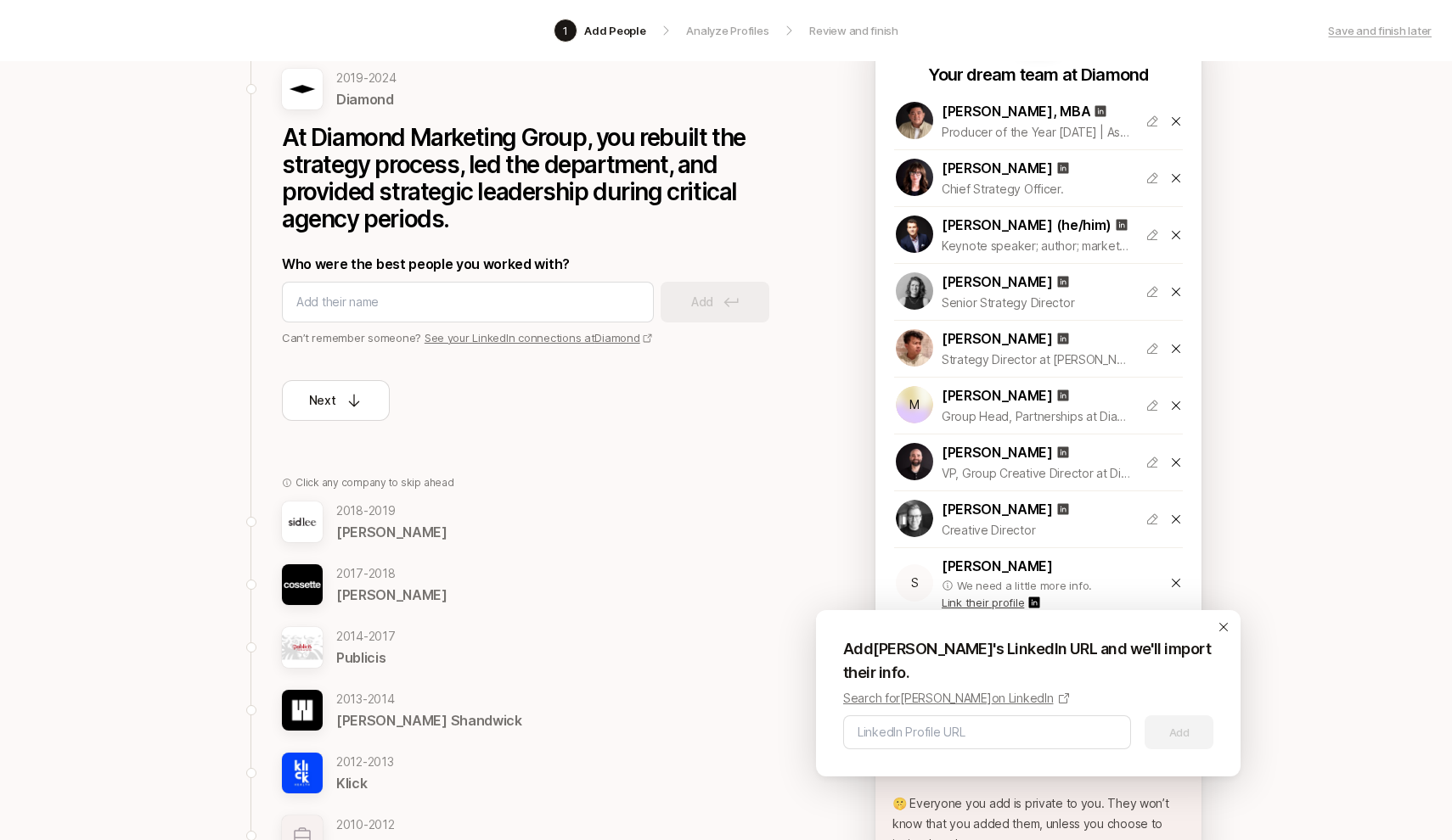
click at [709, 531] on div "[DATE] - [DATE] [PERSON_NAME]" at bounding box center [536, 521] width 510 height 43
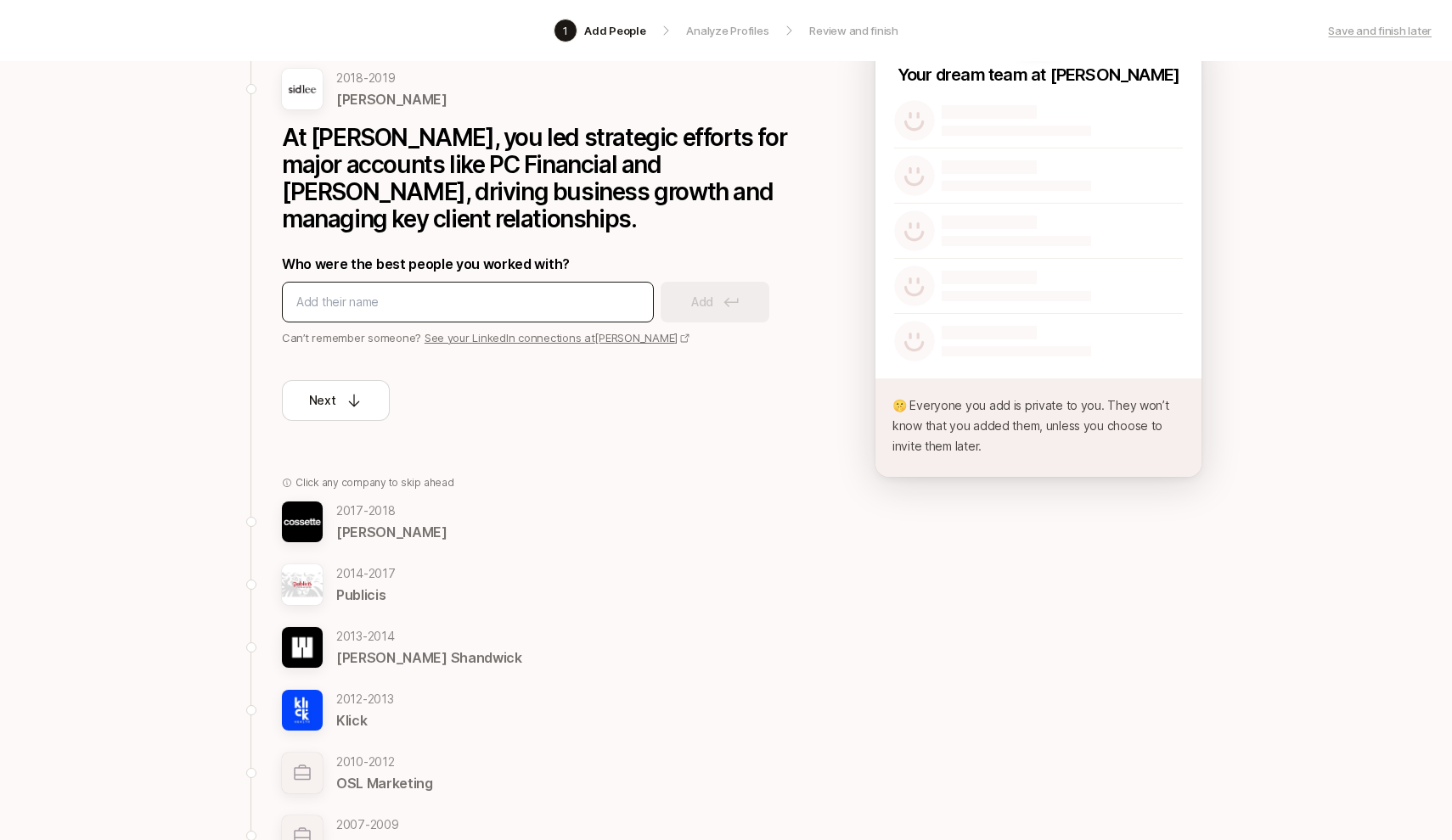
click at [511, 291] on div at bounding box center [467, 301] width 372 height 41
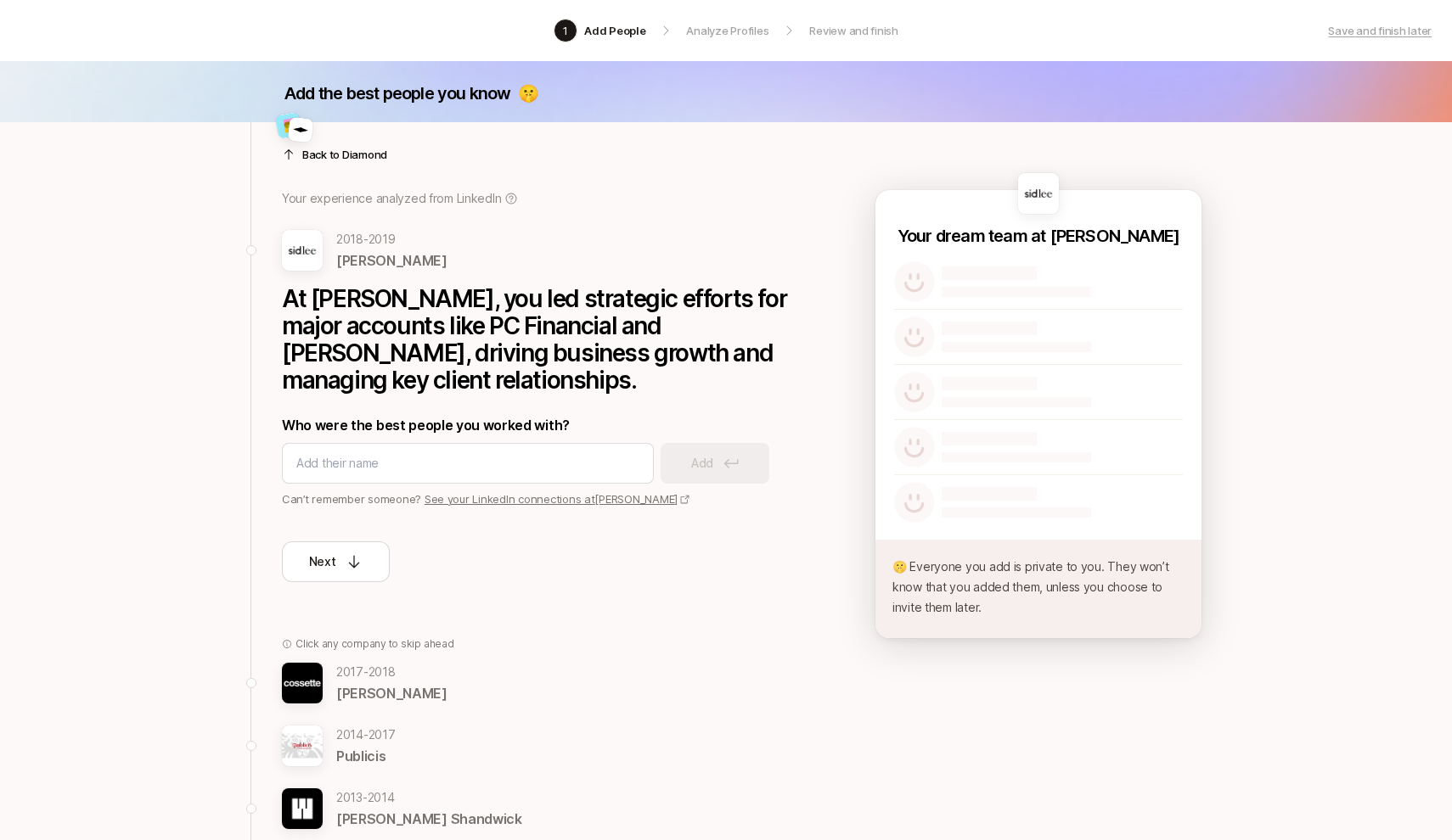
scroll to position [0, 0]
click at [313, 157] on p "Back to Diamond" at bounding box center [344, 154] width 85 height 17
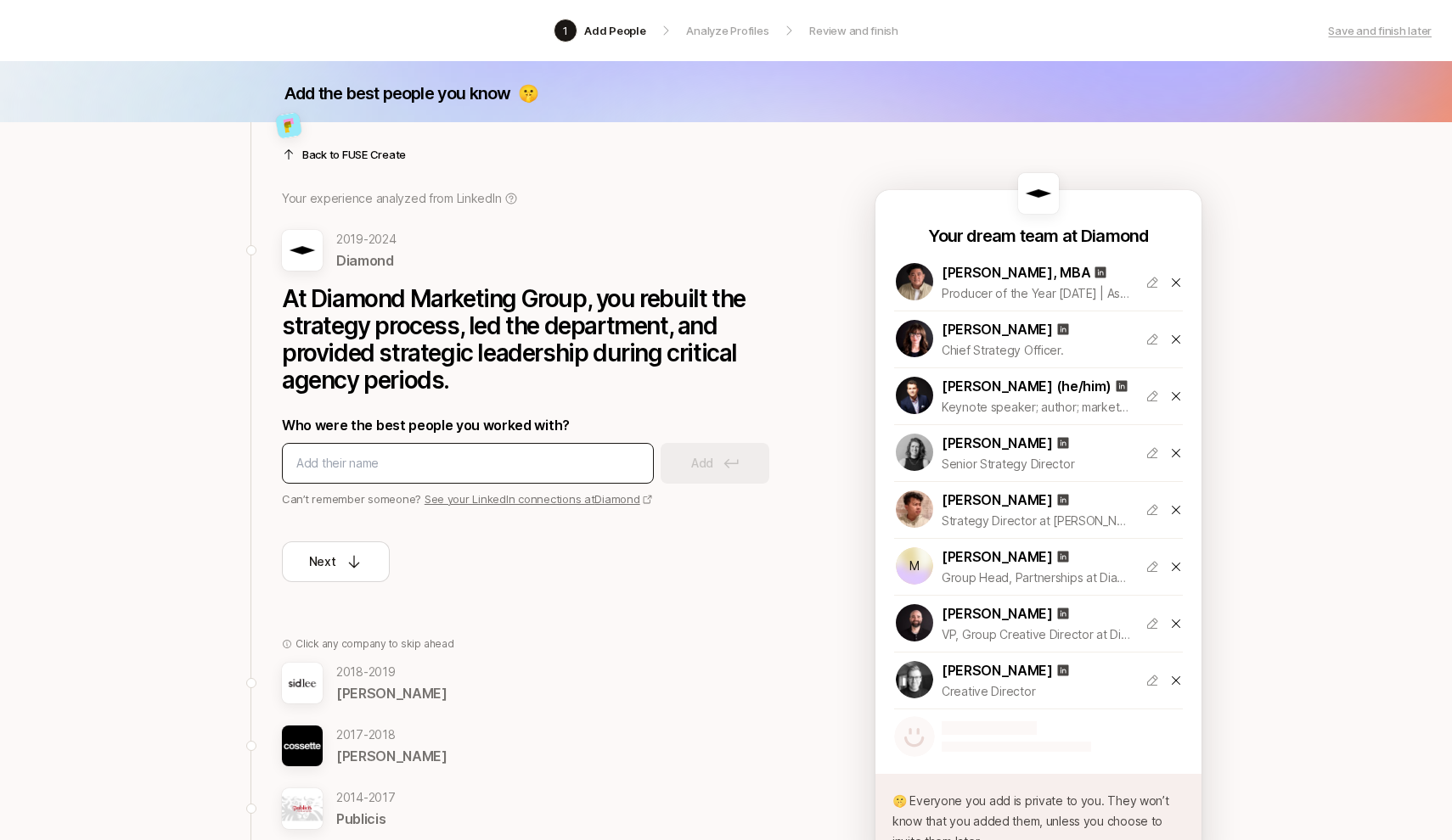
click at [495, 457] on input at bounding box center [467, 463] width 343 height 20
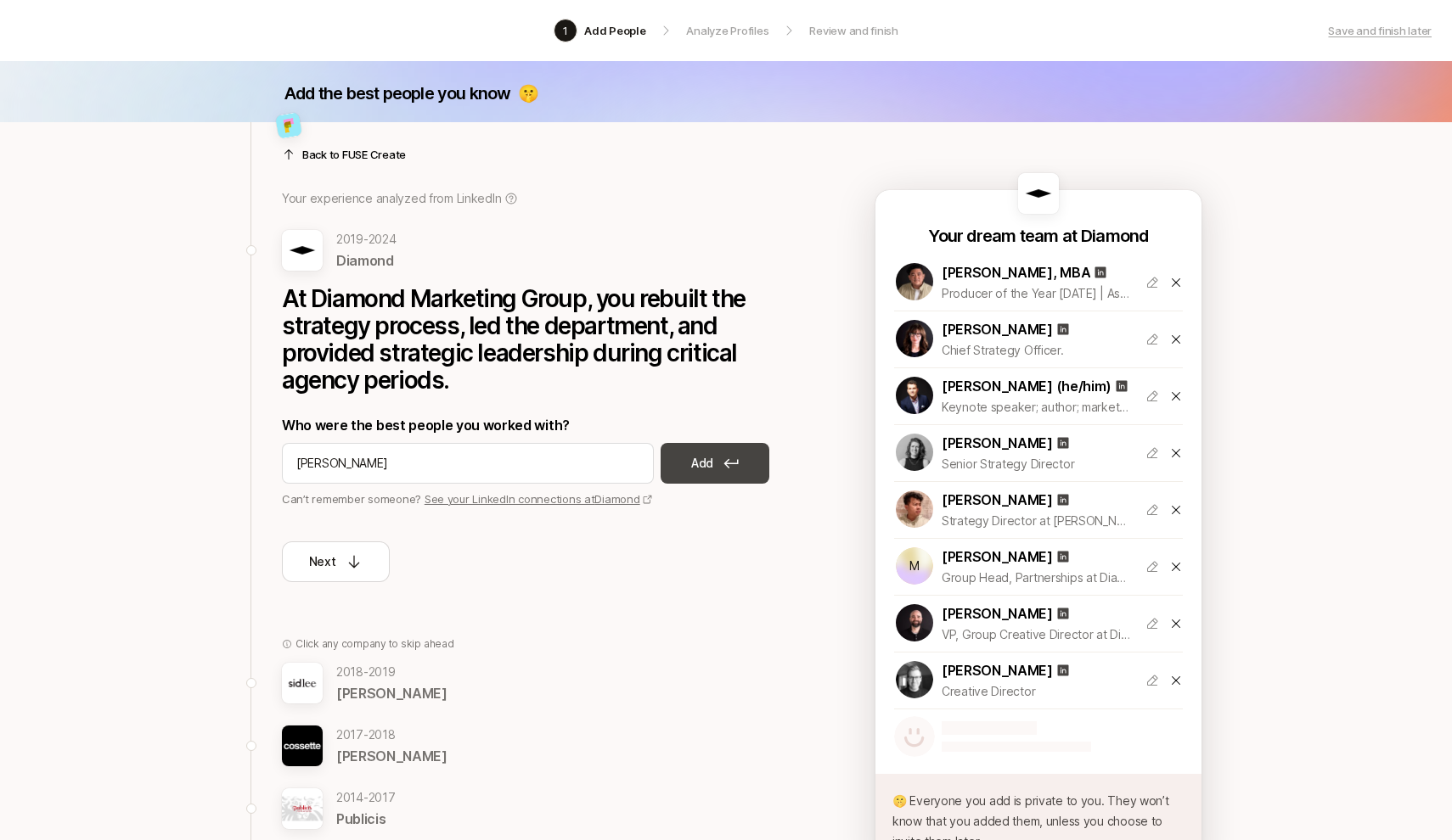
type input "[PERSON_NAME]"
click at [727, 466] on icon at bounding box center [731, 463] width 15 height 9
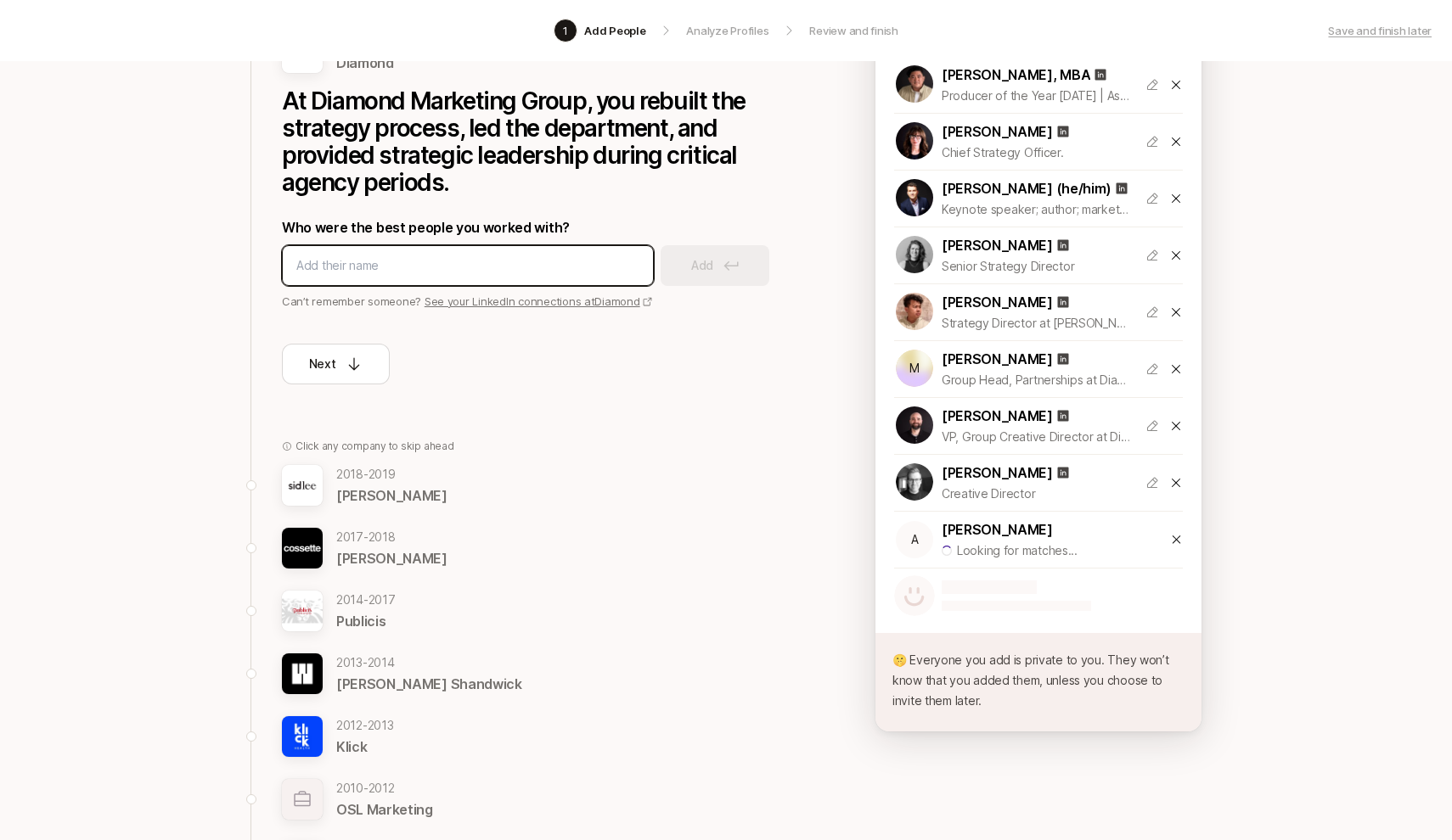
scroll to position [199, 0]
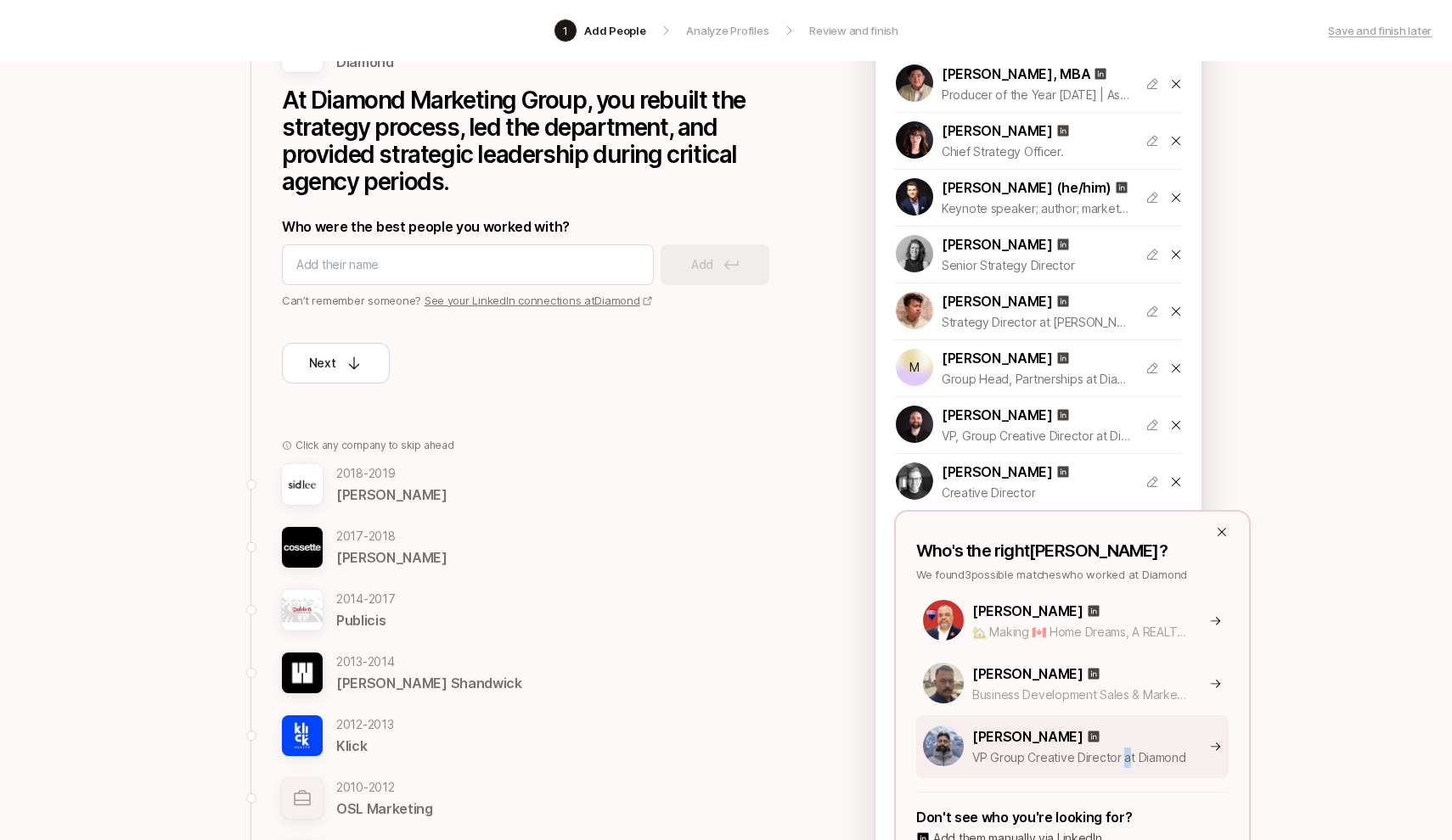
click at [1123, 757] on p "VP Group Creative Director at Diamond" at bounding box center [1080, 757] width 217 height 20
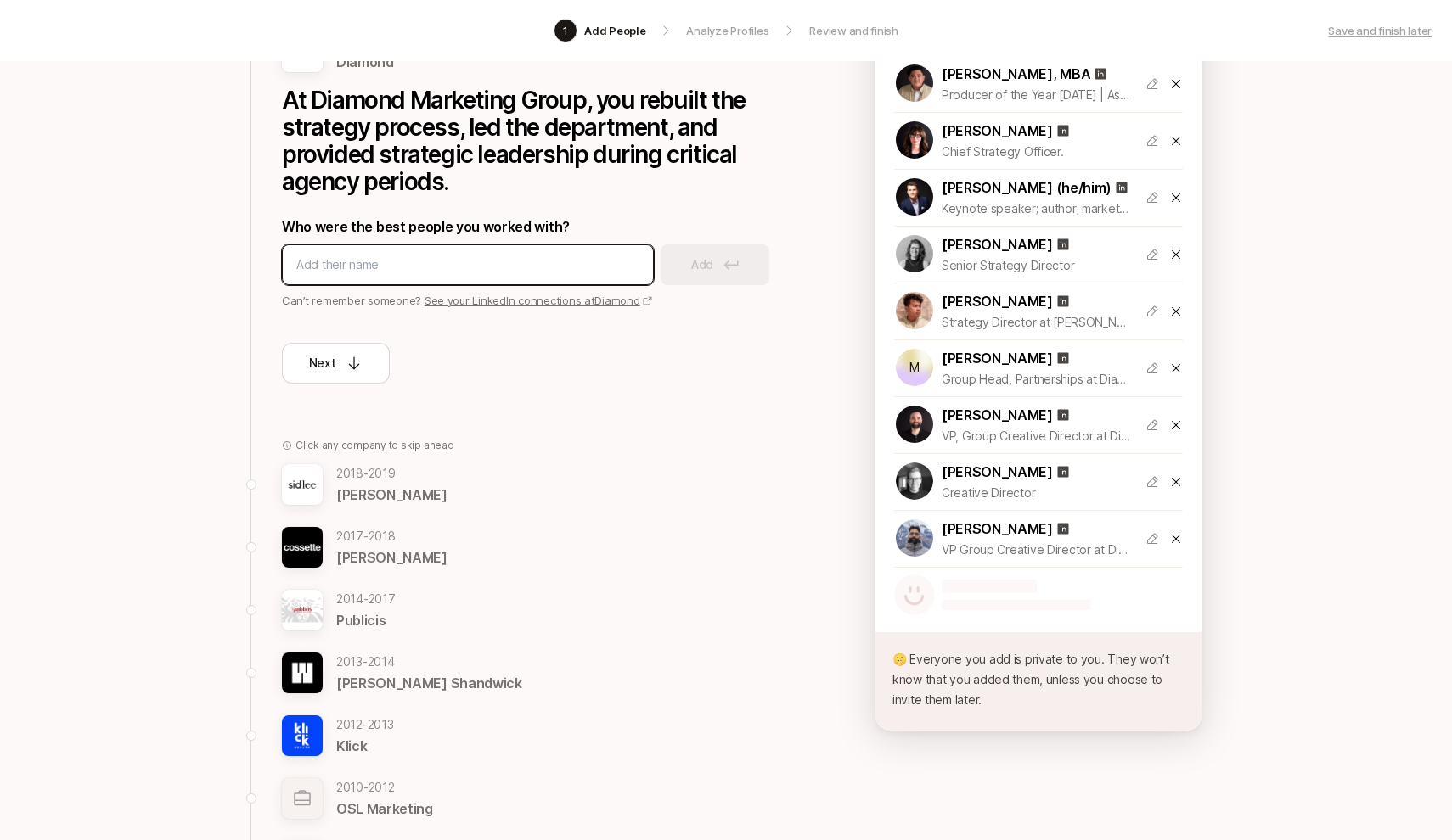
click at [433, 266] on input at bounding box center [467, 264] width 343 height 20
type input "[PERSON_NAME]"
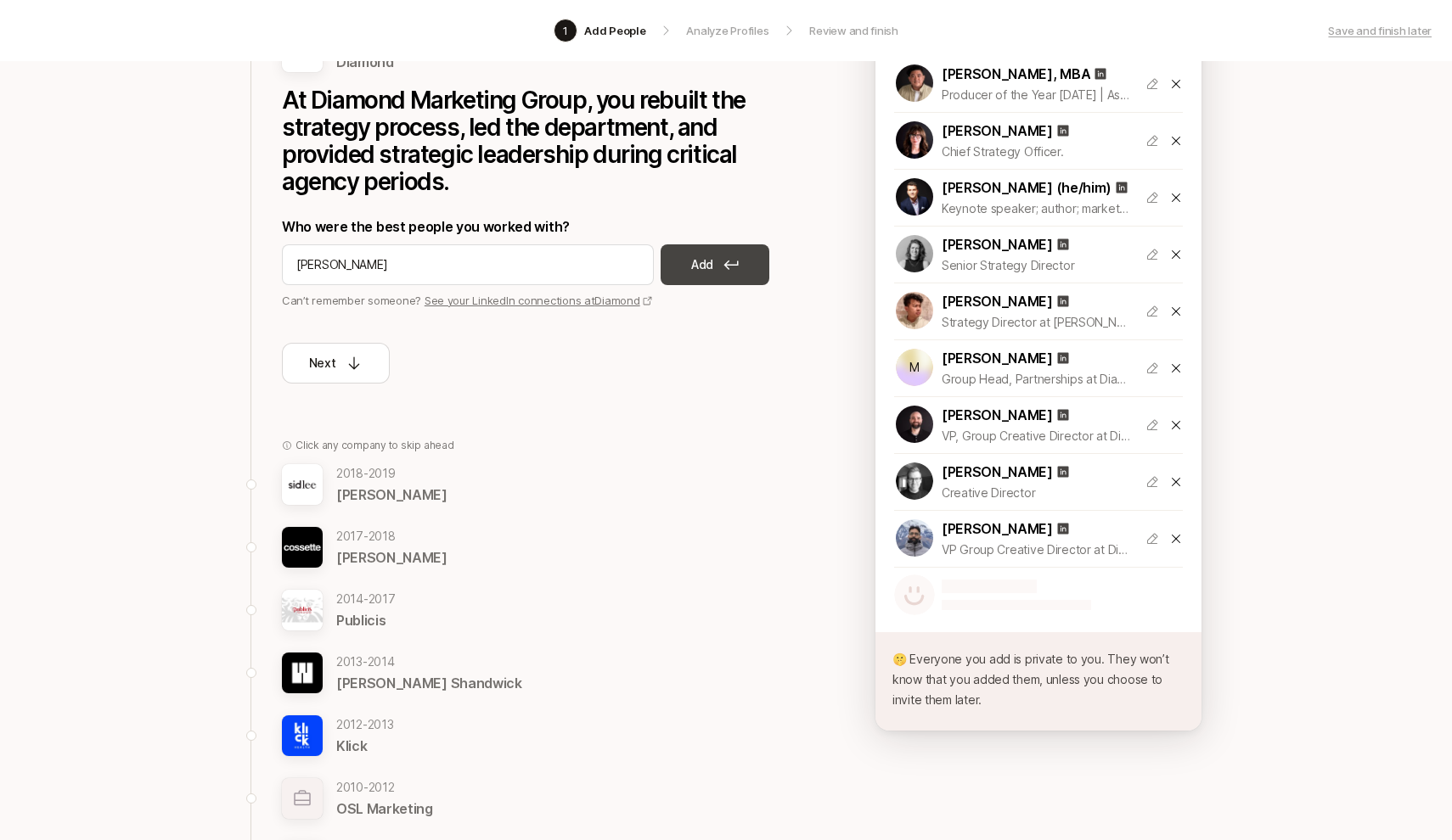
click at [734, 255] on button "Add" at bounding box center [715, 264] width 109 height 41
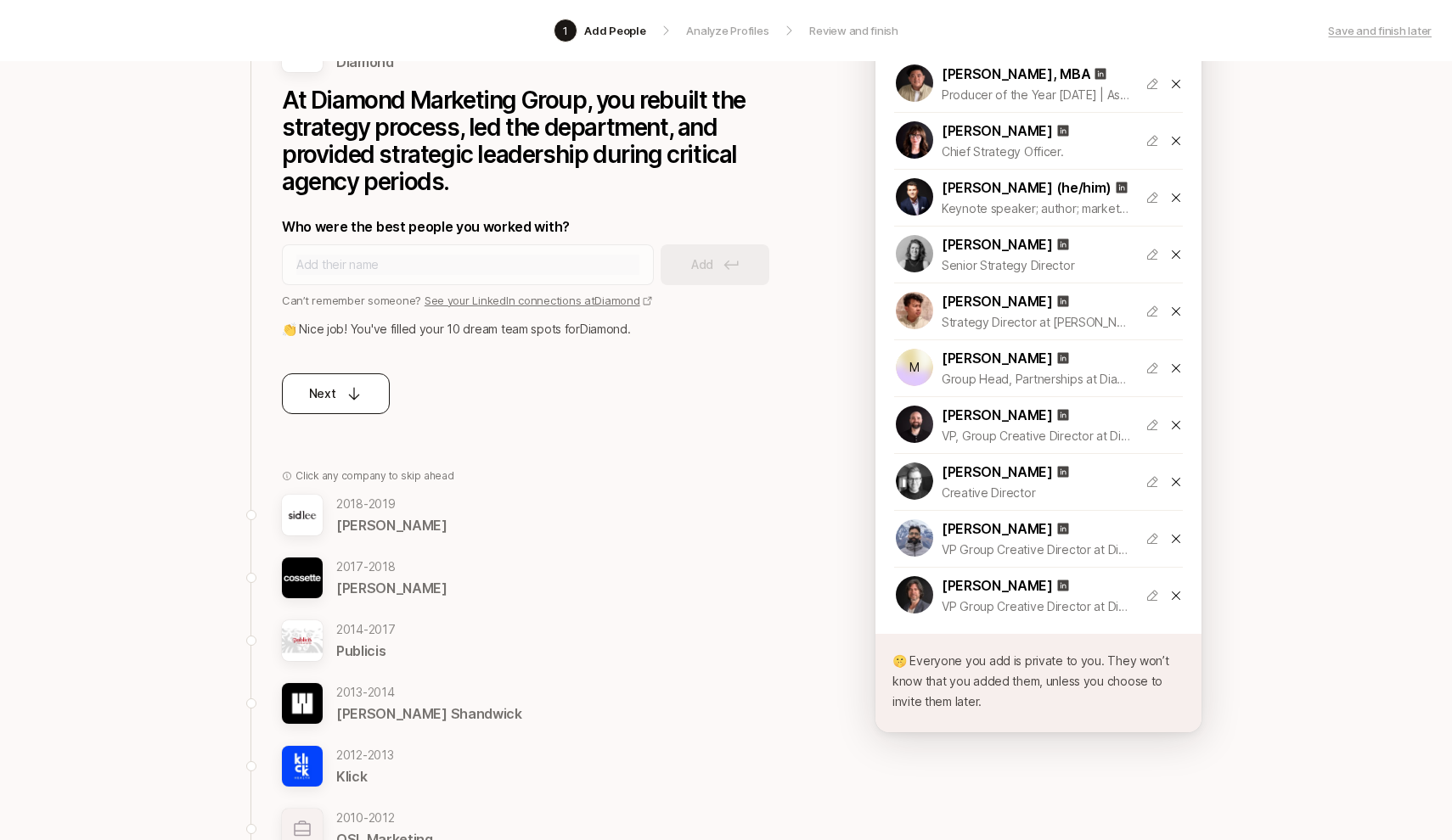
click at [346, 397] on icon at bounding box center [353, 393] width 17 height 17
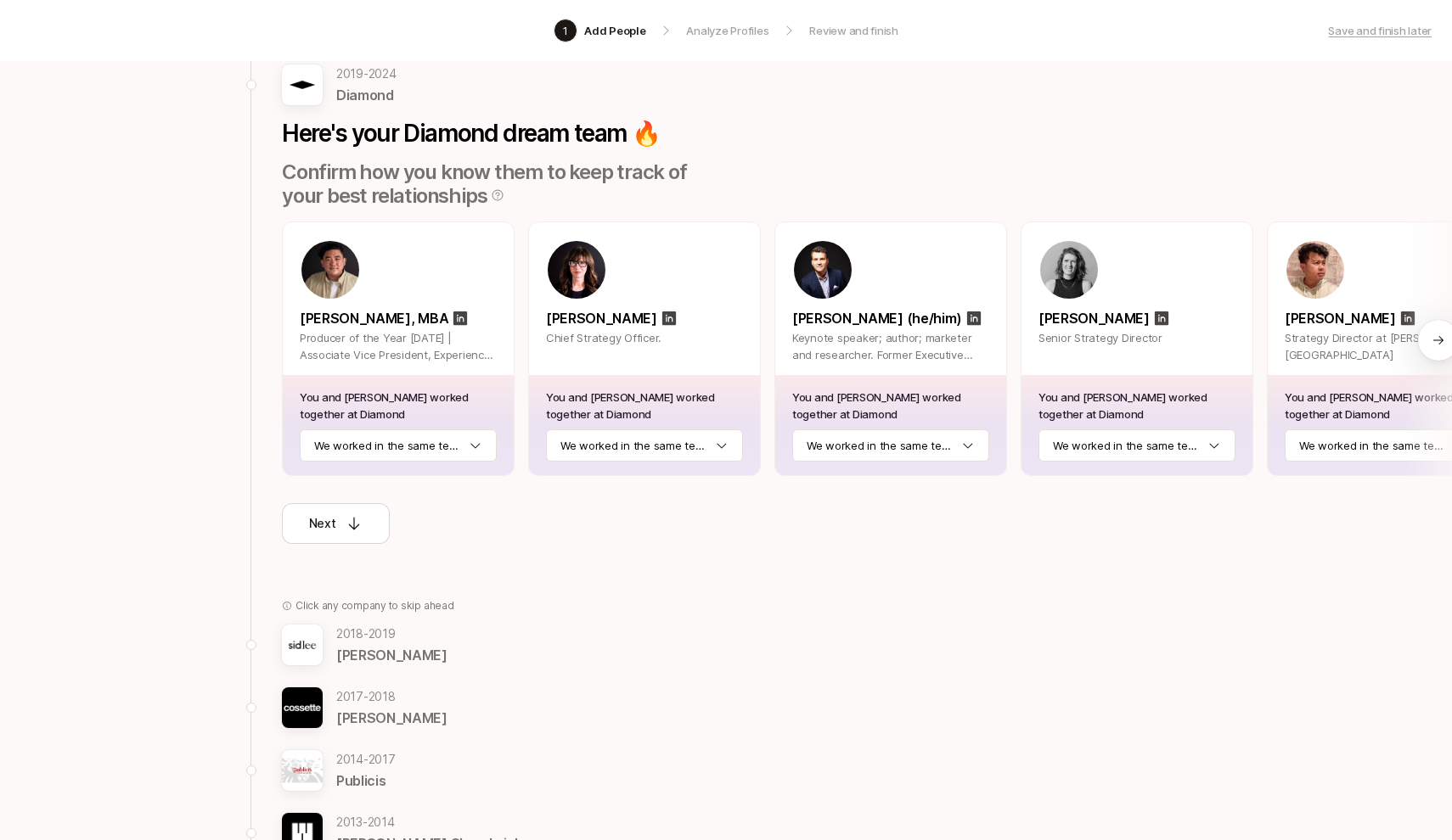
scroll to position [121, 0]
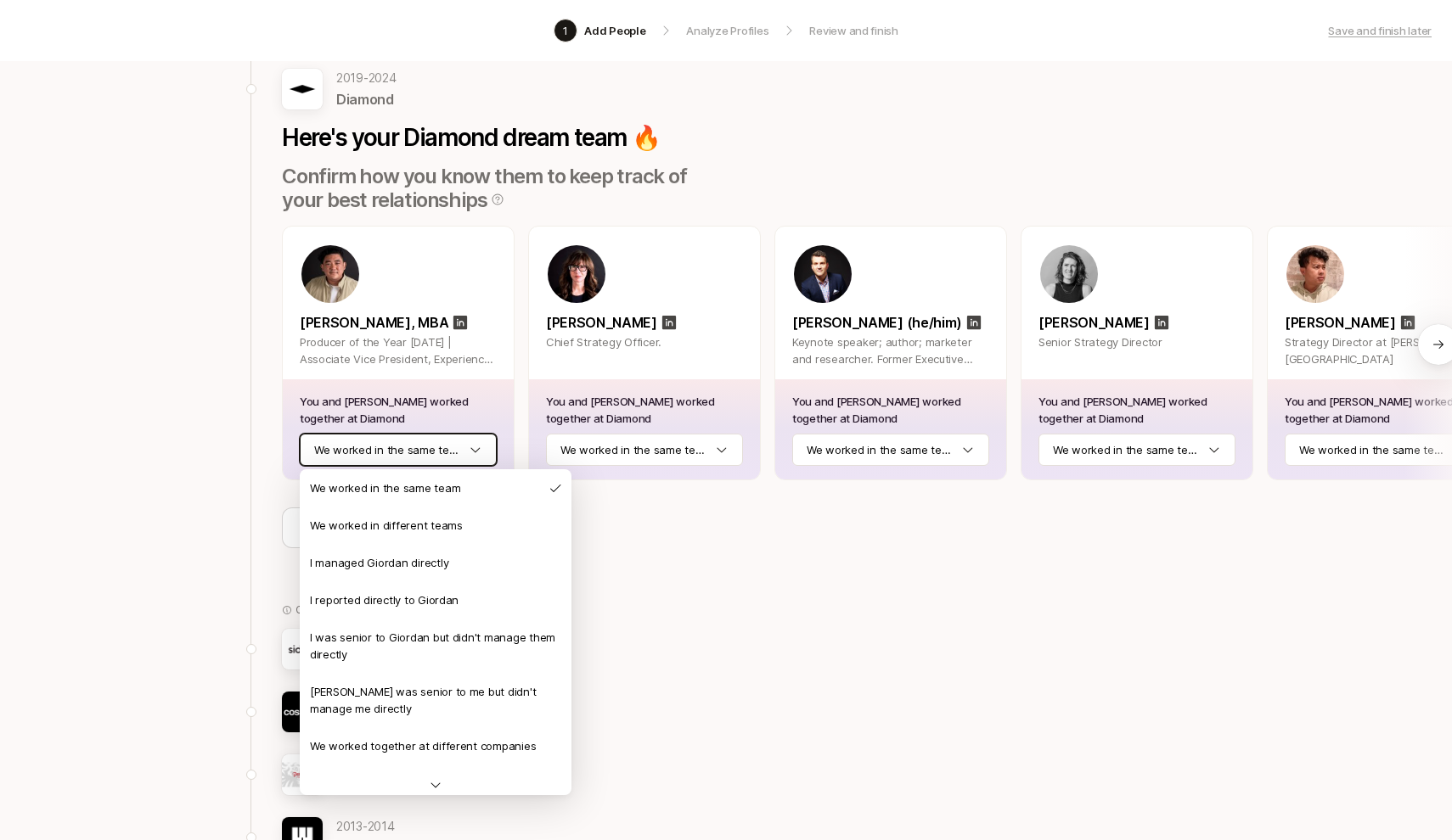
click at [489, 455] on html "1 Add People Analyze Profiles Review and finish Save and finish later Add the b…" at bounding box center [726, 299] width 1452 height 840
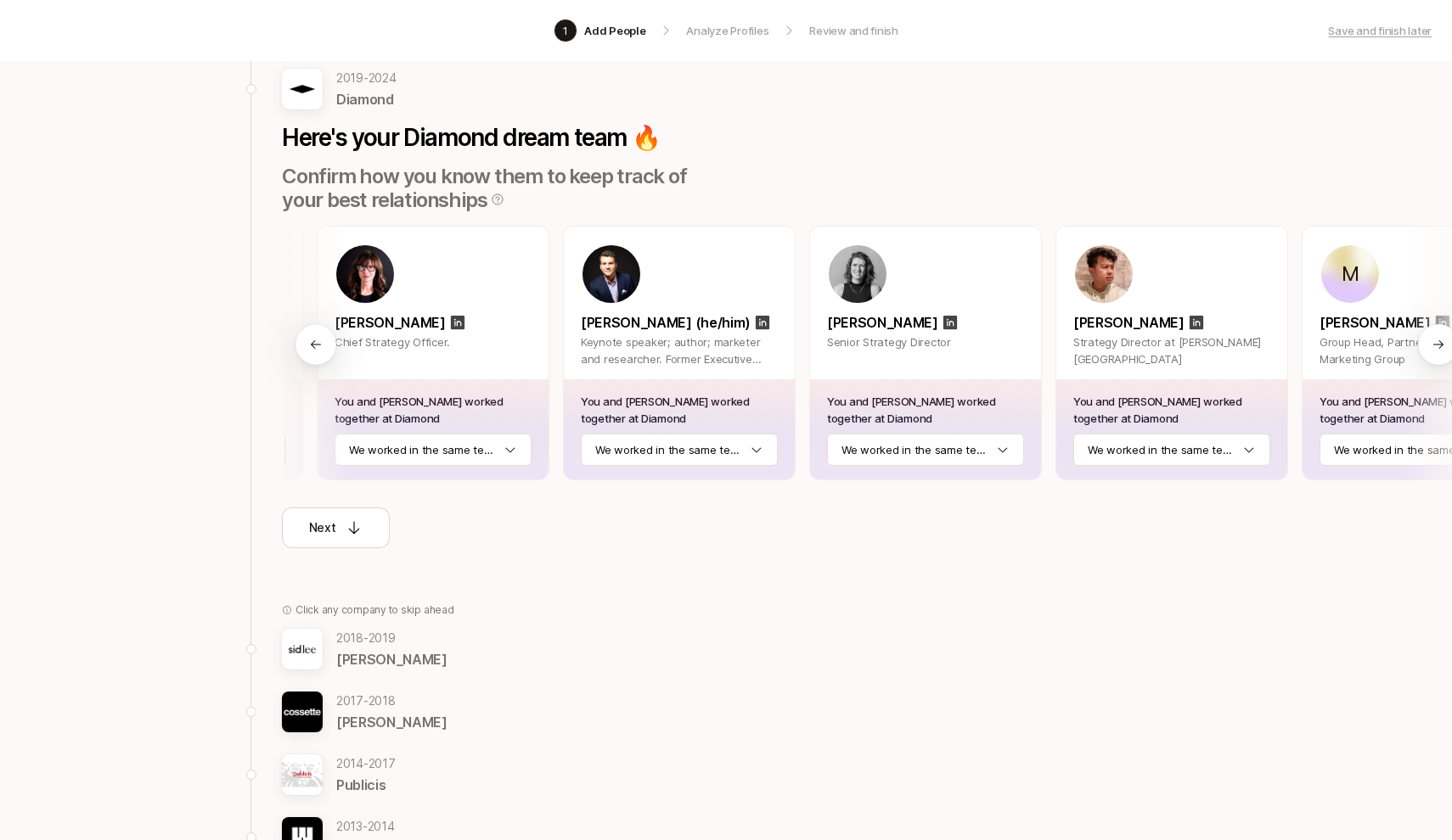
scroll to position [0, 208]
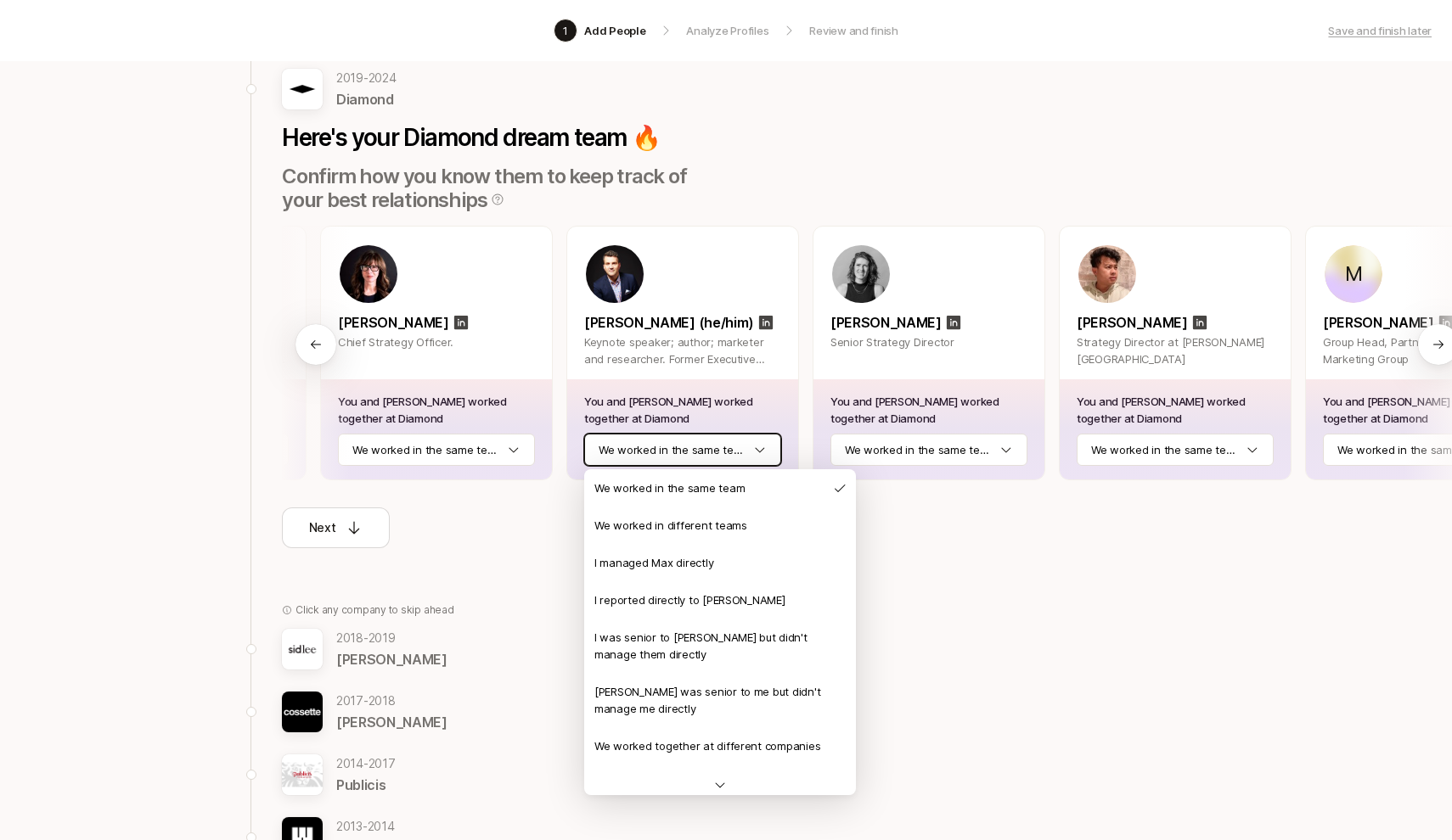
click at [764, 451] on html "1 Add People Analyze Profiles Review and finish Save and finish later Add the b…" at bounding box center [726, 299] width 1452 height 840
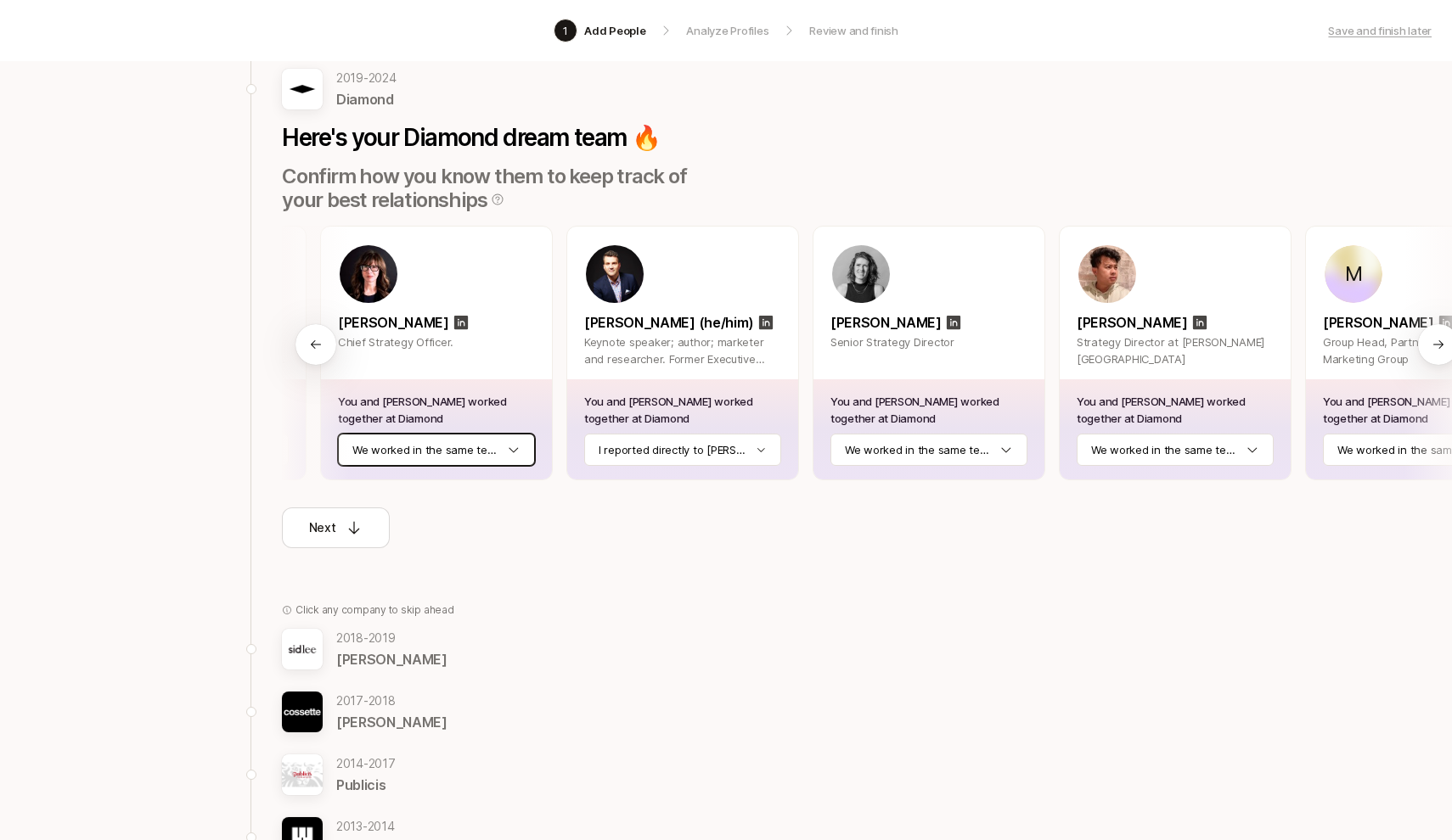
click at [512, 441] on html "1 Add People Analyze Profiles Review and finish Save and finish later Add the b…" at bounding box center [726, 299] width 1452 height 840
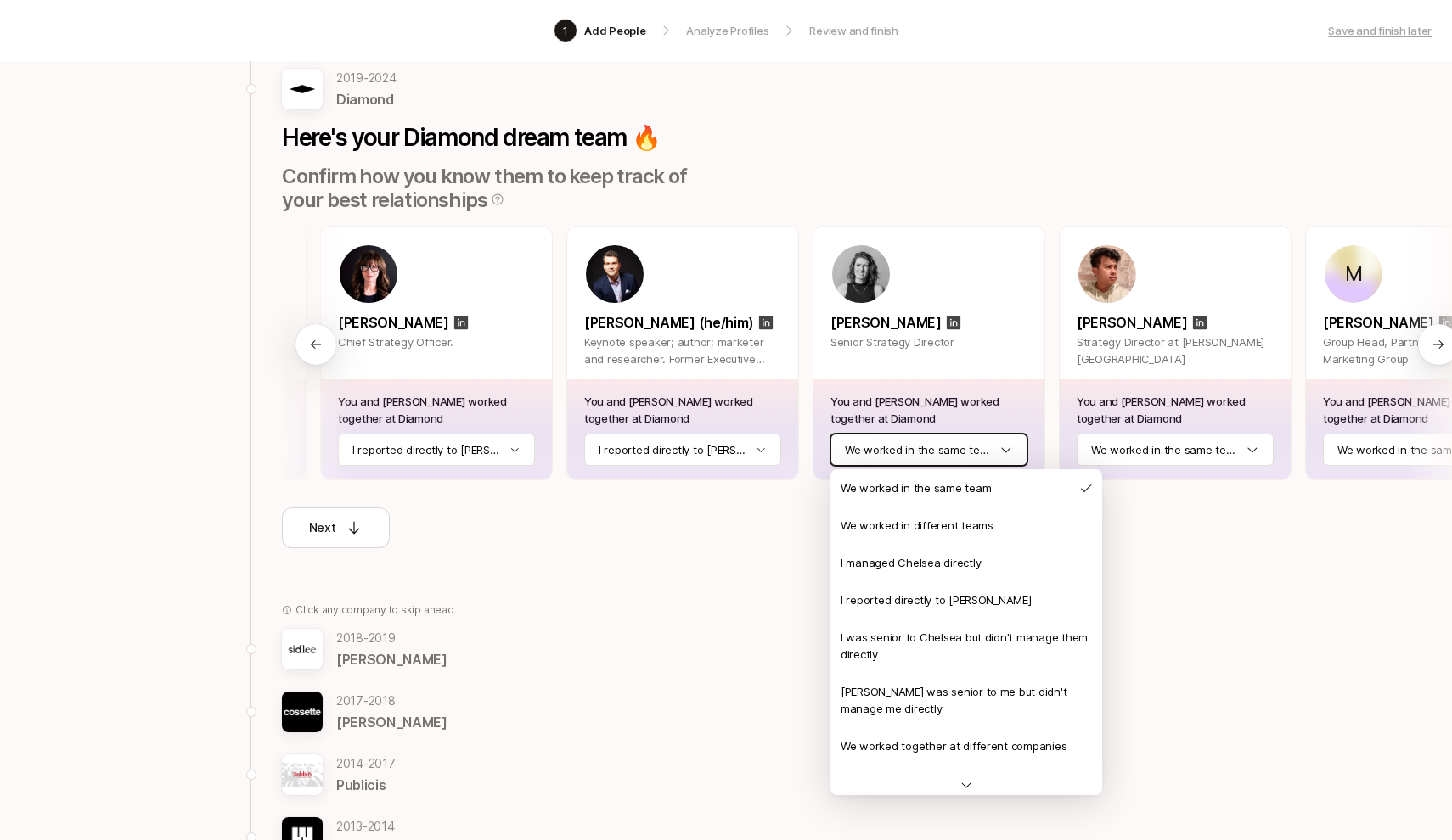
click at [968, 449] on html "1 Add People Analyze Profiles Review and finish Save and finish later Add the b…" at bounding box center [726, 299] width 1452 height 840
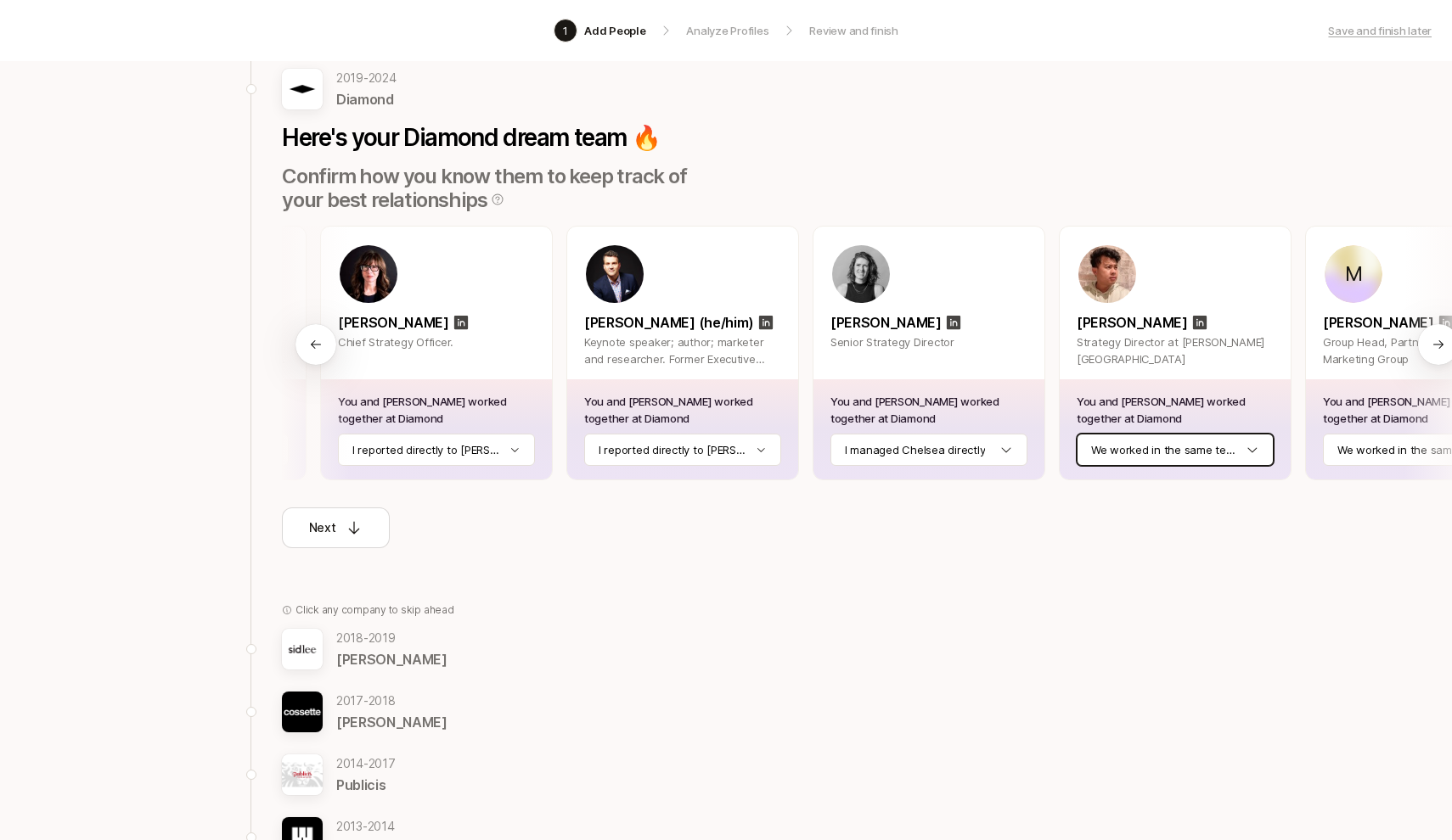
click at [1170, 447] on html "1 Add People Analyze Profiles Review and finish Save and finish later Add the b…" at bounding box center [726, 299] width 1452 height 840
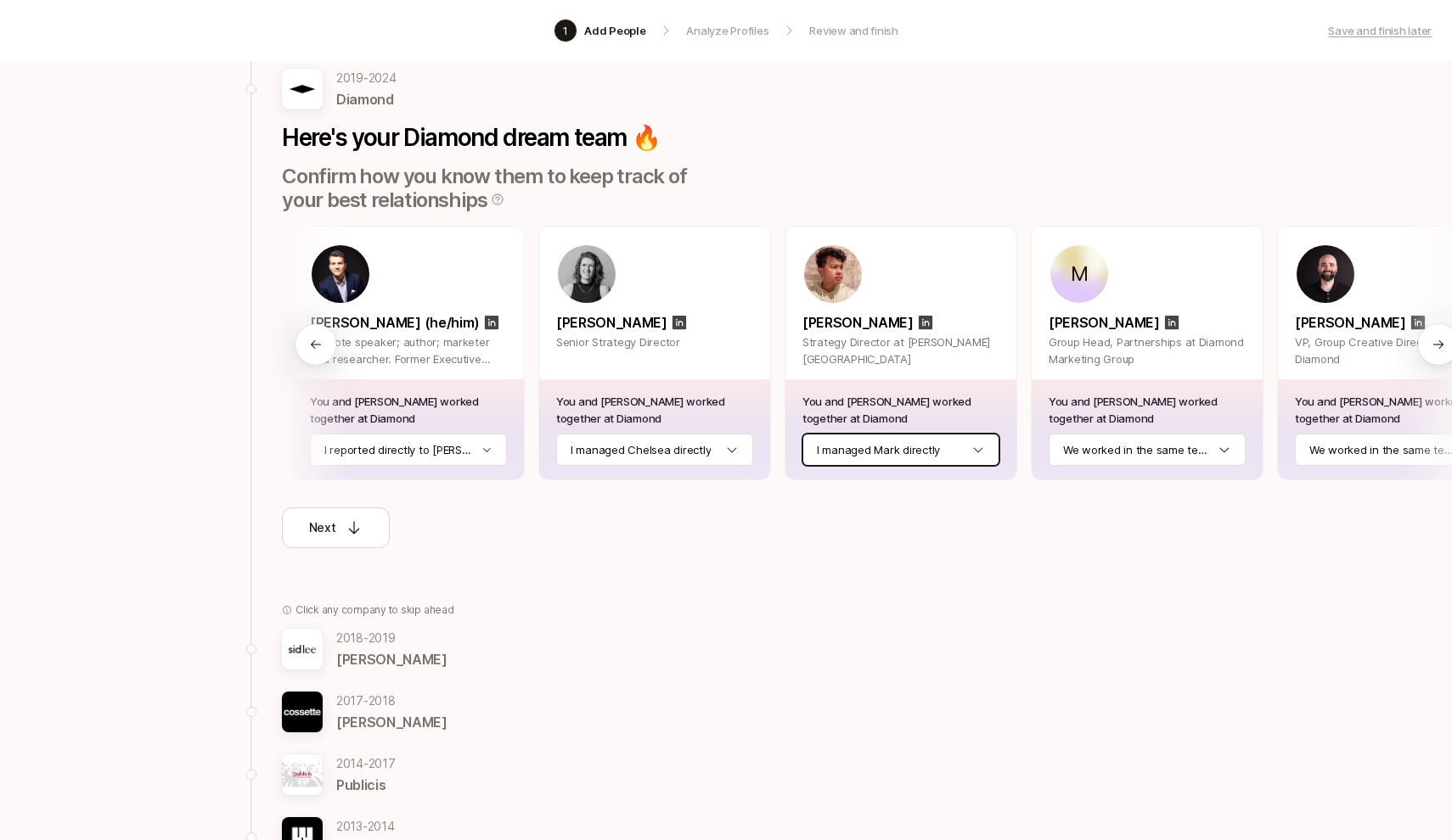
scroll to position [0, 526]
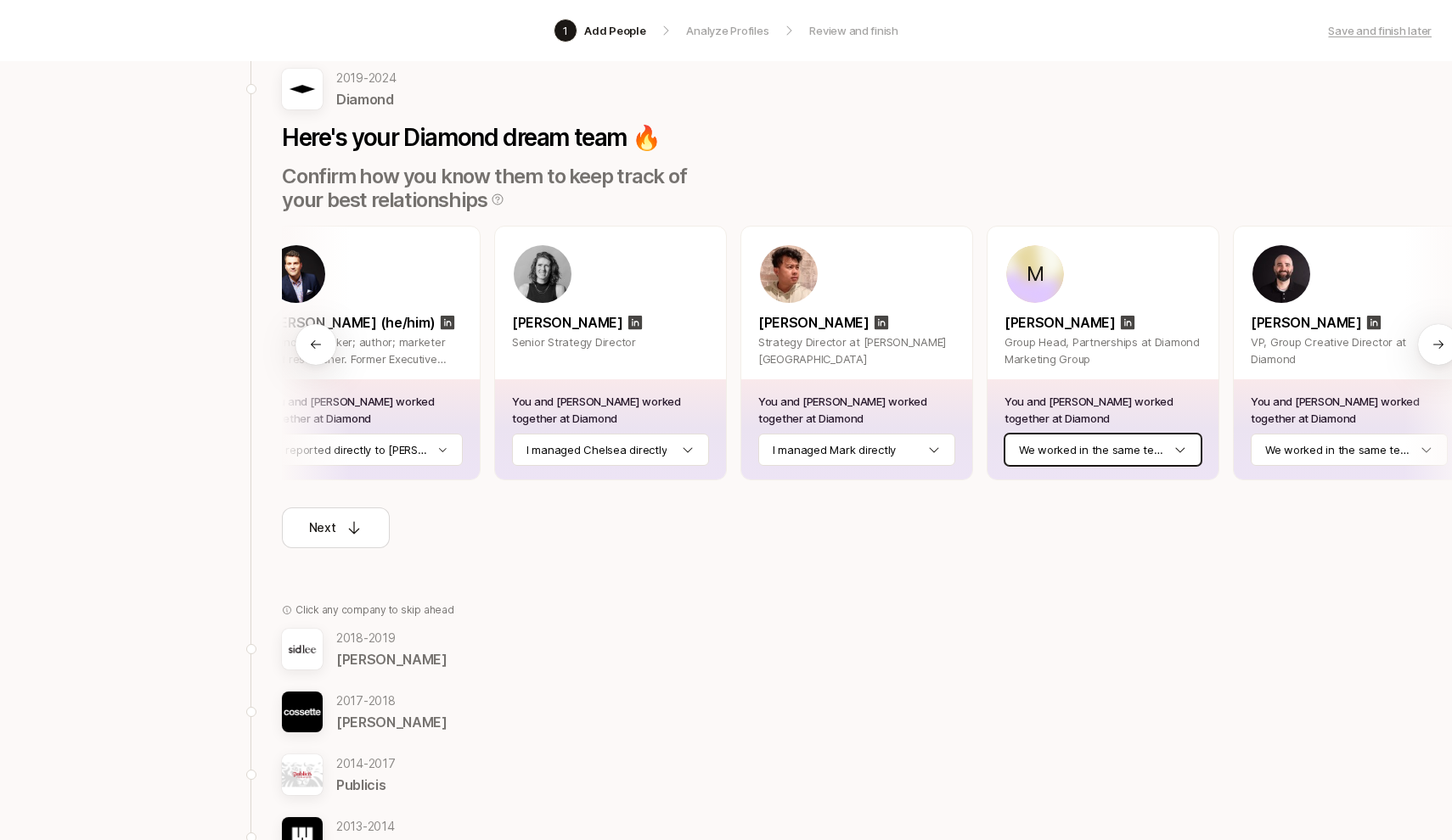
click at [1184, 449] on html "1 Add People Analyze Profiles Review and finish Save and finish later Add the b…" at bounding box center [726, 299] width 1452 height 840
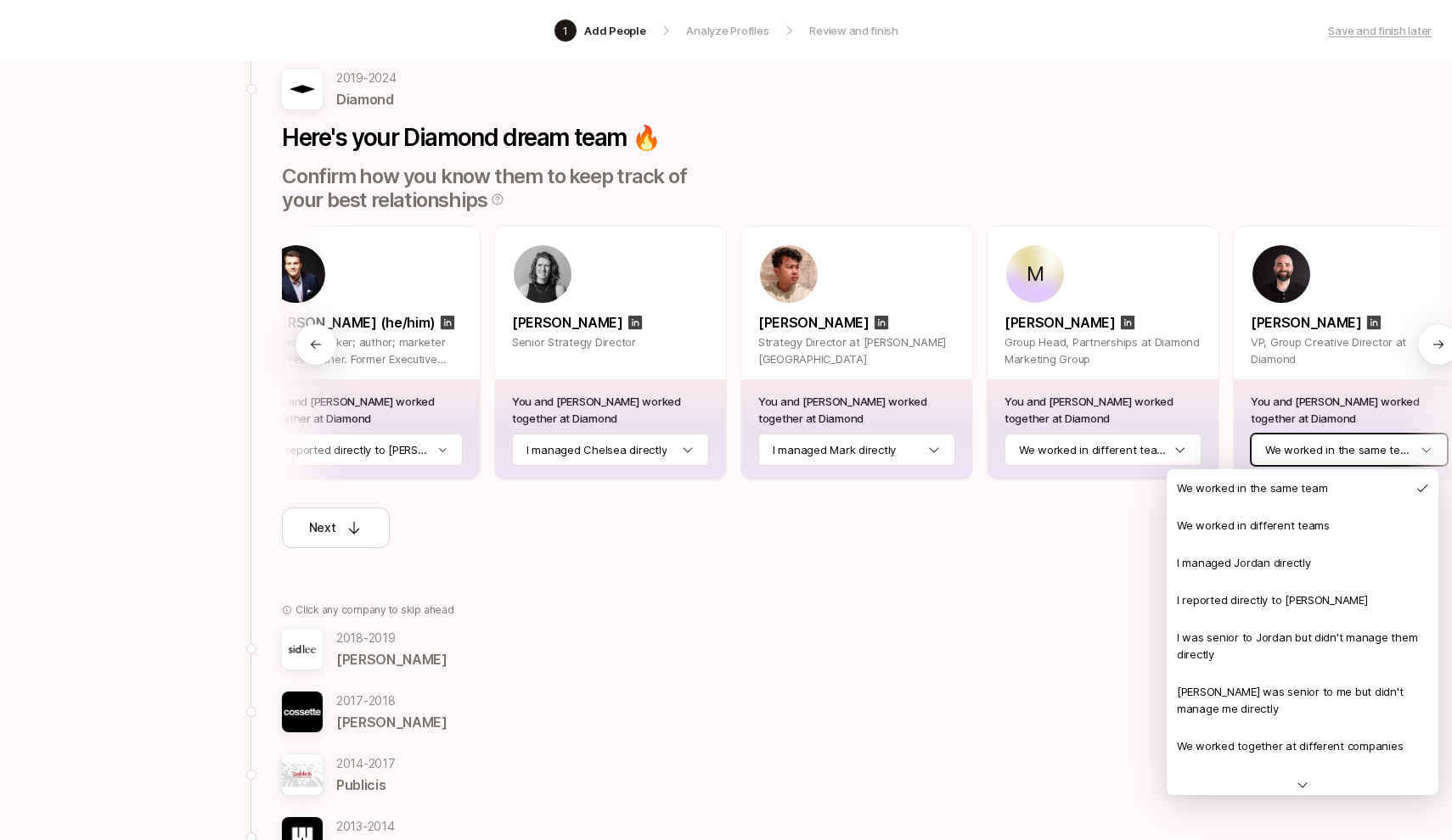
click at [1326, 453] on html "1 Add People Analyze Profiles Review and finish Save and finish later Add the b…" at bounding box center [726, 299] width 1452 height 840
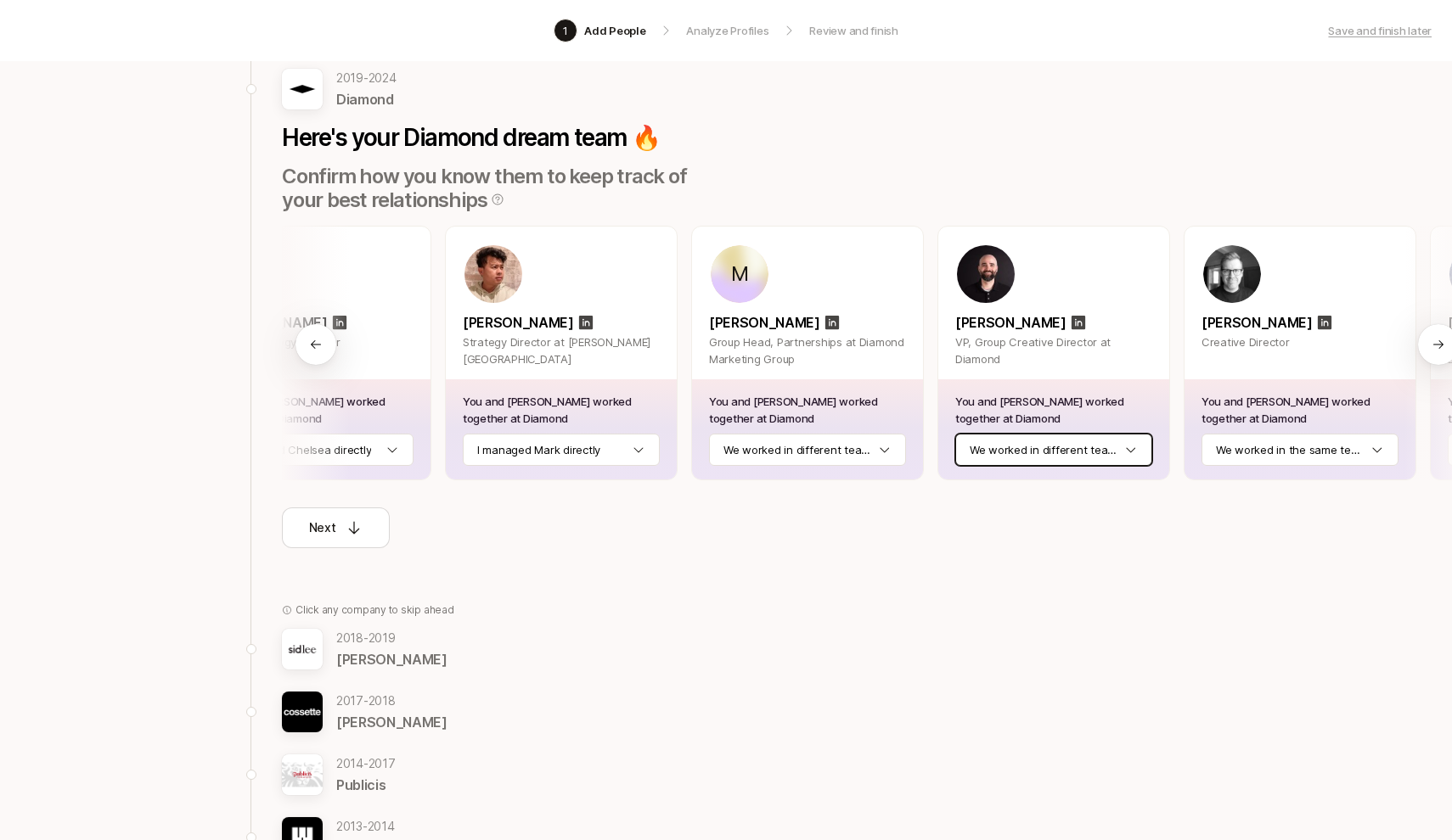
scroll to position [0, 1007]
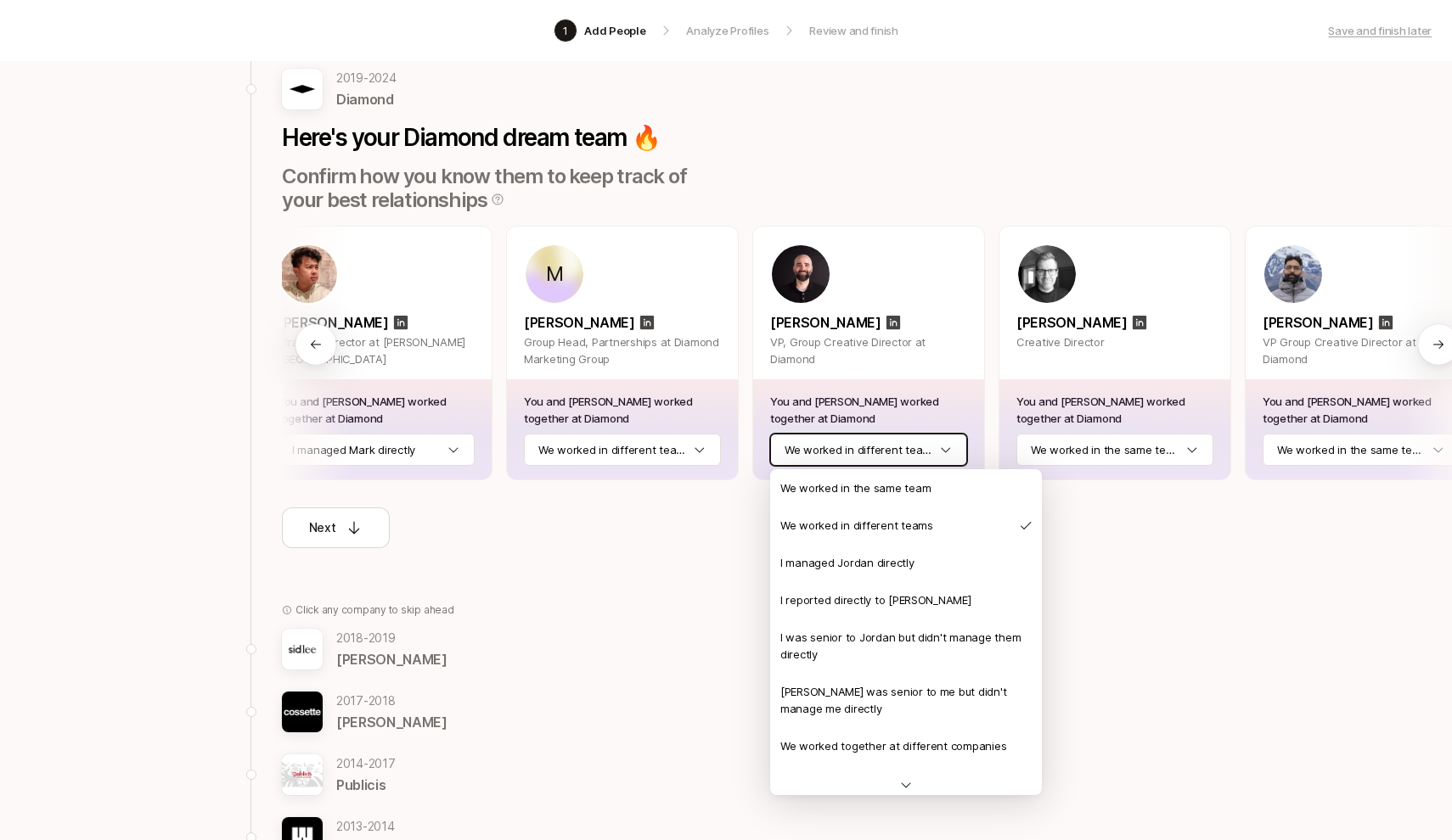
click at [952, 452] on html "1 Add People Analyze Profiles Review and finish Save and finish later Add the b…" at bounding box center [726, 299] width 1452 height 840
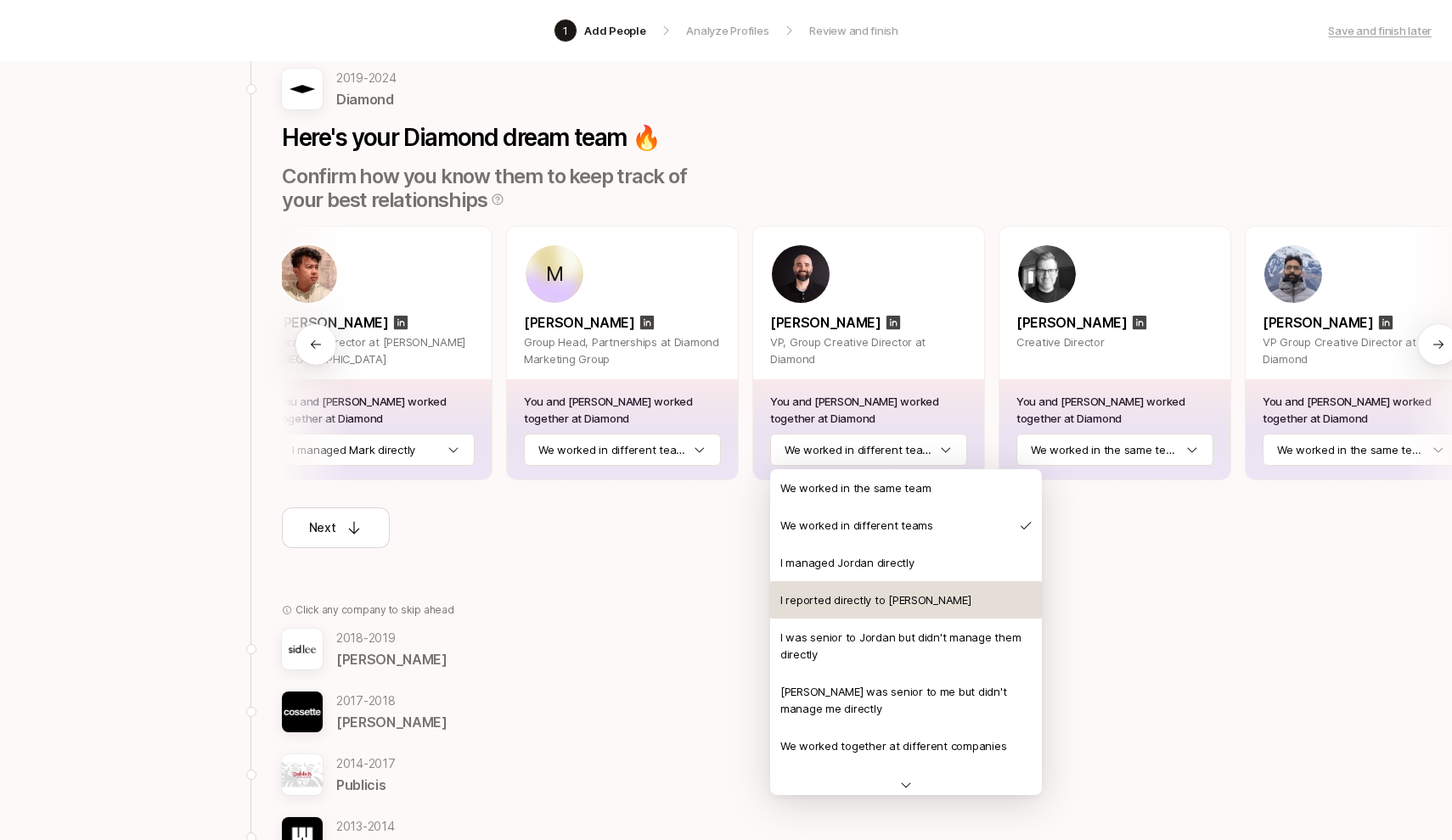
scroll to position [0, 0]
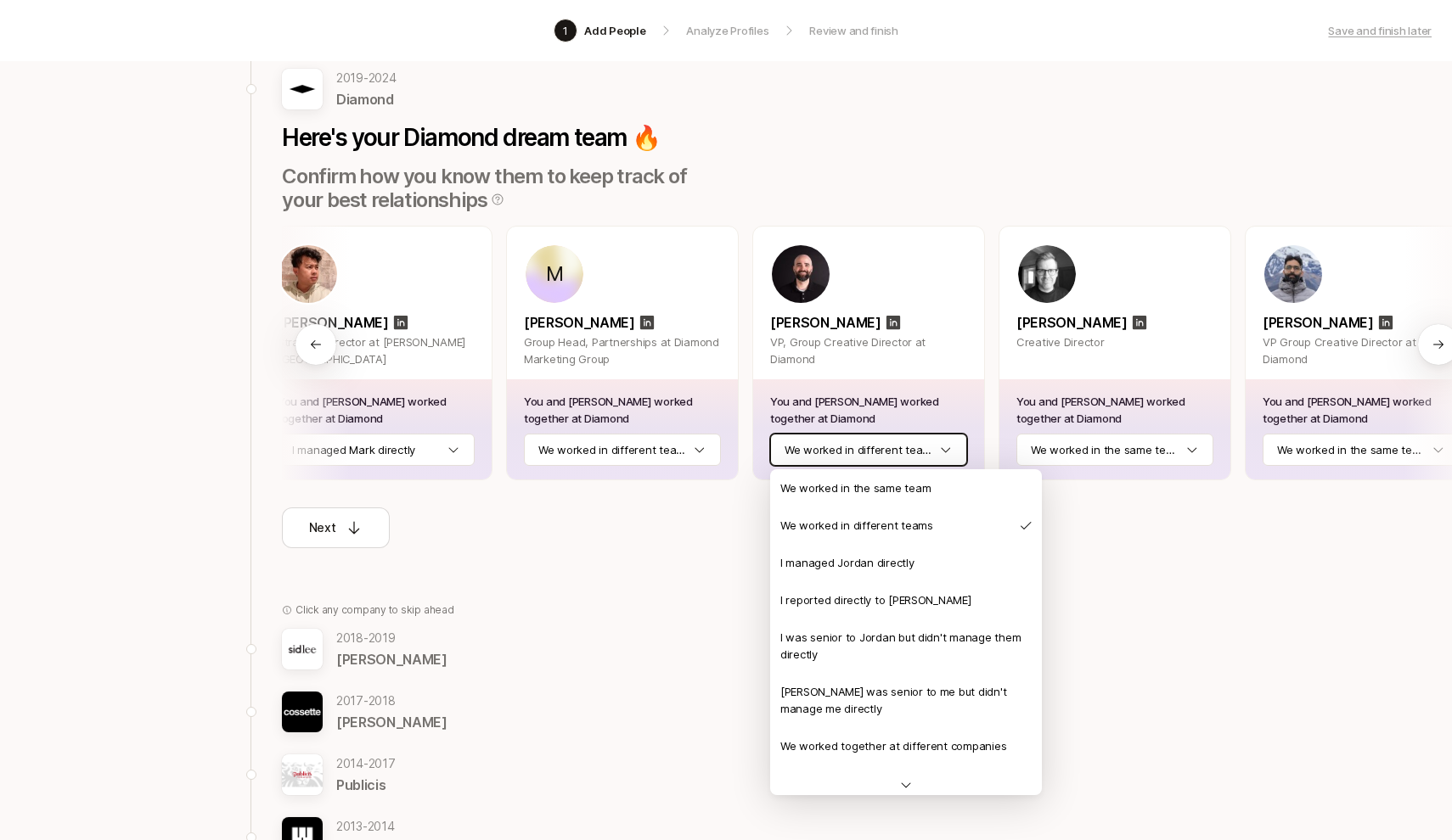
click at [1139, 452] on html "1 Add People Analyze Profiles Review and finish Save and finish later Add the b…" at bounding box center [726, 299] width 1452 height 840
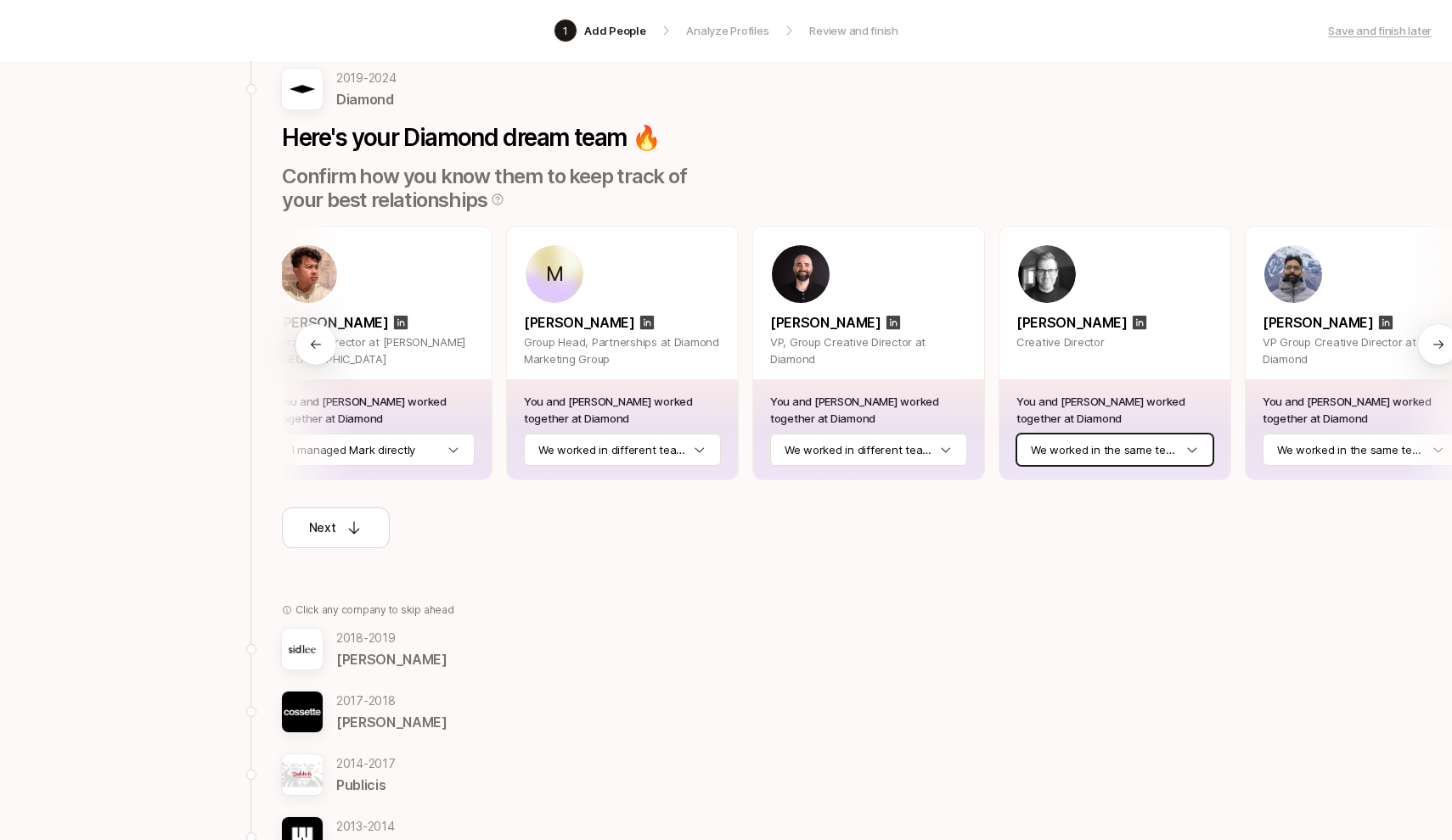
click at [1139, 448] on html "1 Add People Analyze Profiles Review and finish Save and finish later Add the b…" at bounding box center [726, 299] width 1452 height 840
click at [1332, 447] on html "1 Add People Analyze Profiles Review and finish Save and finish later Add the b…" at bounding box center [726, 299] width 1452 height 840
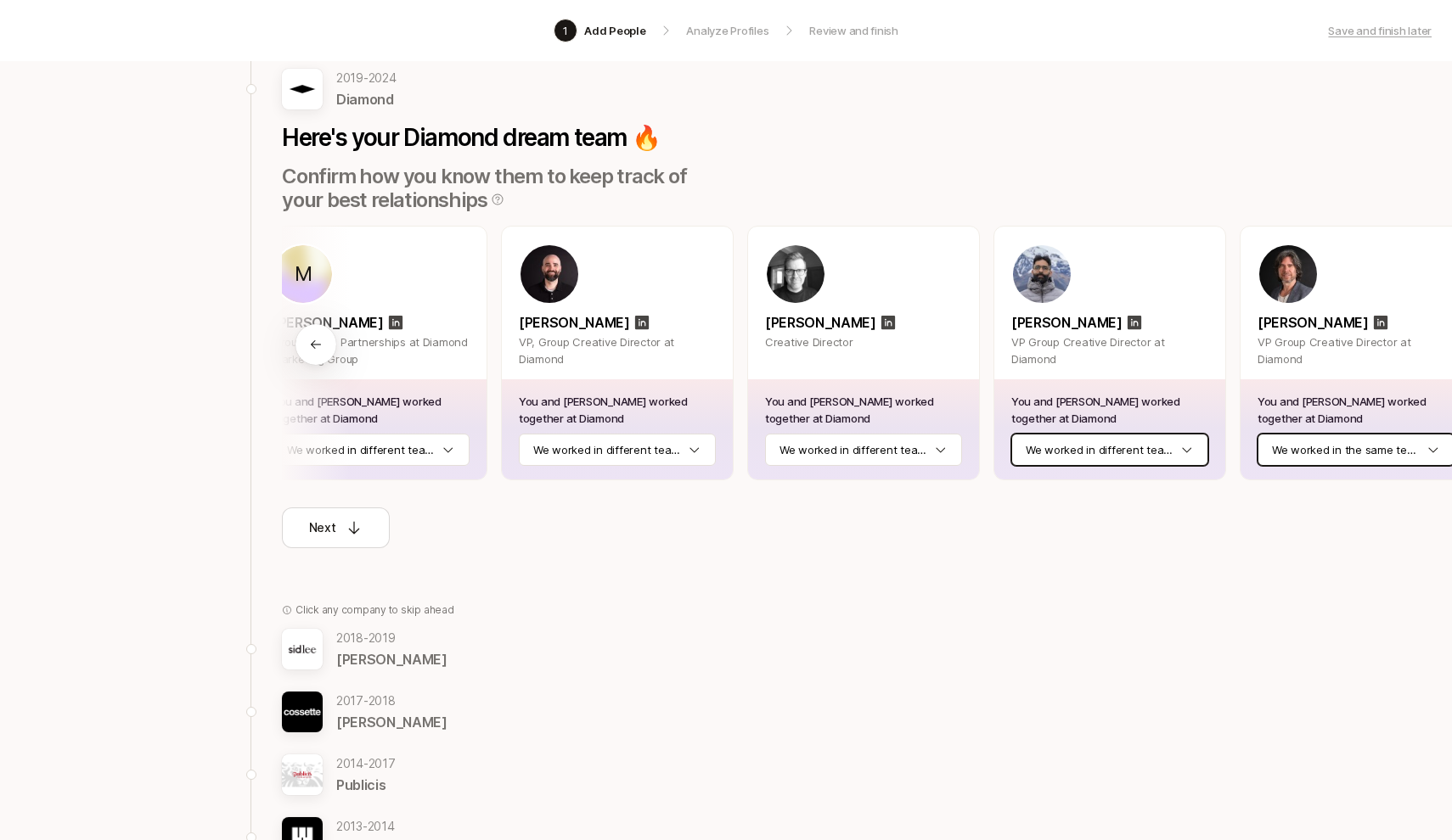
scroll to position [0, 1258]
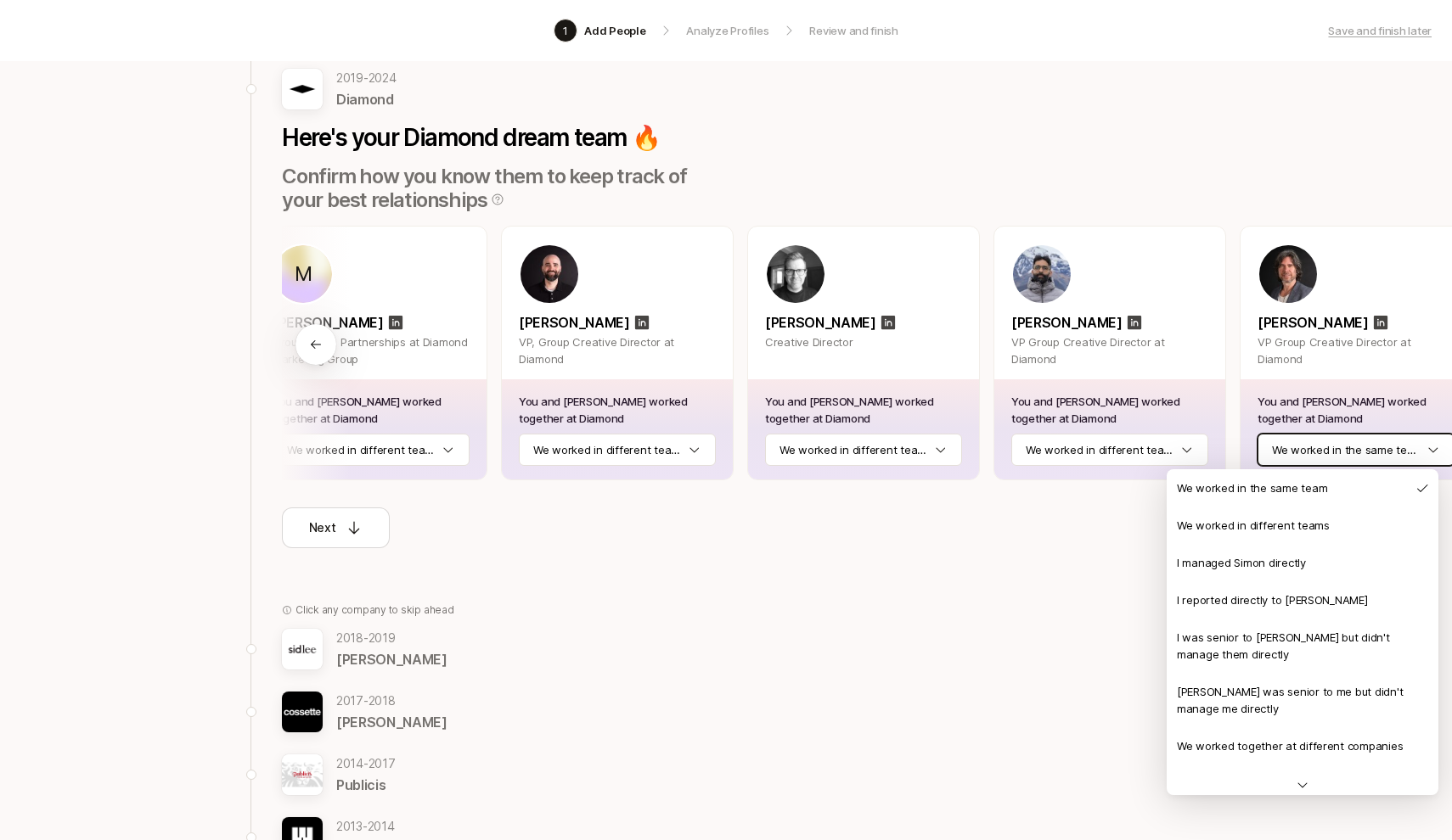
click at [1376, 446] on html "1 Add People Analyze Profiles Review and finish Save and finish later Add the b…" at bounding box center [726, 299] width 1452 height 840
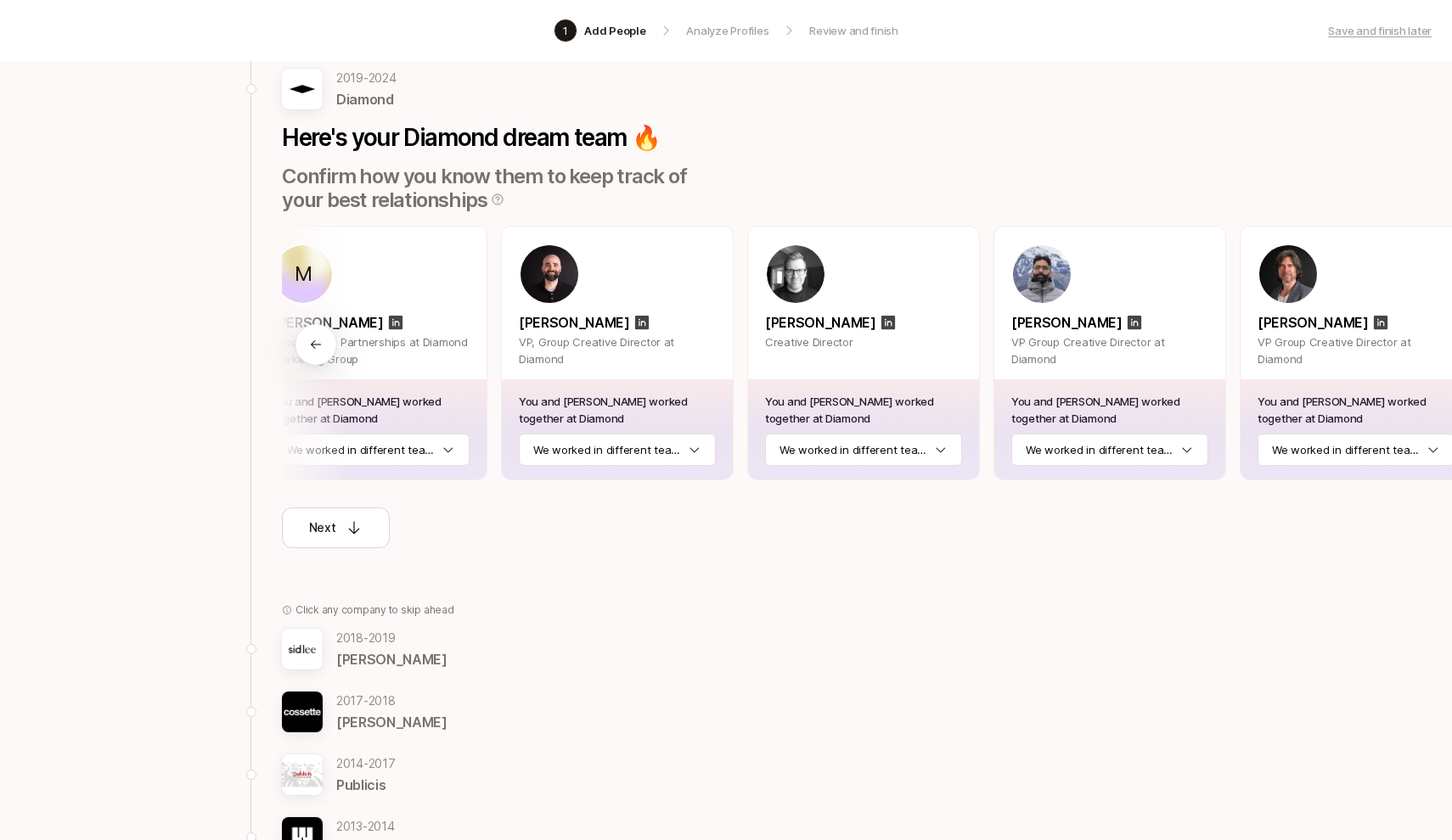
click at [1179, 548] on div "Back [DATE] - [DATE] Diamond Here's your Diamond dream team 🔥 Confirm how you k…" at bounding box center [869, 572] width 1236 height 1141
click at [331, 539] on button "Next" at bounding box center [335, 527] width 108 height 41
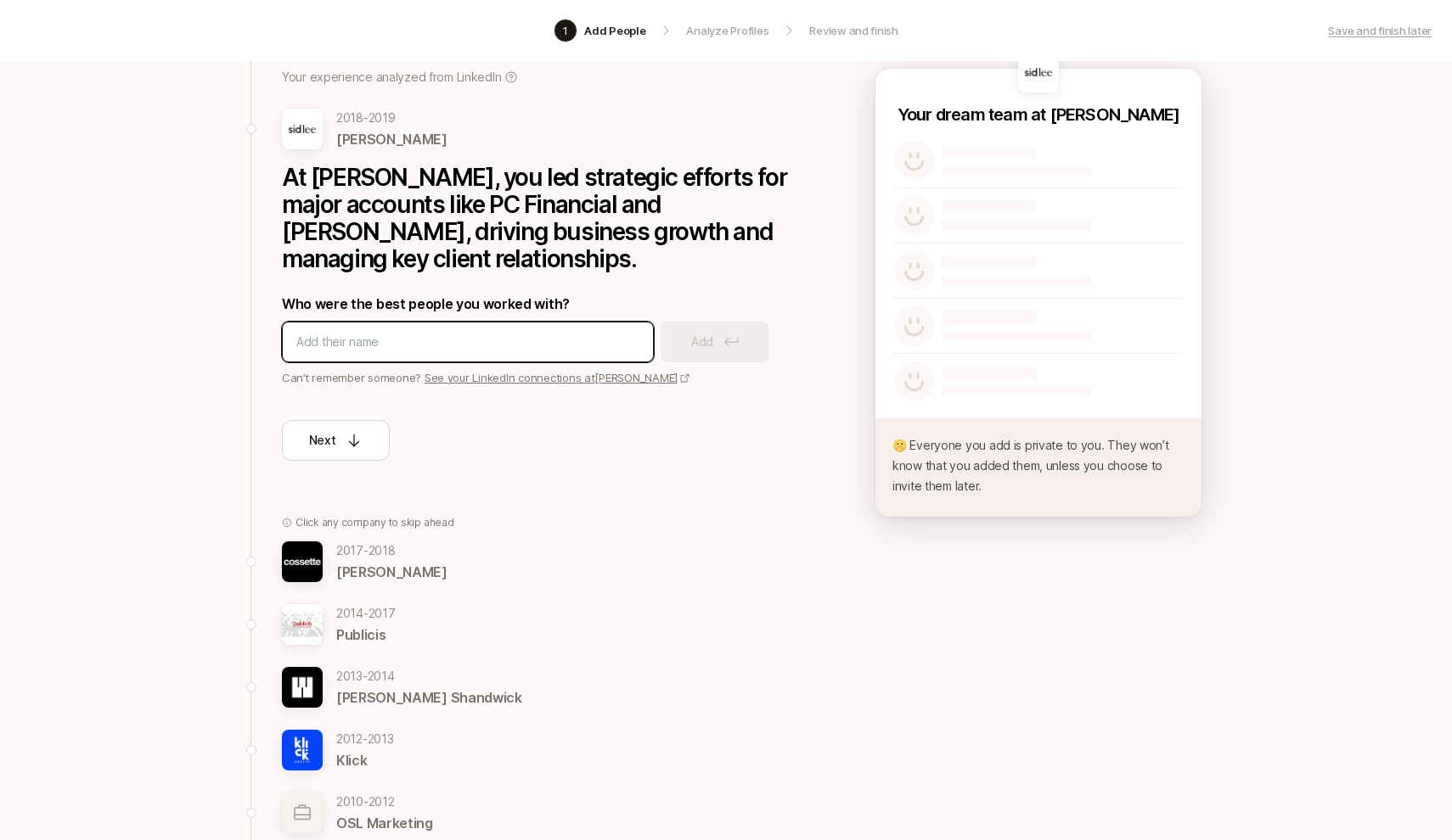
click at [493, 345] on input at bounding box center [467, 341] width 343 height 20
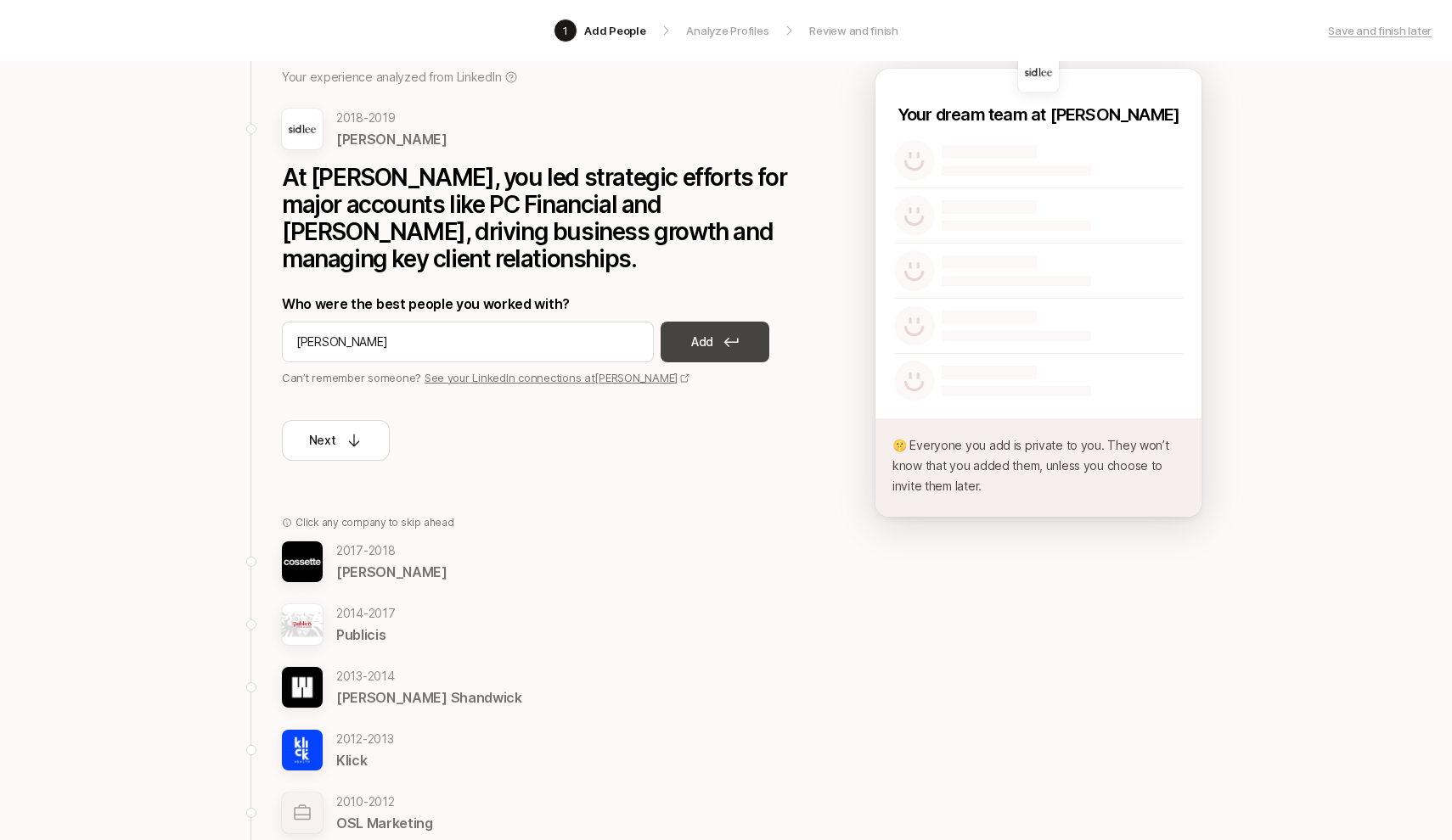
type input "[PERSON_NAME]"
click at [699, 332] on p "Add" at bounding box center [702, 341] width 22 height 20
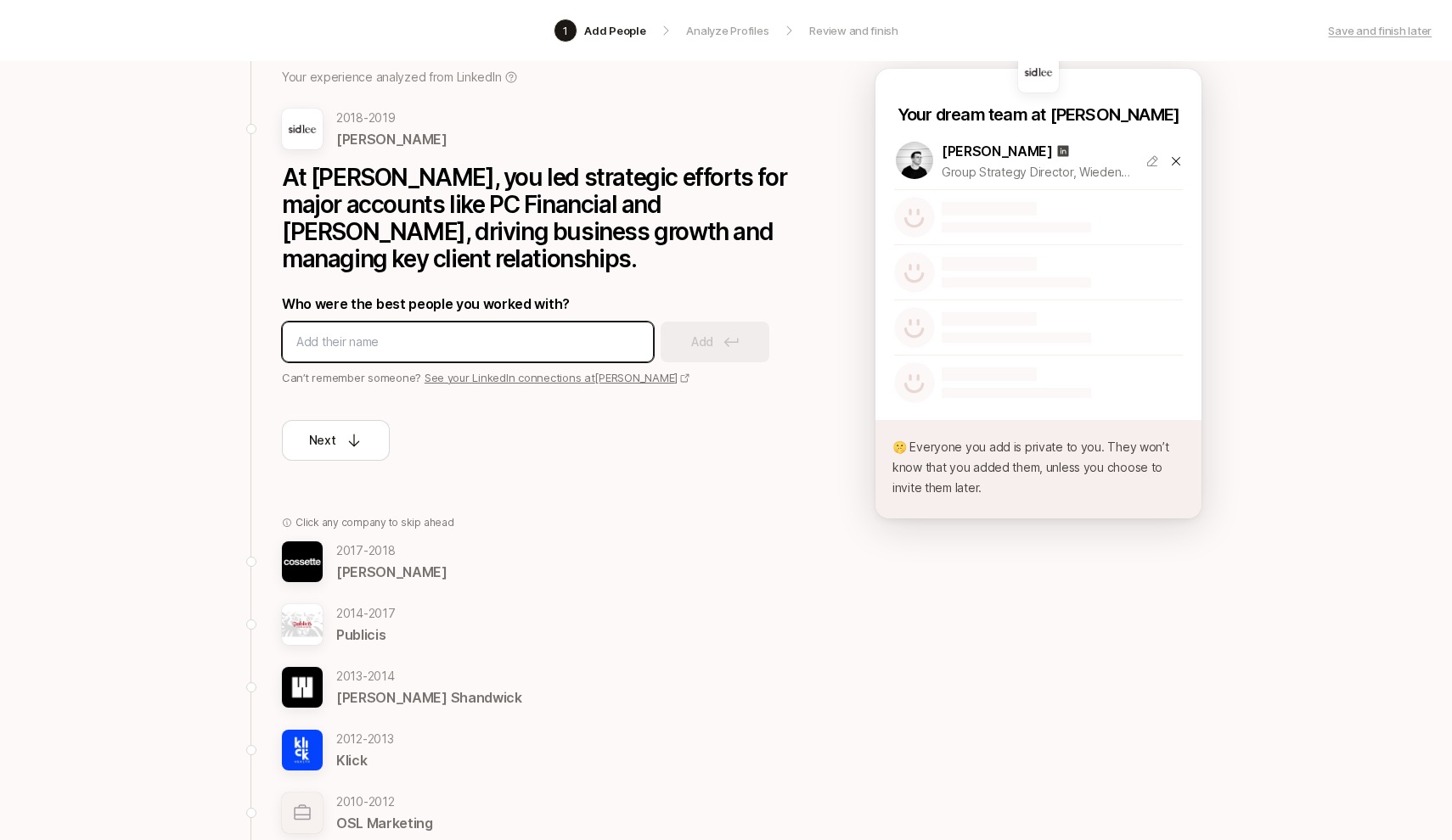
click at [480, 346] on input at bounding box center [467, 341] width 343 height 20
type input "[PERSON_NAME]"
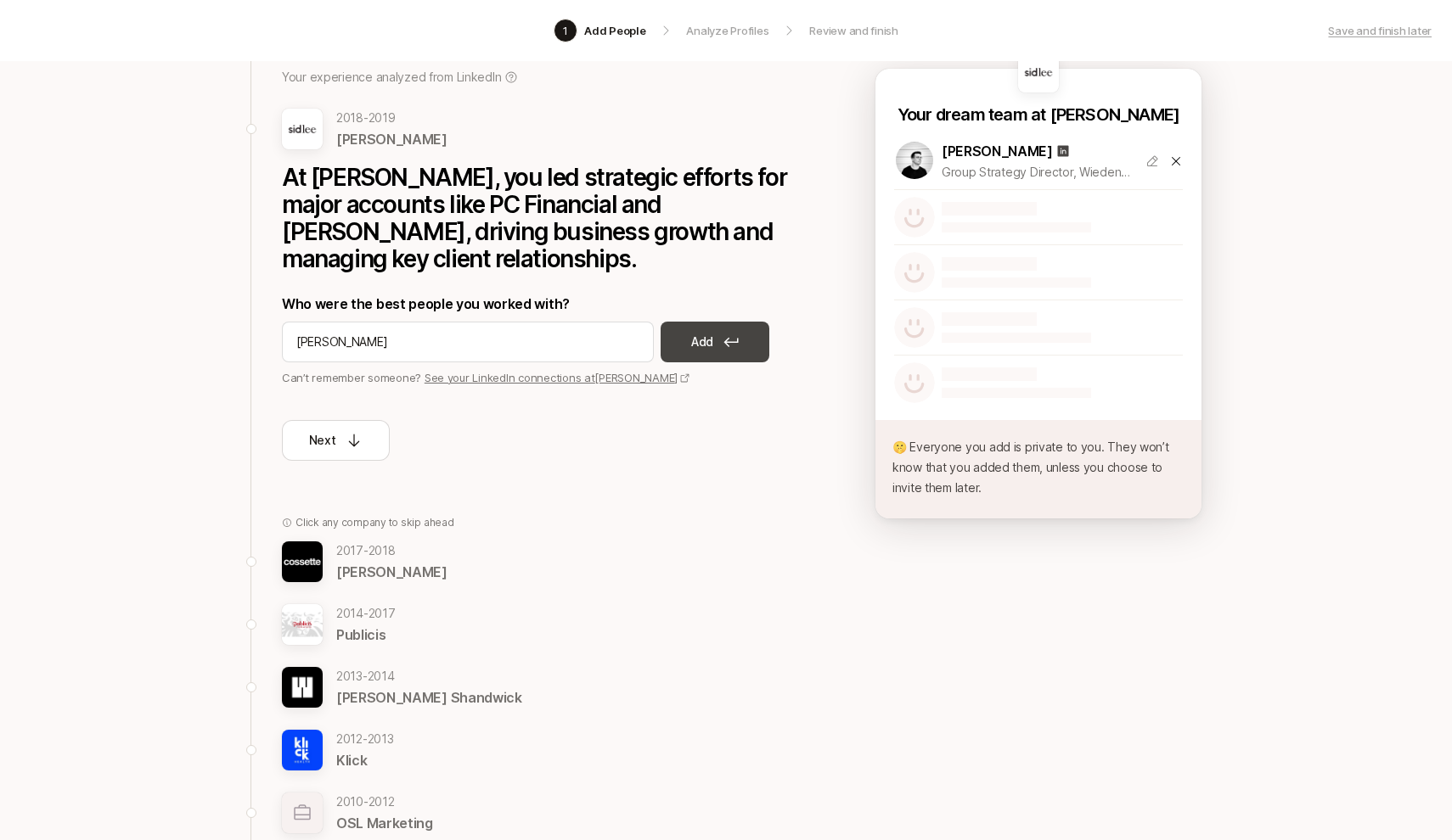
click at [740, 348] on button "Add" at bounding box center [715, 341] width 109 height 41
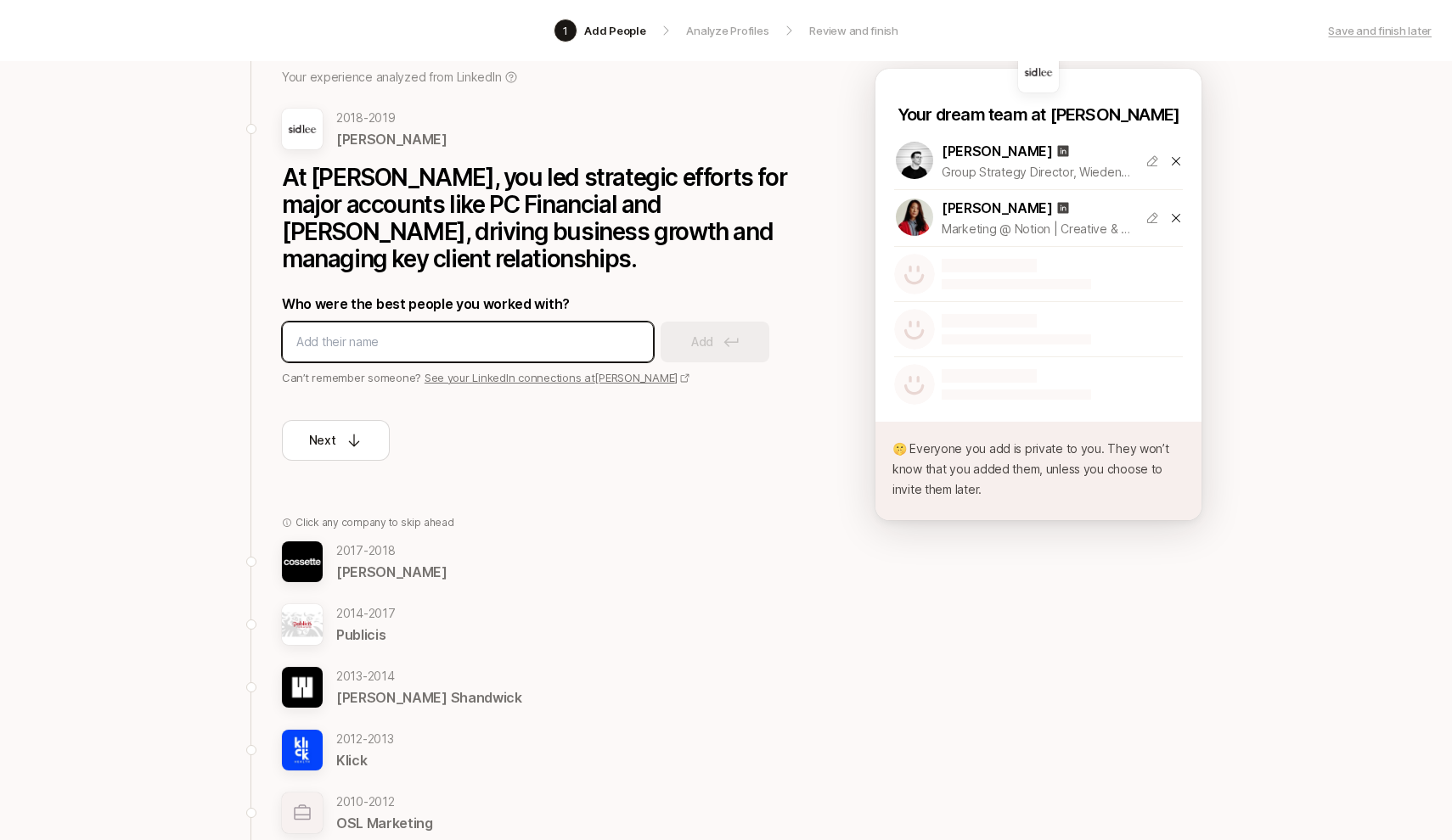
click at [539, 351] on input at bounding box center [467, 341] width 343 height 20
type input "[PERSON_NAME]"
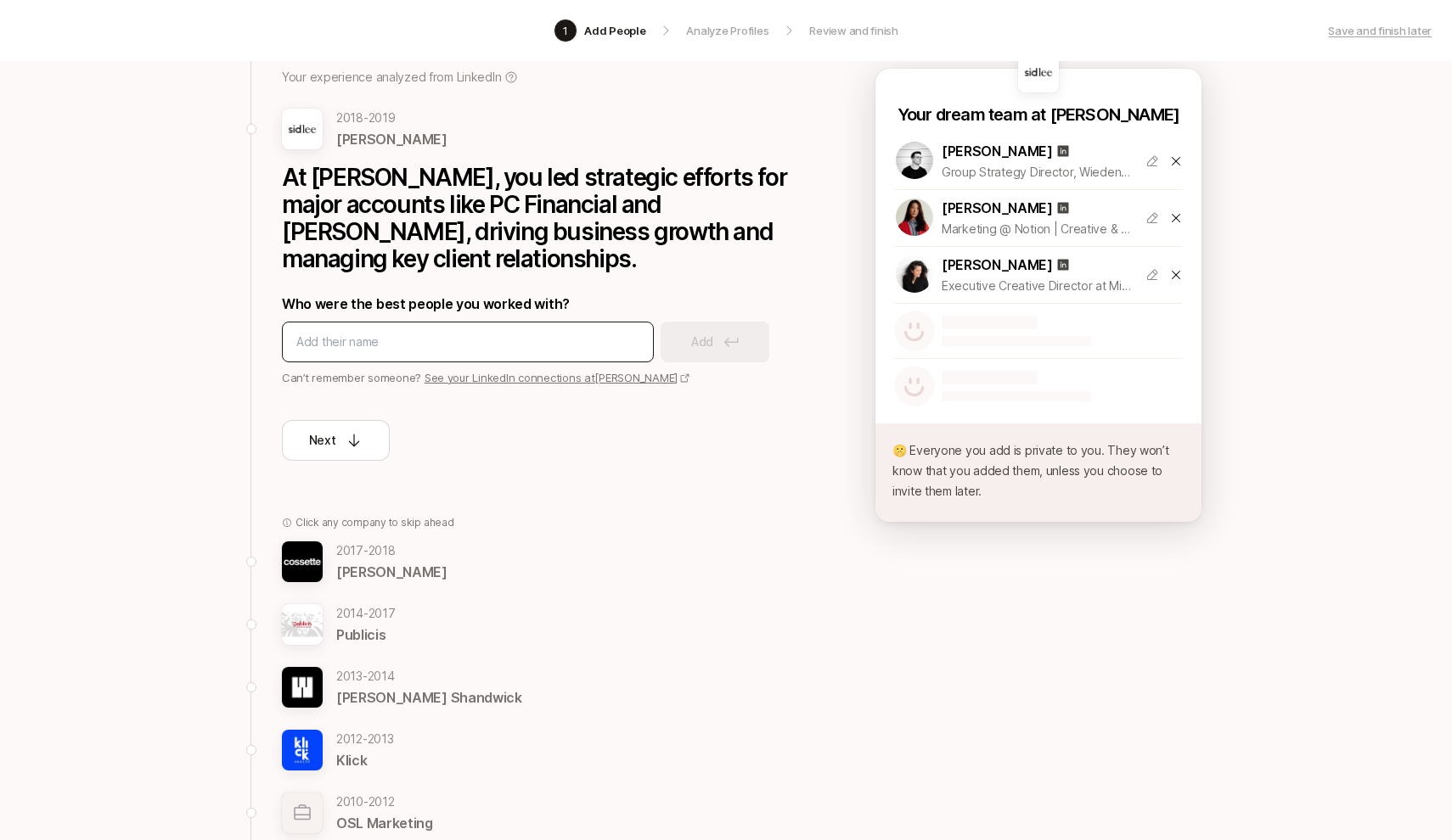
click at [421, 348] on input at bounding box center [467, 341] width 343 height 20
type input "[PERSON_NAME]"
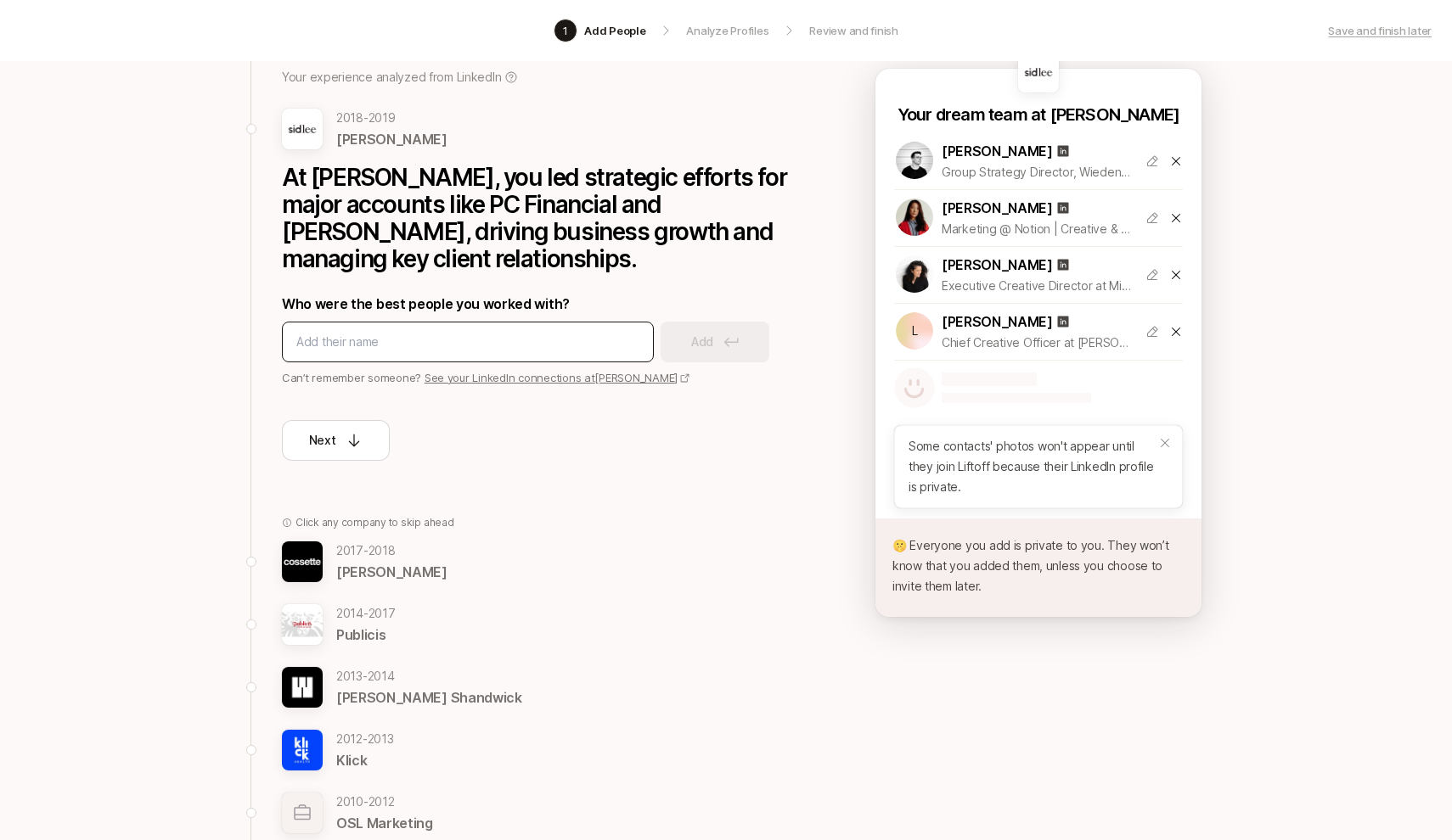
click at [512, 340] on input at bounding box center [467, 341] width 343 height 20
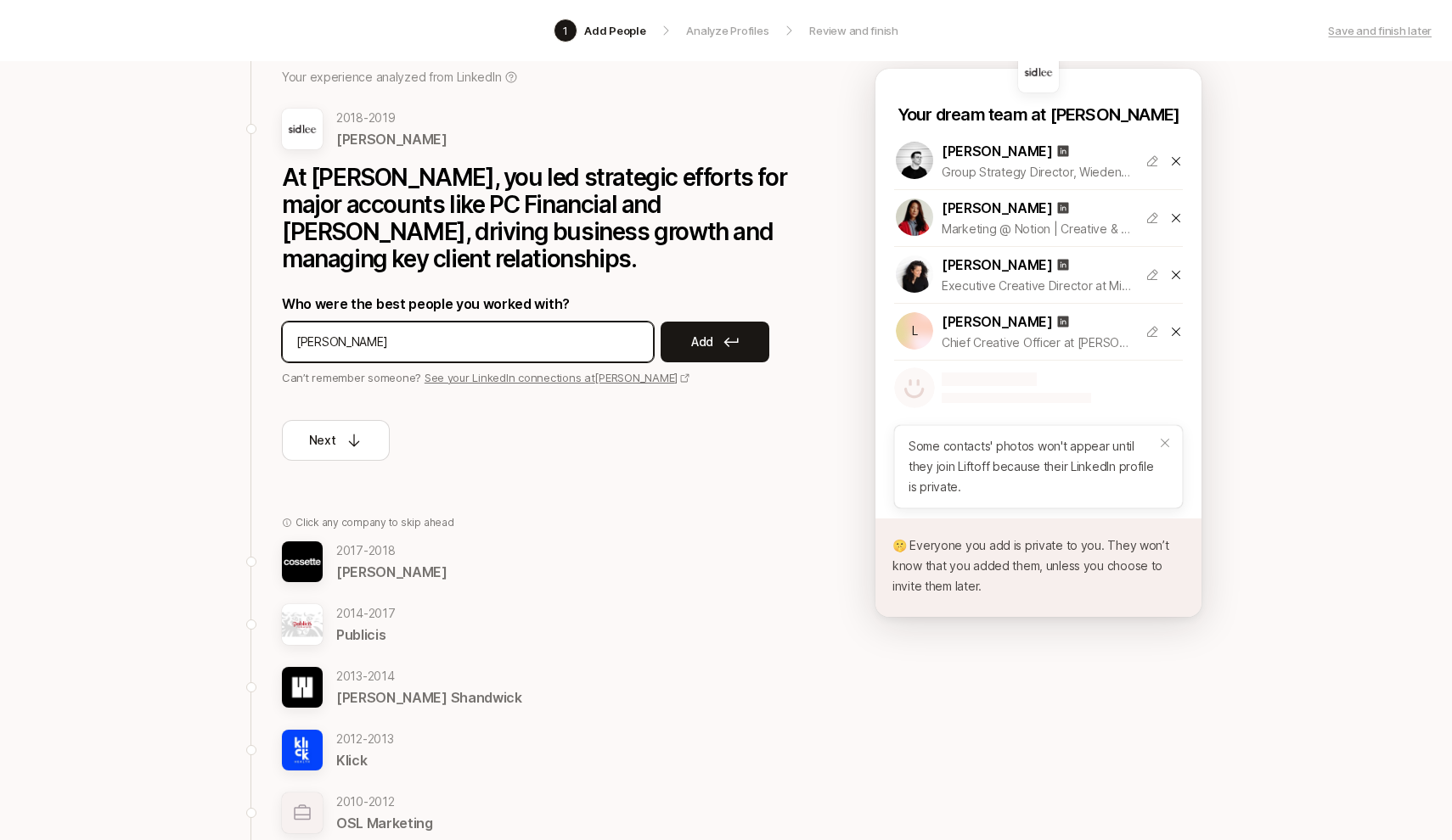
type input "[PERSON_NAME]"
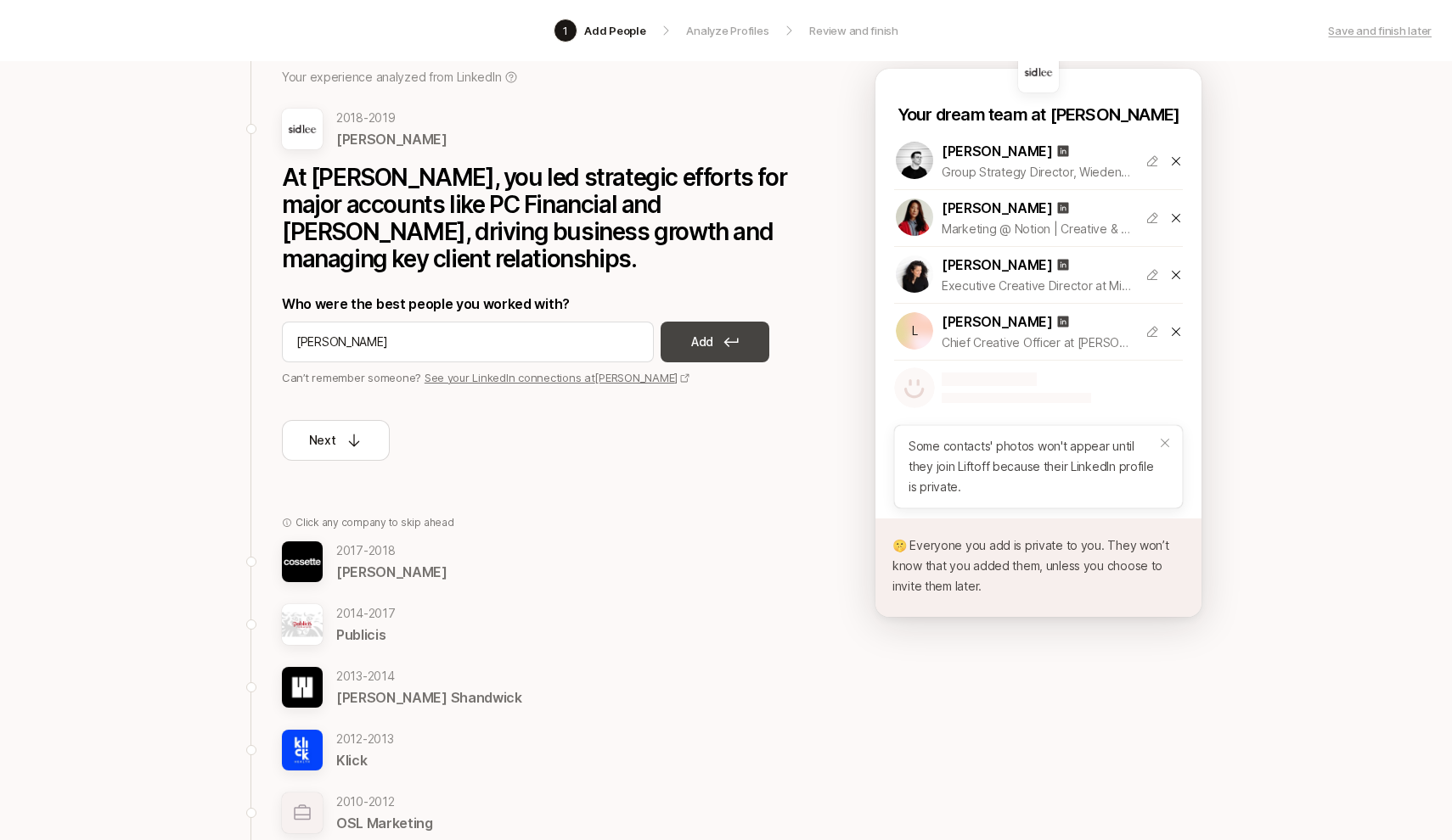
click at [706, 340] on p "Add" at bounding box center [702, 341] width 22 height 20
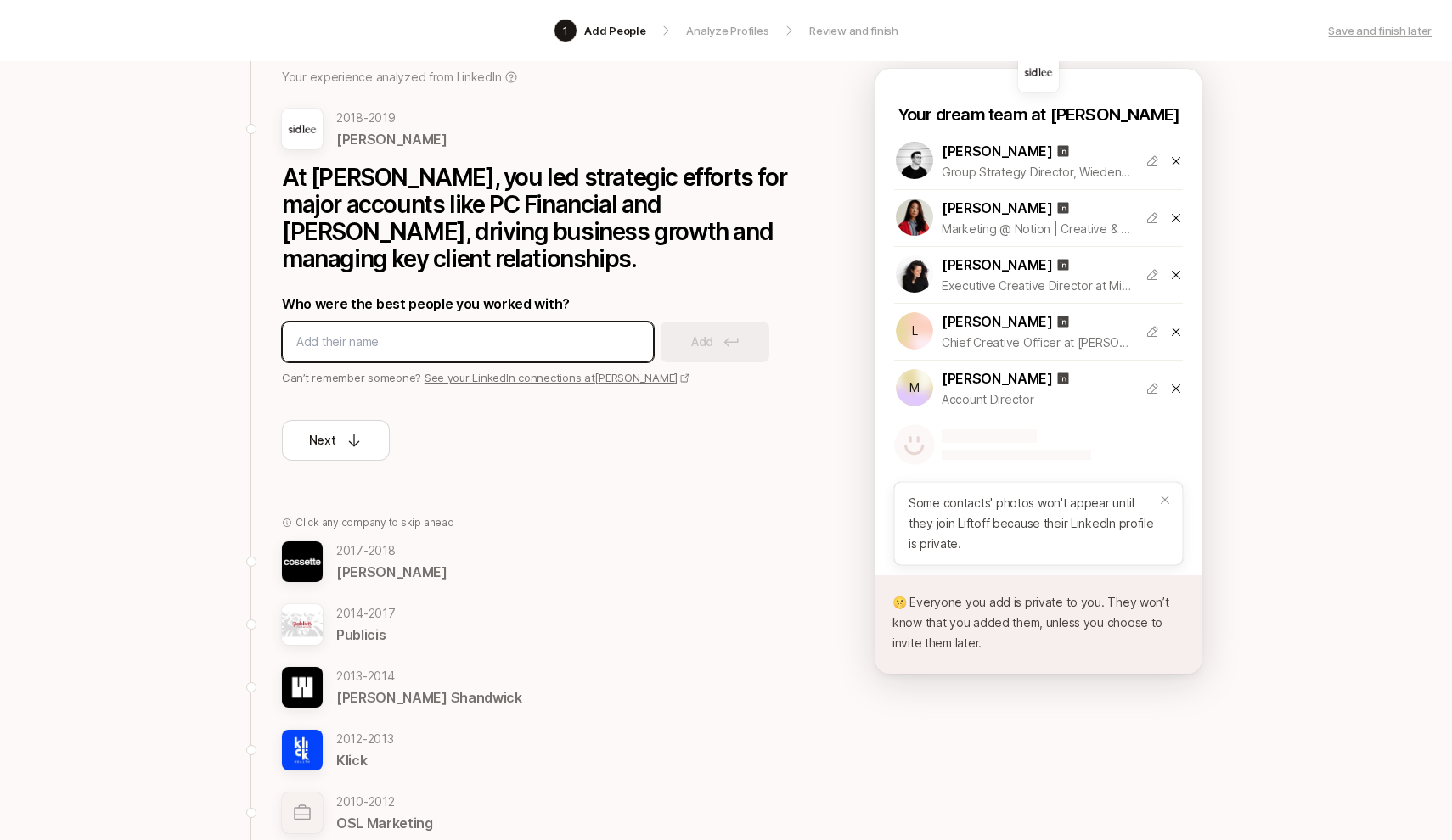
click at [568, 351] on input at bounding box center [467, 341] width 343 height 20
type input "[PERSON_NAME]"
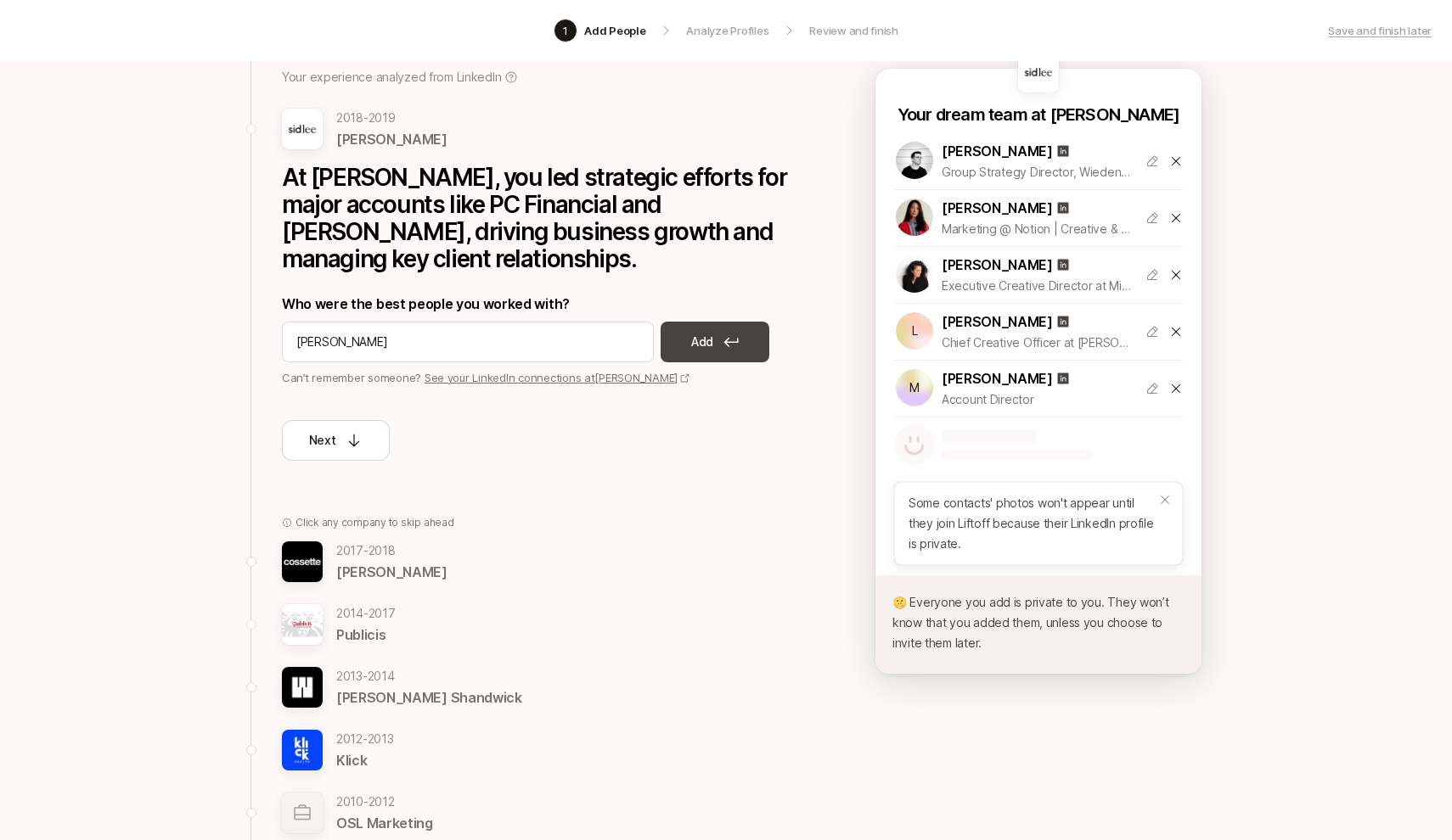
click at [695, 343] on p "Add" at bounding box center [702, 341] width 22 height 20
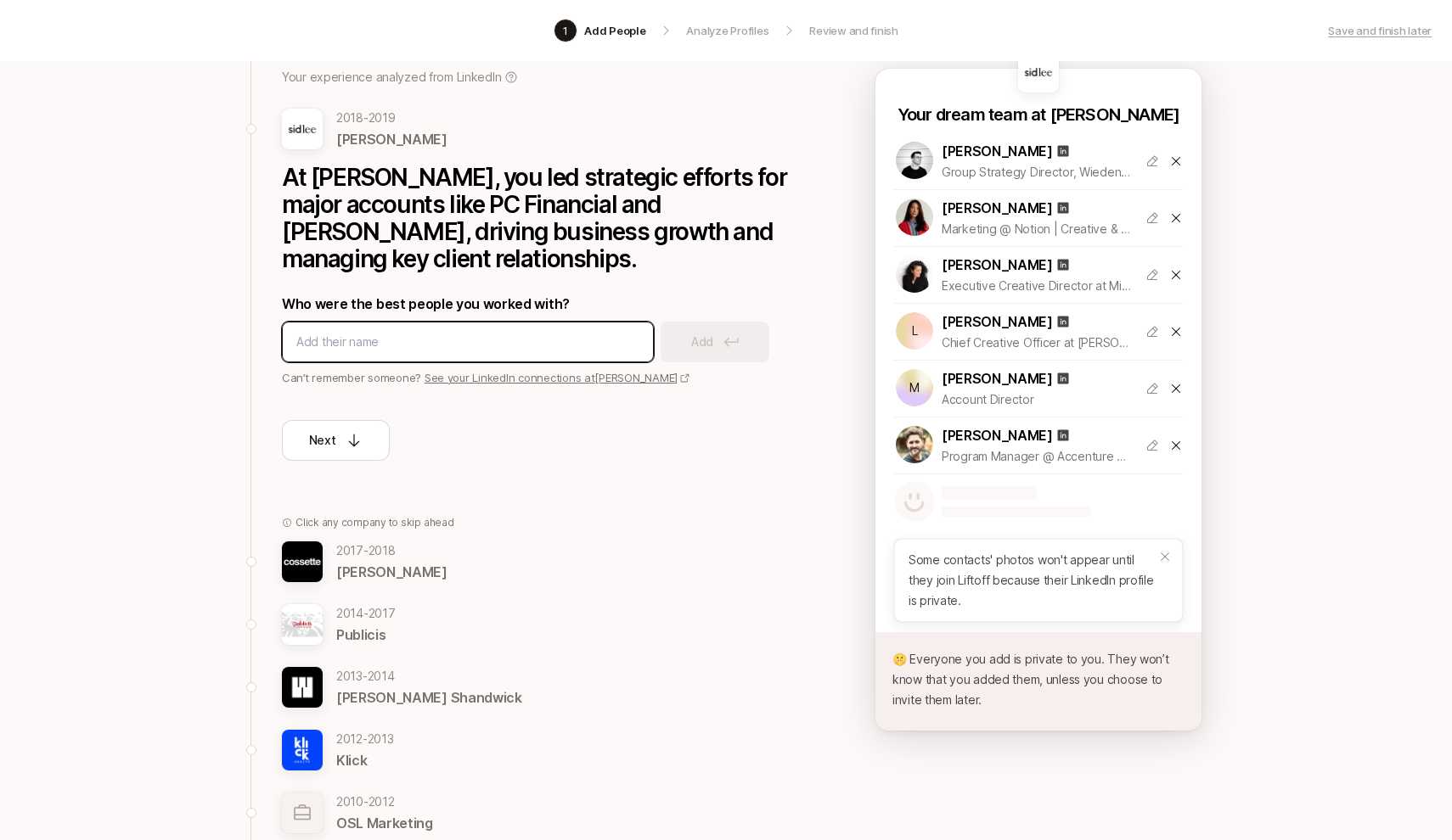
click at [579, 343] on input at bounding box center [467, 341] width 343 height 20
type input "[PERSON_NAME]"
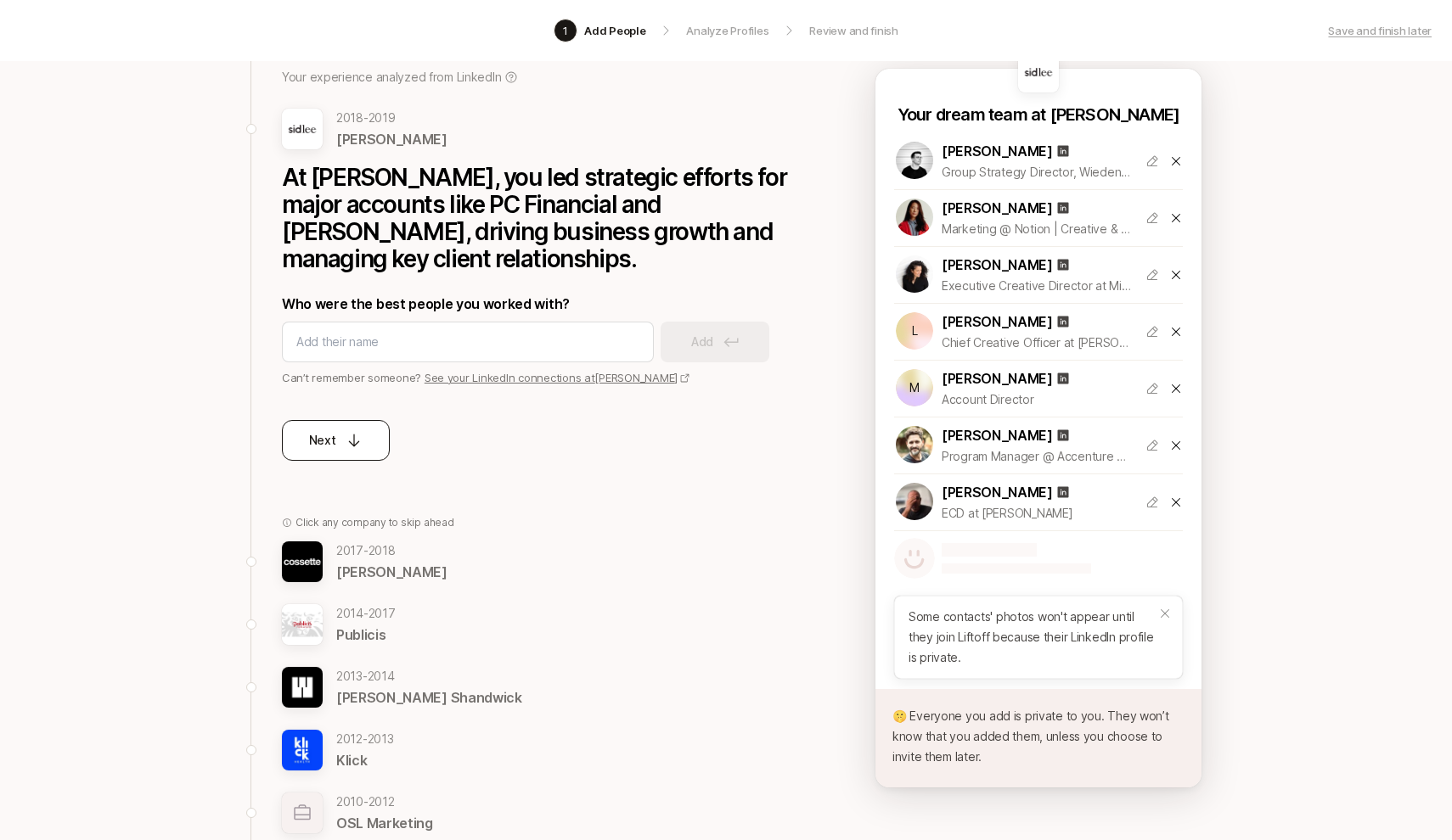
click at [355, 440] on icon at bounding box center [353, 440] width 17 height 17
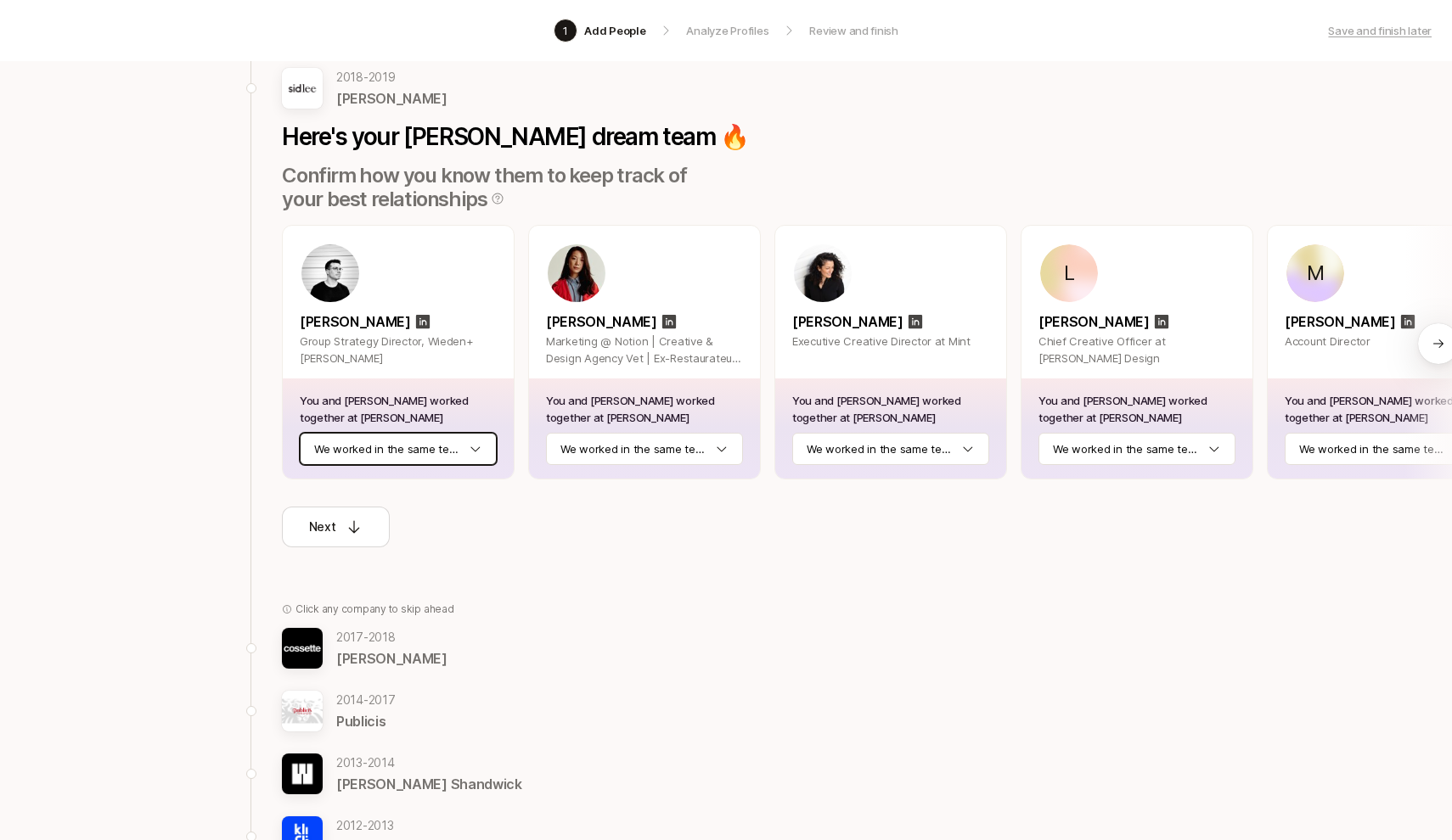
click at [484, 454] on html "1 Add People Analyze Profiles Review and finish Save and finish later Add the b…" at bounding box center [726, 298] width 1452 height 840
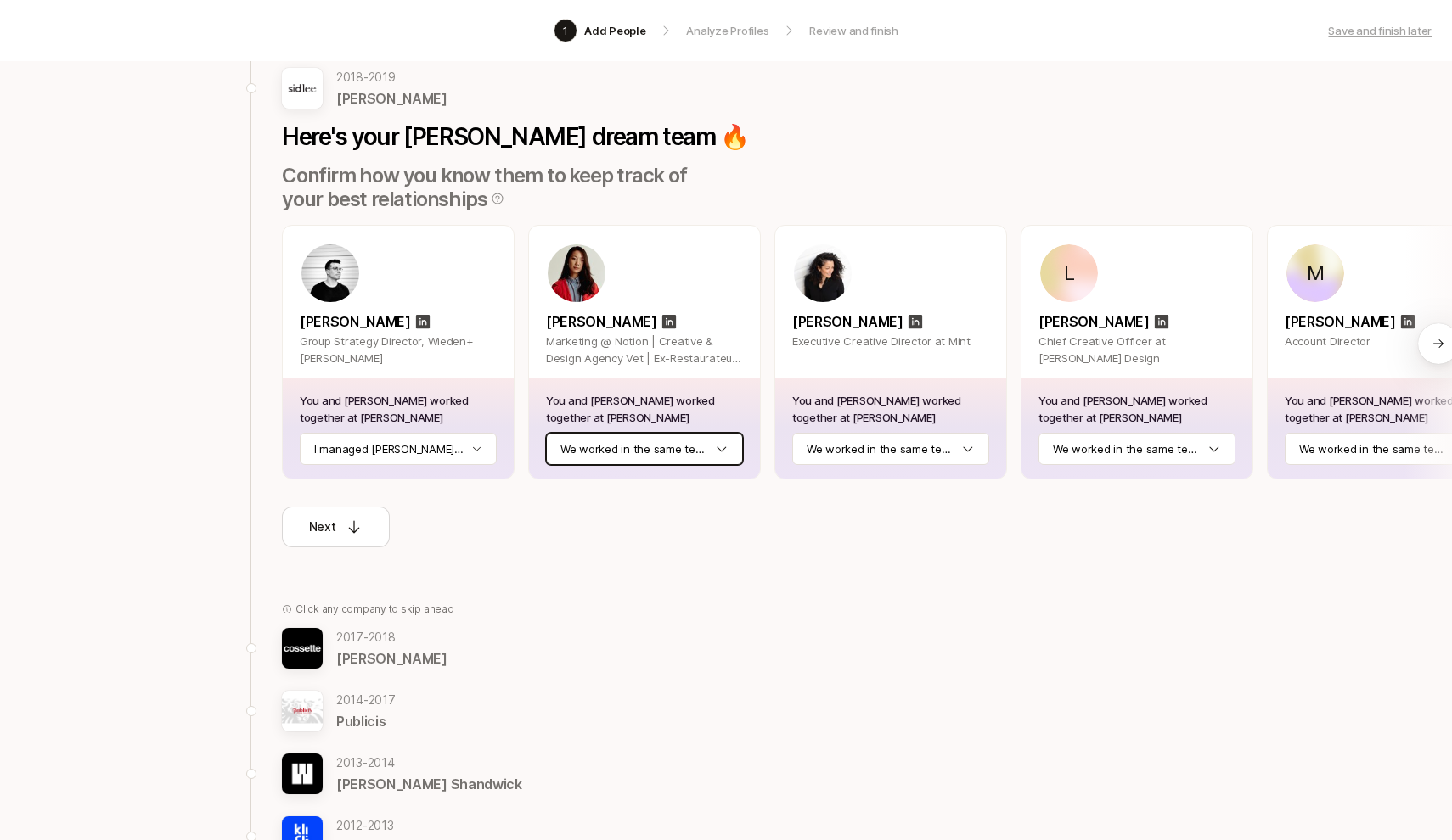
click at [639, 447] on html "1 Add People Analyze Profiles Review and finish Save and finish later Add the b…" at bounding box center [726, 298] width 1452 height 840
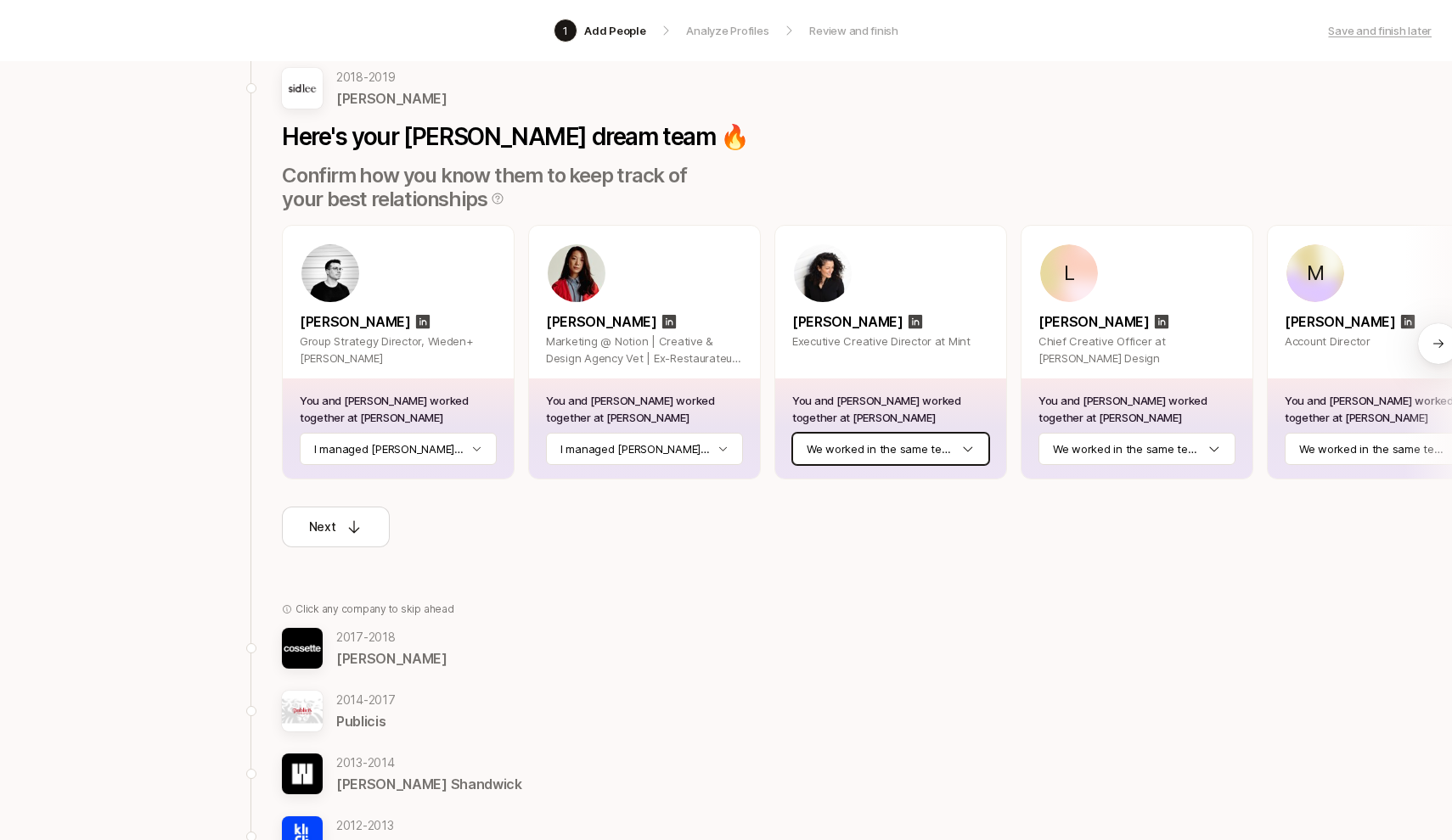
click at [896, 440] on html "1 Add People Analyze Profiles Review and finish Save and finish later Add the b…" at bounding box center [726, 298] width 1452 height 840
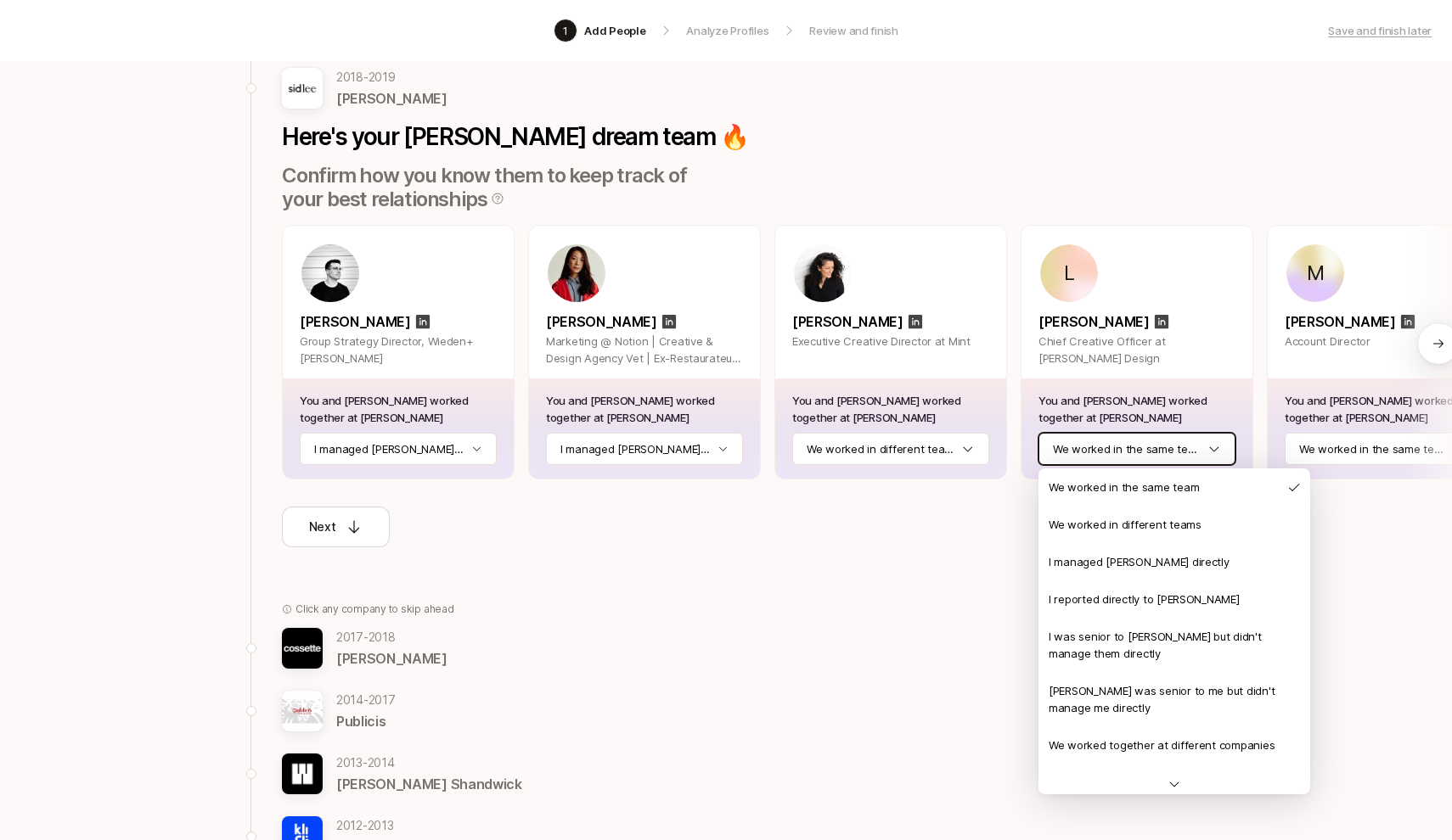
click at [1100, 444] on html "1 Add People Analyze Profiles Review and finish Save and finish later Add the b…" at bounding box center [726, 298] width 1452 height 840
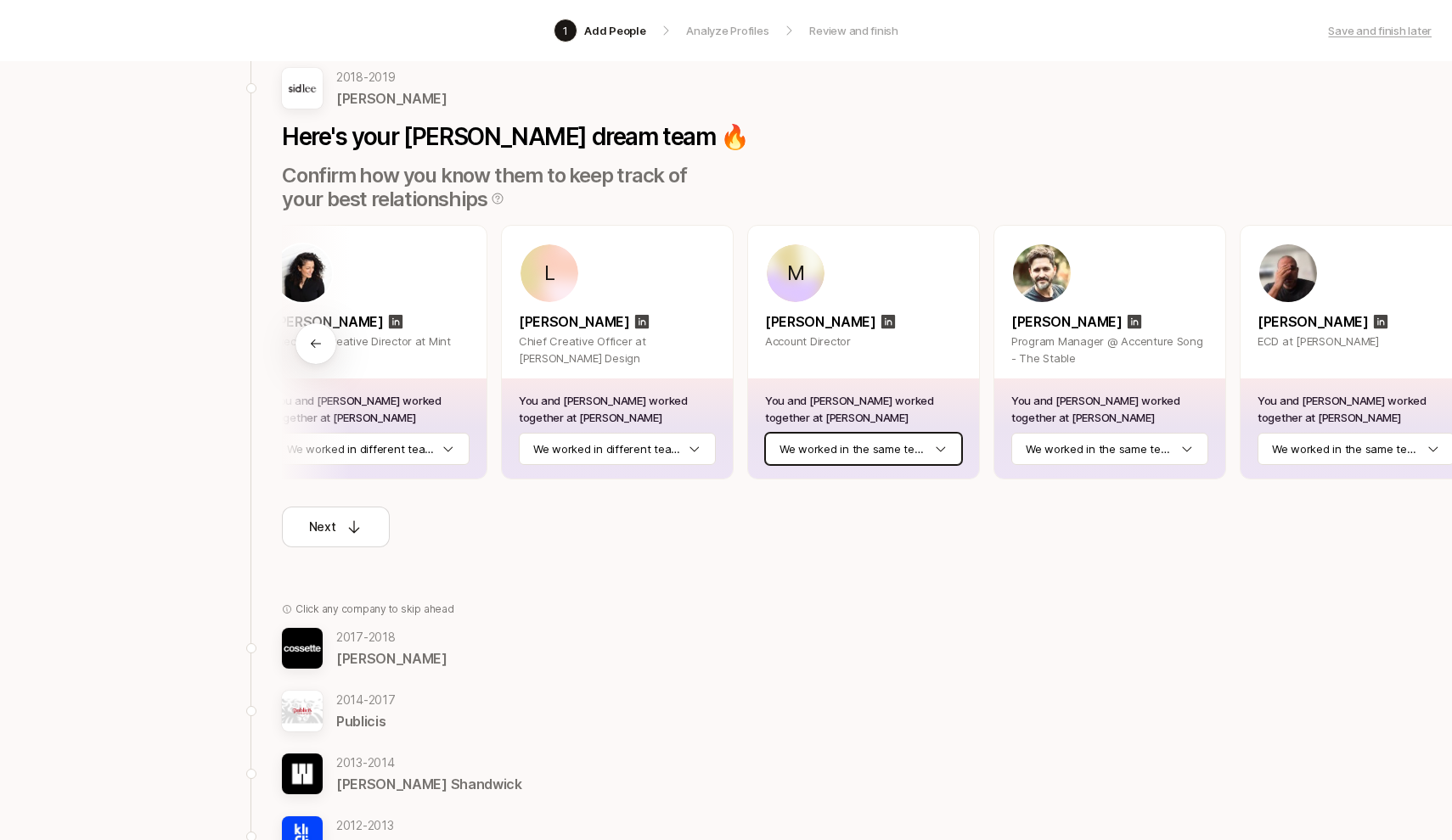
scroll to position [0, 520]
click at [897, 443] on html "1 Add People Analyze Profiles Review and finish Save and finish later Add the b…" at bounding box center [726, 298] width 1452 height 840
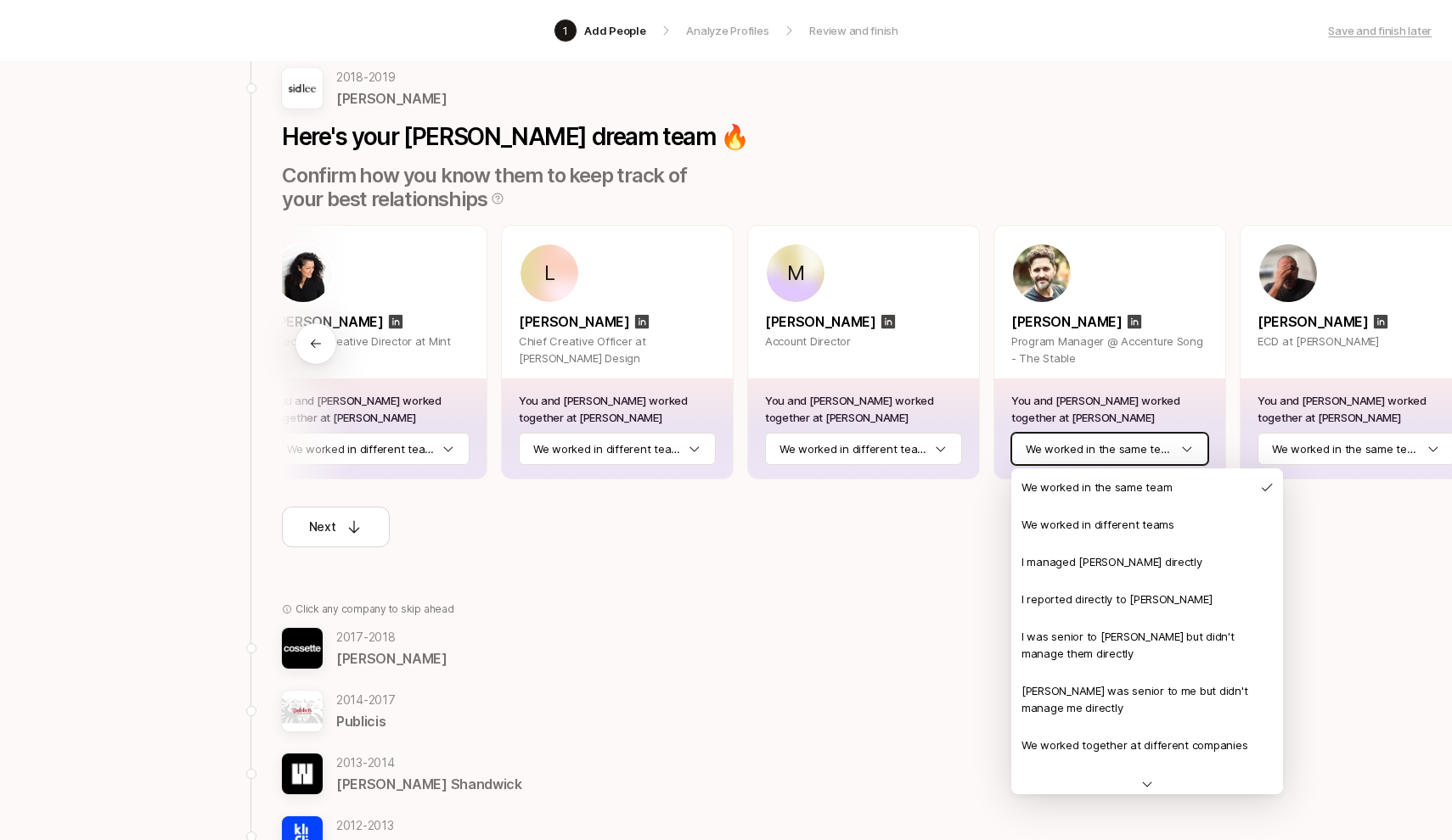
click at [1093, 433] on html "1 Add People Analyze Profiles Review and finish Save and finish later Add the b…" at bounding box center [726, 298] width 1452 height 840
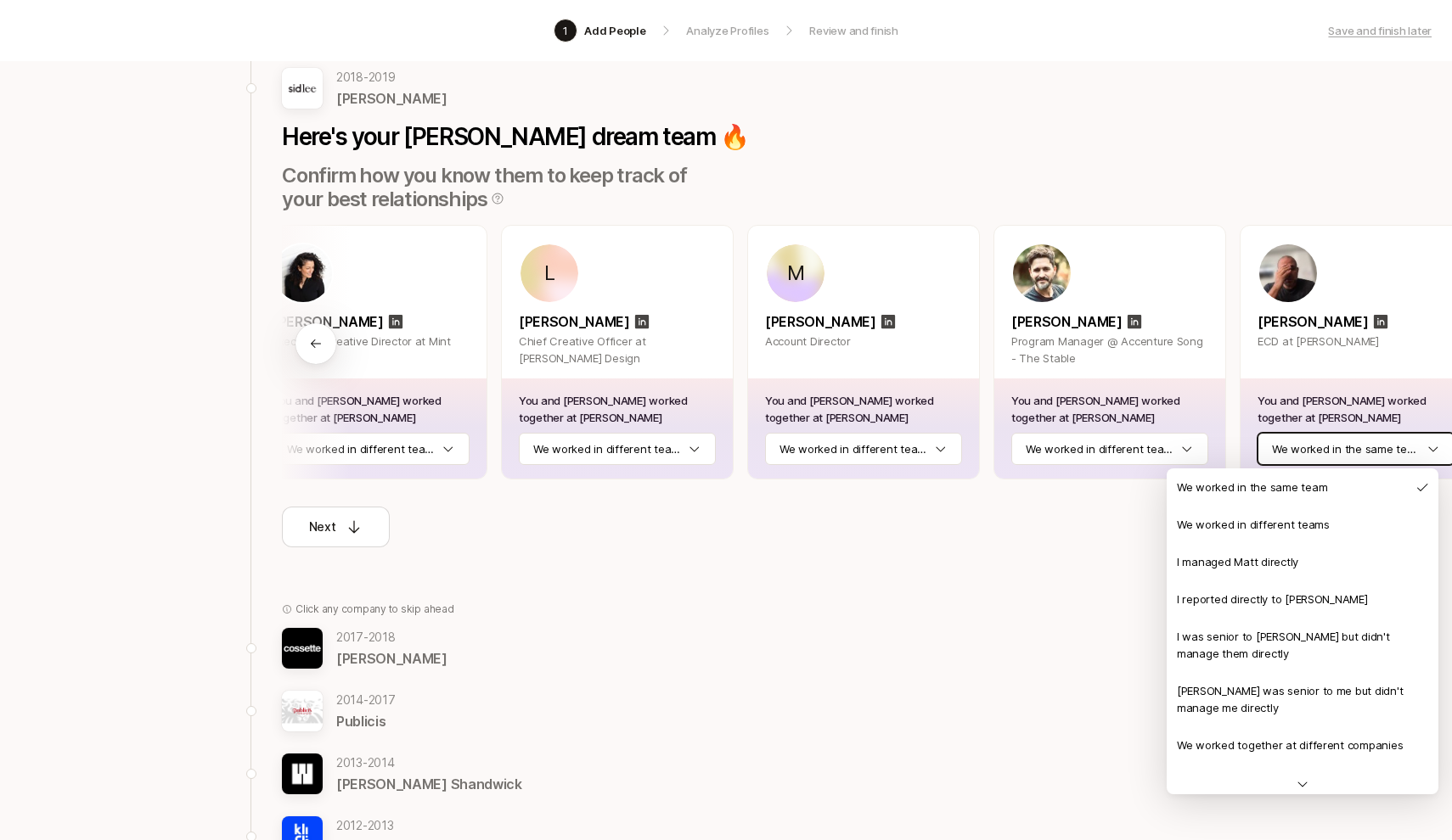
click at [1302, 458] on html "1 Add People Analyze Profiles Review and finish Save and finish later Add the b…" at bounding box center [726, 298] width 1452 height 840
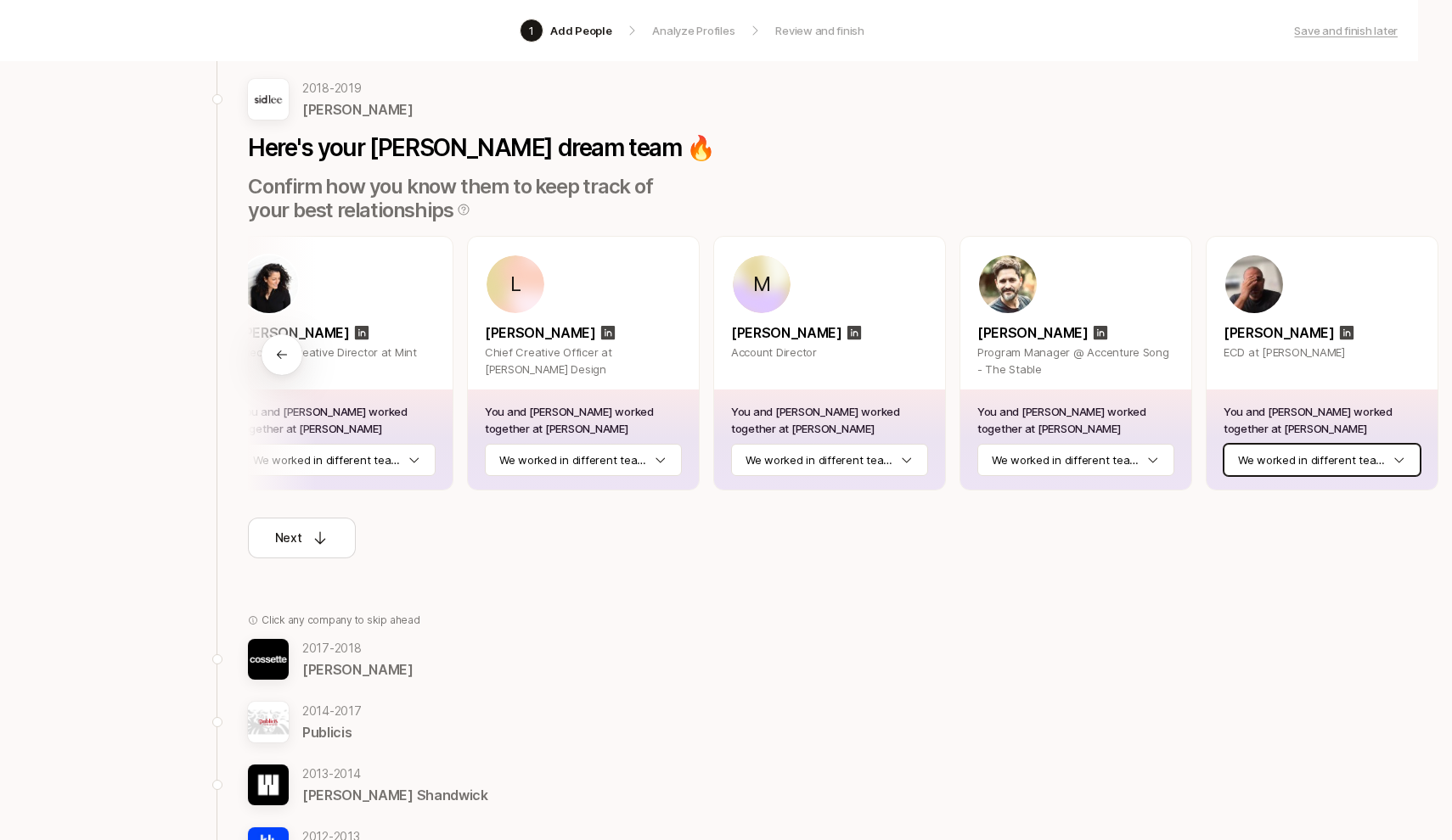
scroll to position [110, 34]
click at [304, 529] on div "Next" at bounding box center [303, 538] width 55 height 20
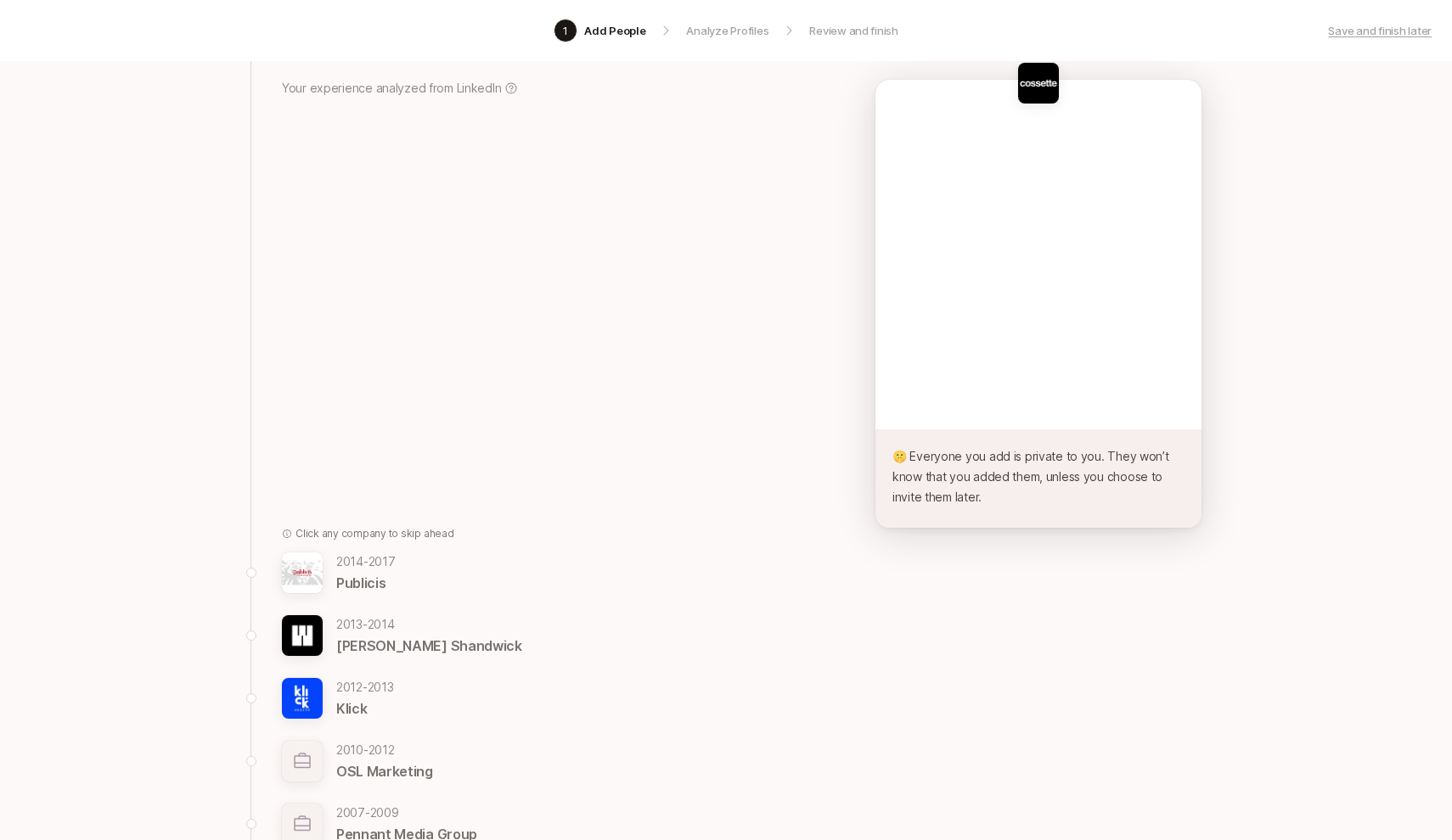
scroll to position [110, 0]
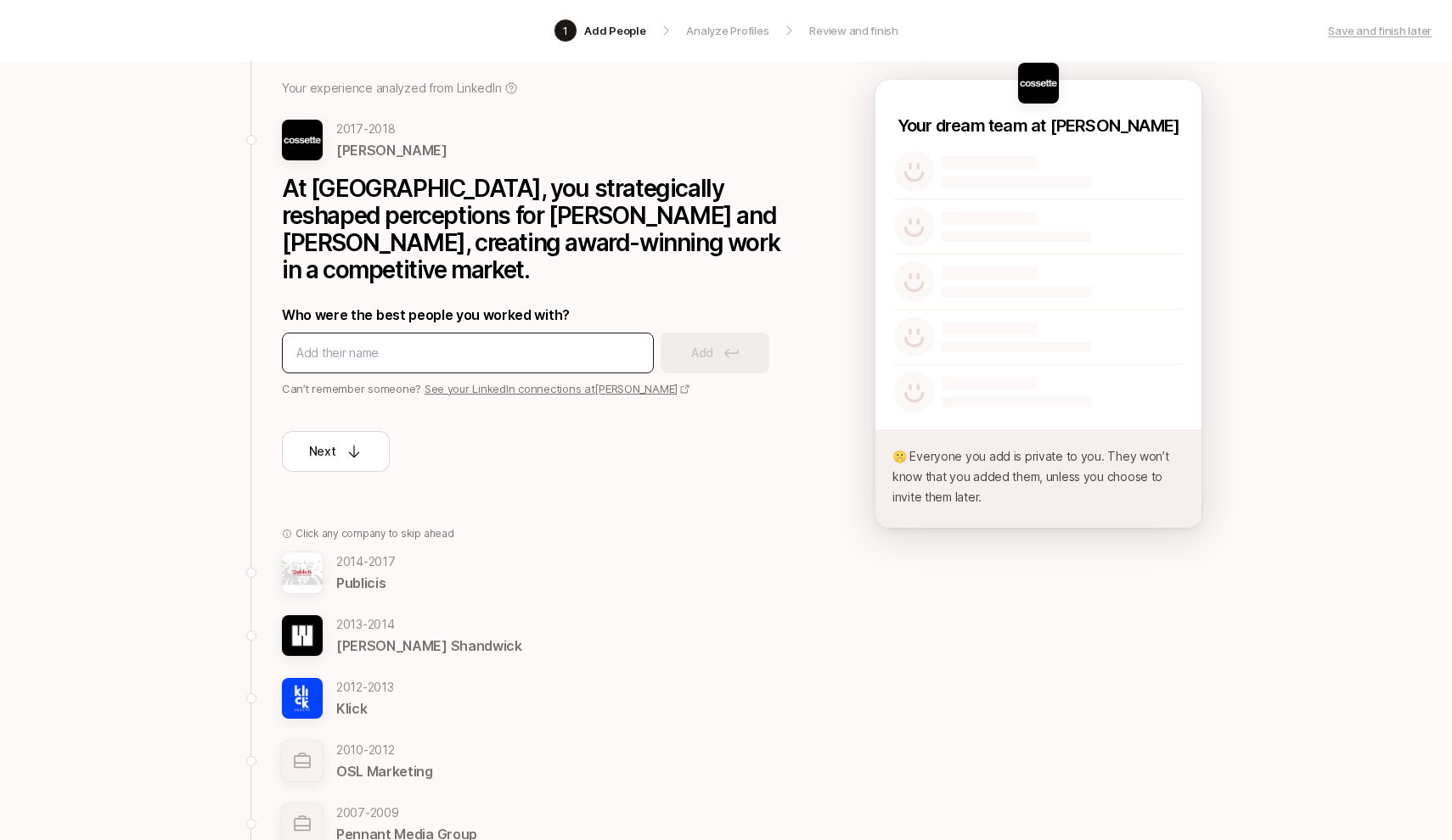
click at [444, 371] on div at bounding box center [467, 352] width 372 height 41
click at [443, 356] on input at bounding box center [467, 352] width 343 height 20
type input "[PERSON_NAME]"
click at [680, 358] on button "Add" at bounding box center [715, 352] width 109 height 41
click at [359, 360] on input at bounding box center [467, 352] width 343 height 20
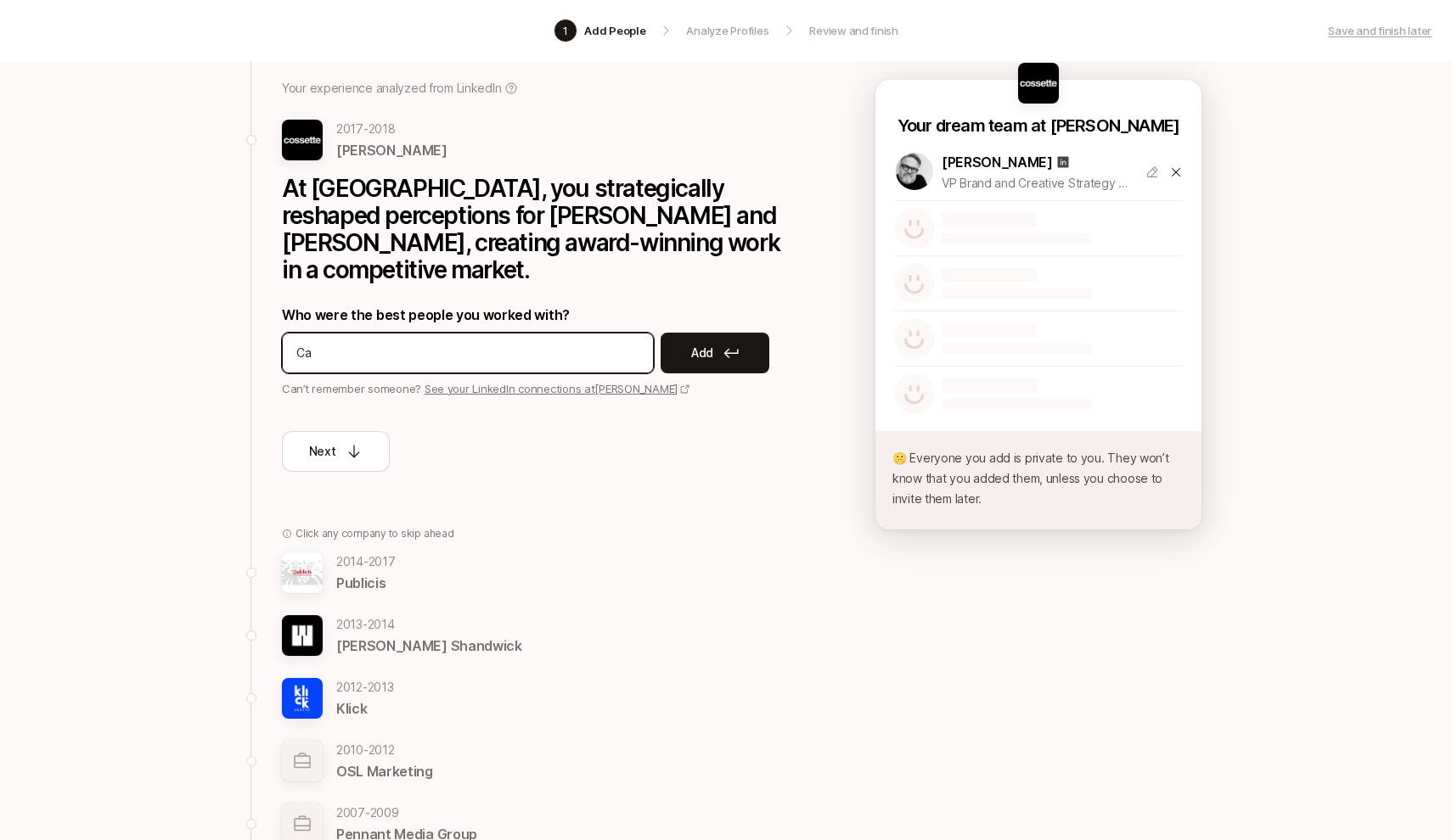
type input "C"
type input "serene"
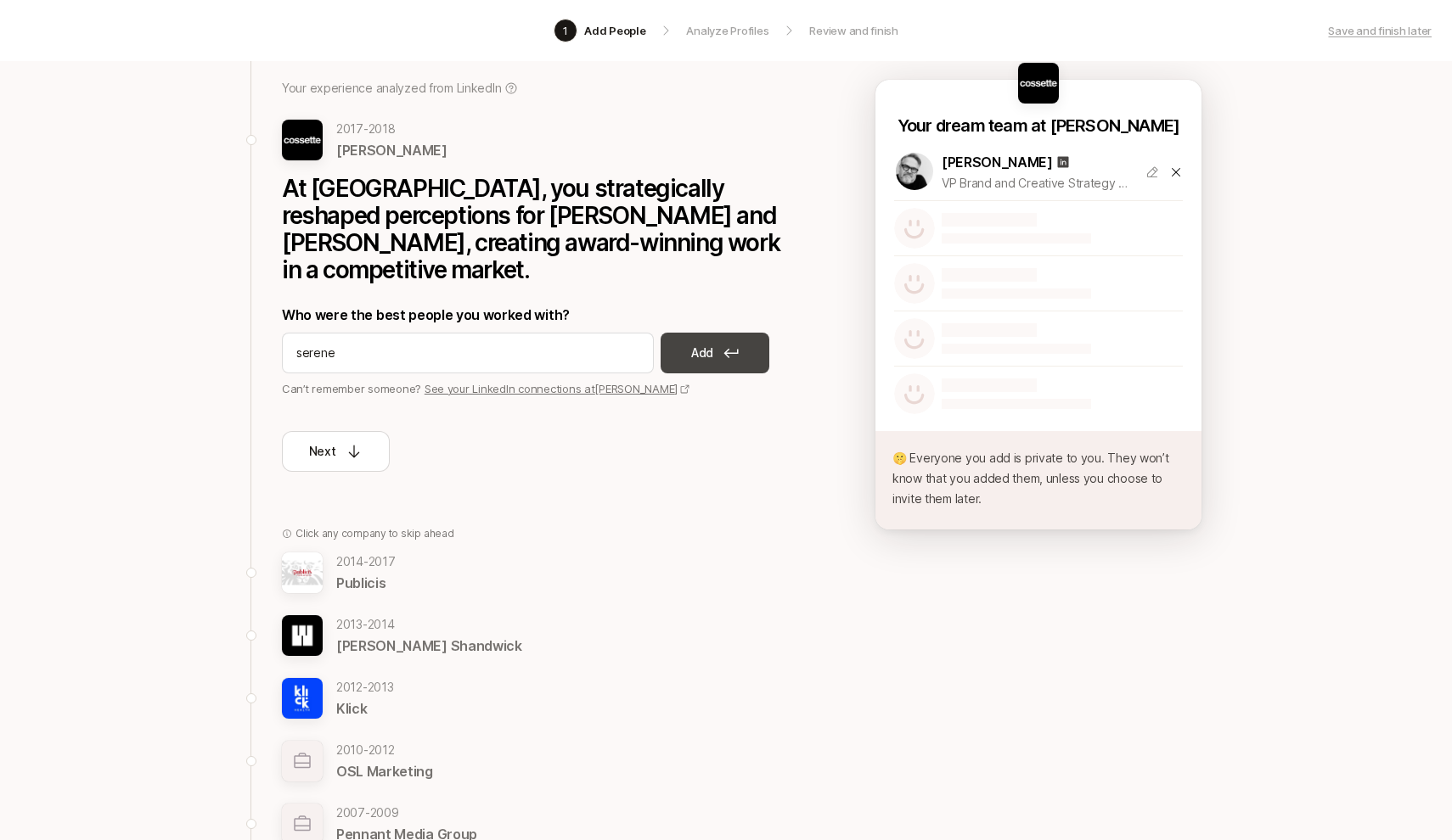
click at [726, 351] on icon at bounding box center [731, 352] width 15 height 10
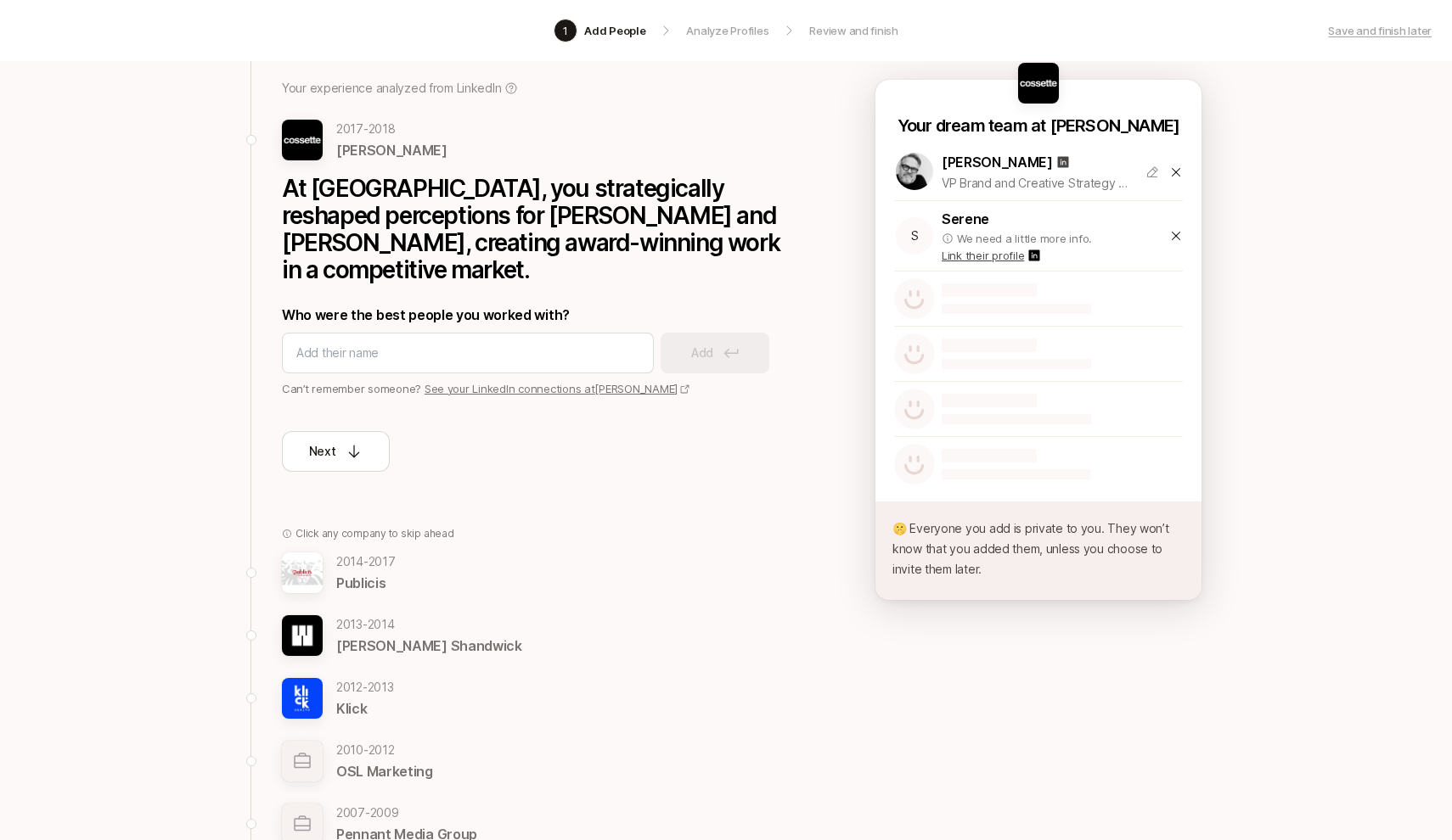
click at [1175, 233] on icon at bounding box center [1176, 235] width 14 height 14
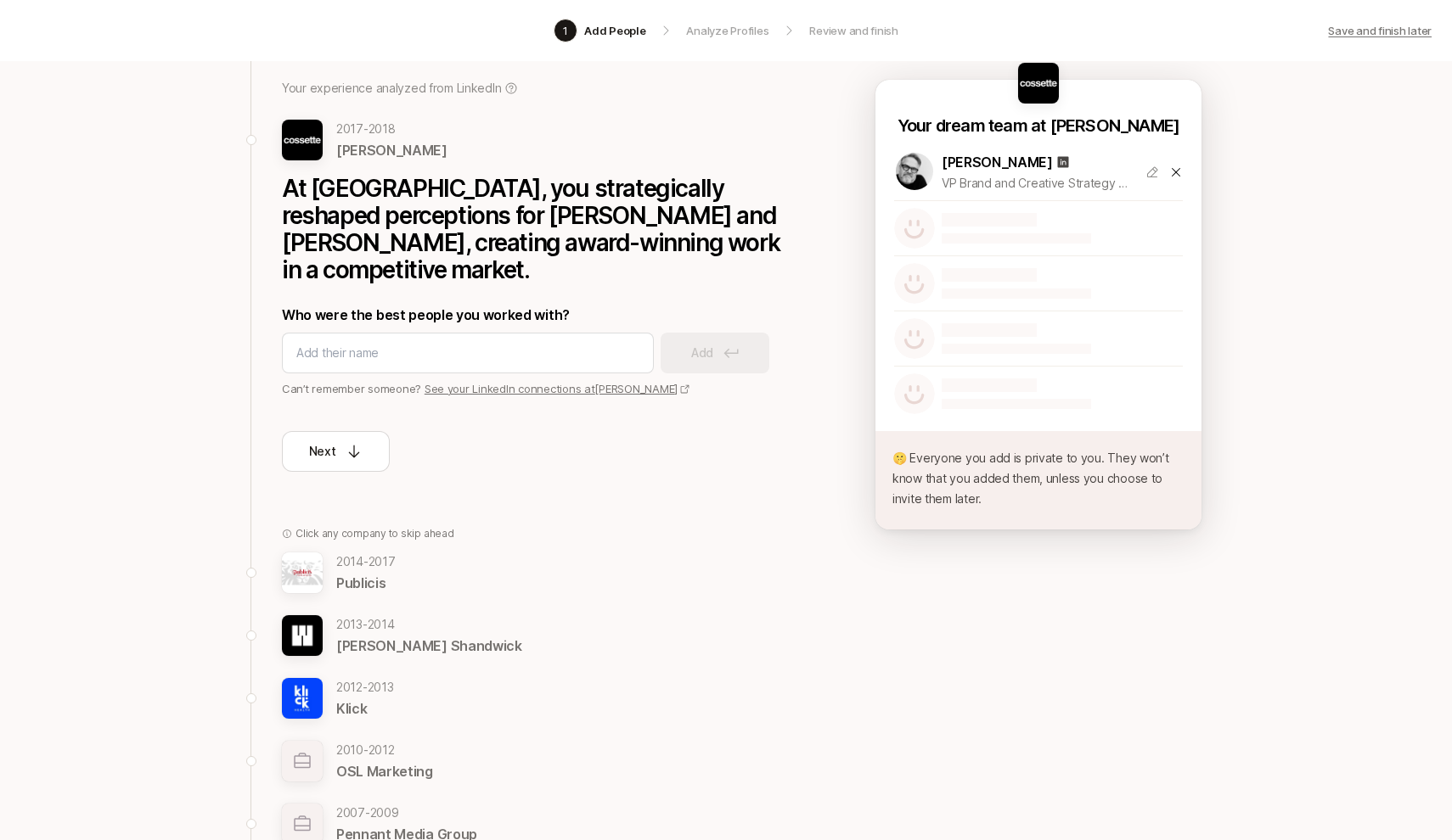
click at [1368, 32] on p "Save and finish later" at bounding box center [1379, 30] width 104 height 17
